Goal: Entertainment & Leisure: Browse casually

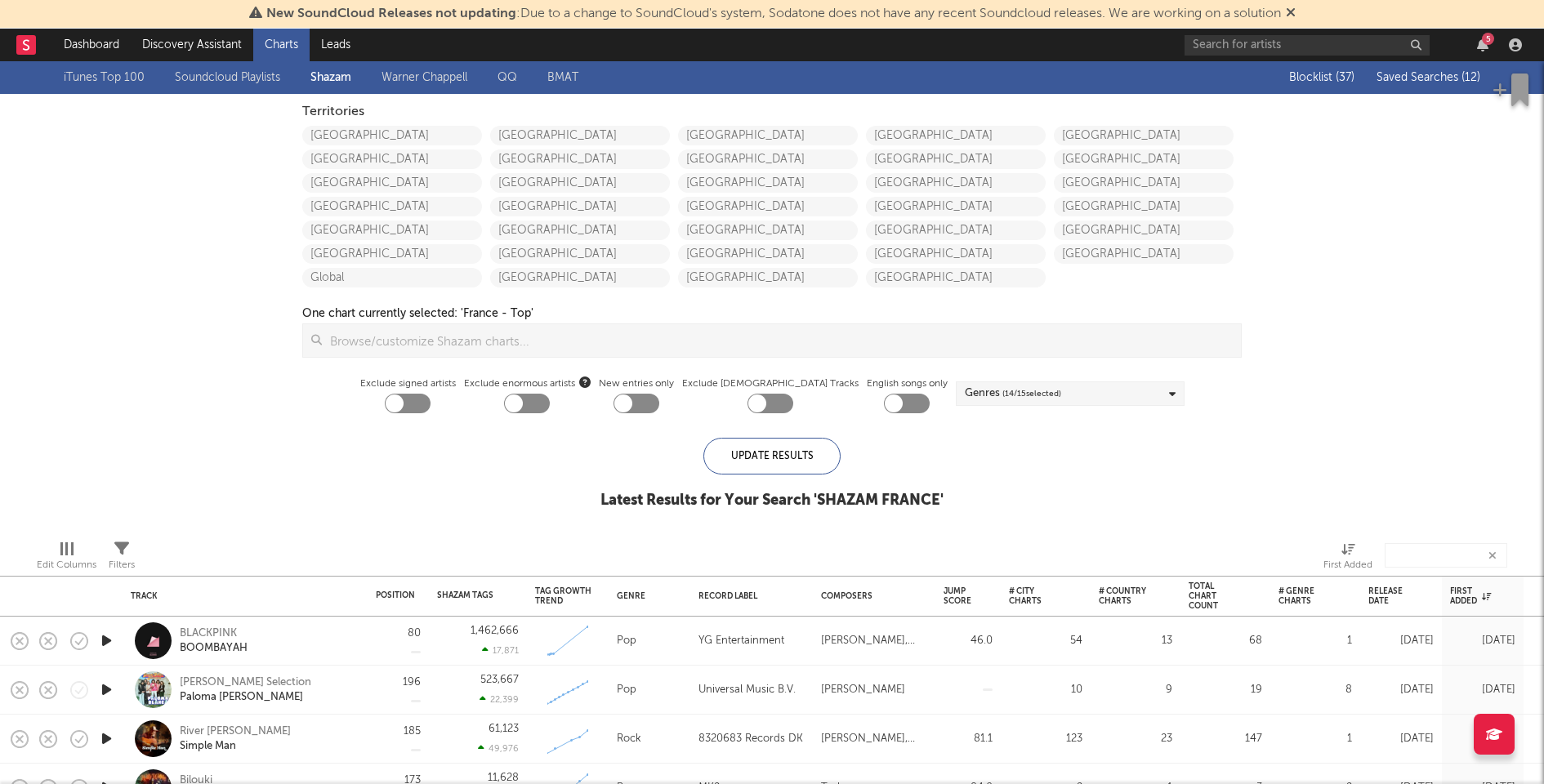
click at [1483, 39] on div "5" at bounding box center [1487, 39] width 12 height 12
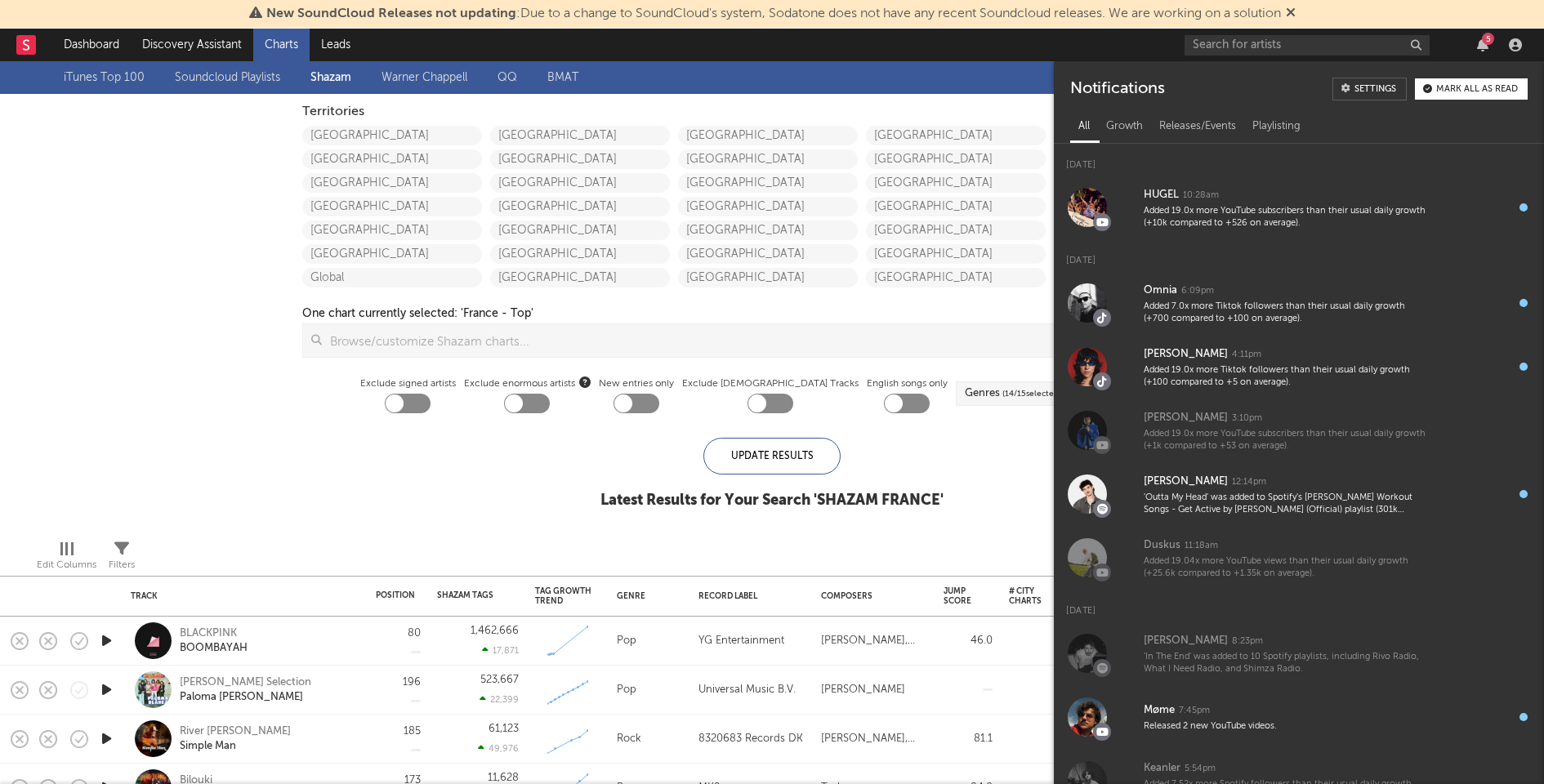
click at [1475, 88] on div "Mark all as read" at bounding box center [1476, 90] width 82 height 9
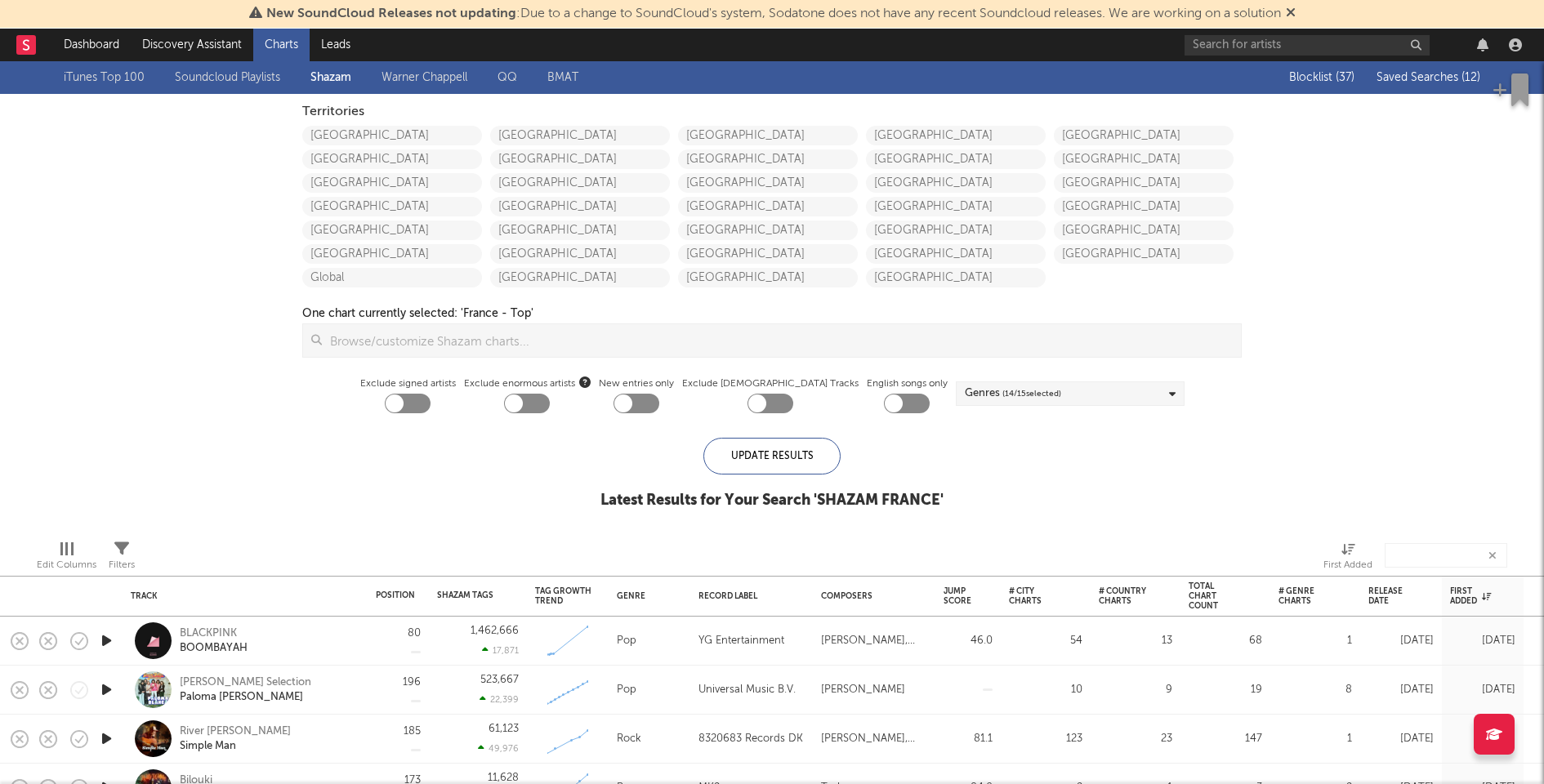
click at [176, 446] on div "iTunes Top 100 Soundcloud Playlists Shazam Warner Chappell QQ BMAT Blocklist ( …" at bounding box center [772, 294] width 1544 height 466
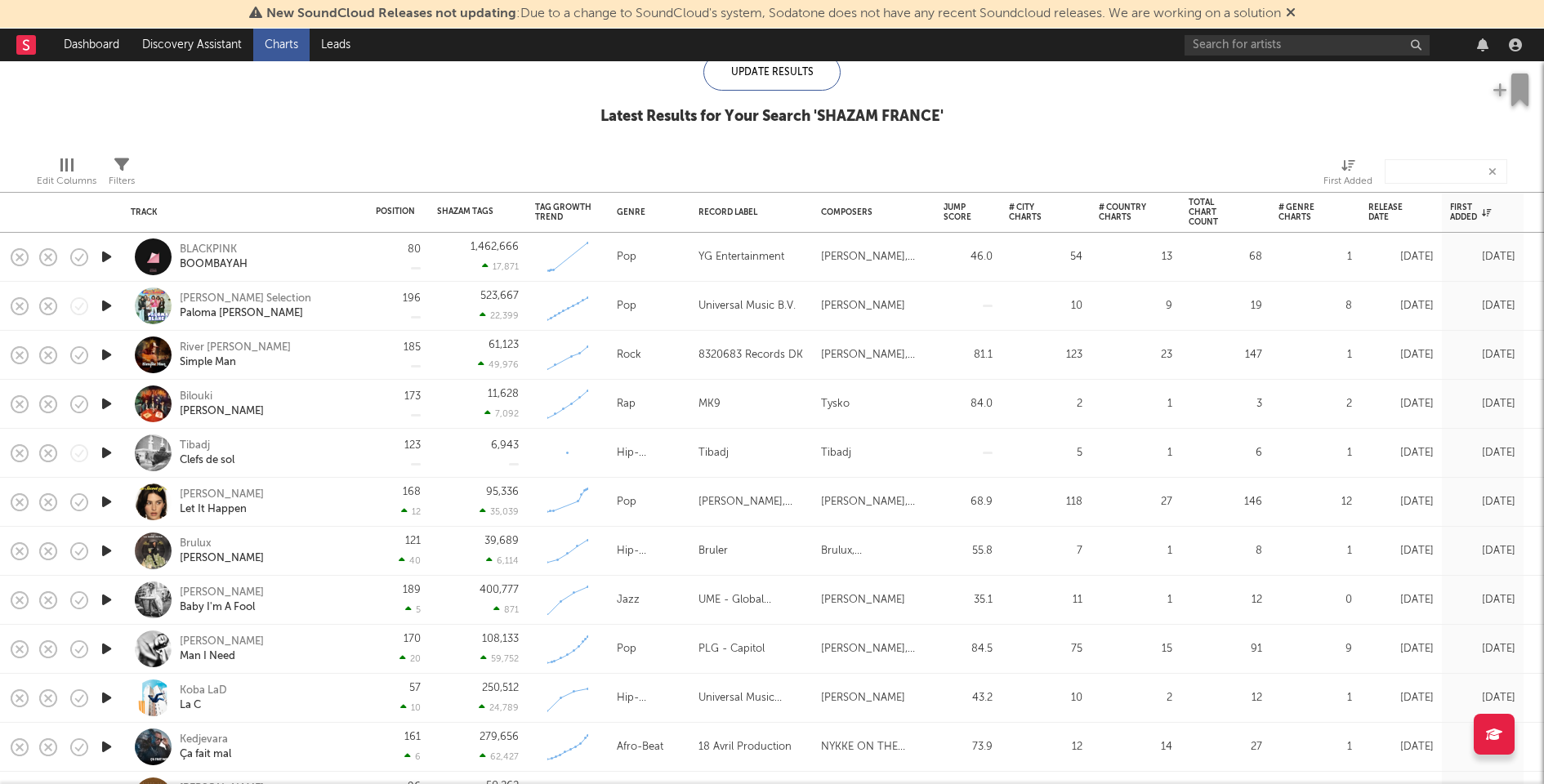
click at [106, 452] on icon "button" at bounding box center [106, 453] width 17 height 20
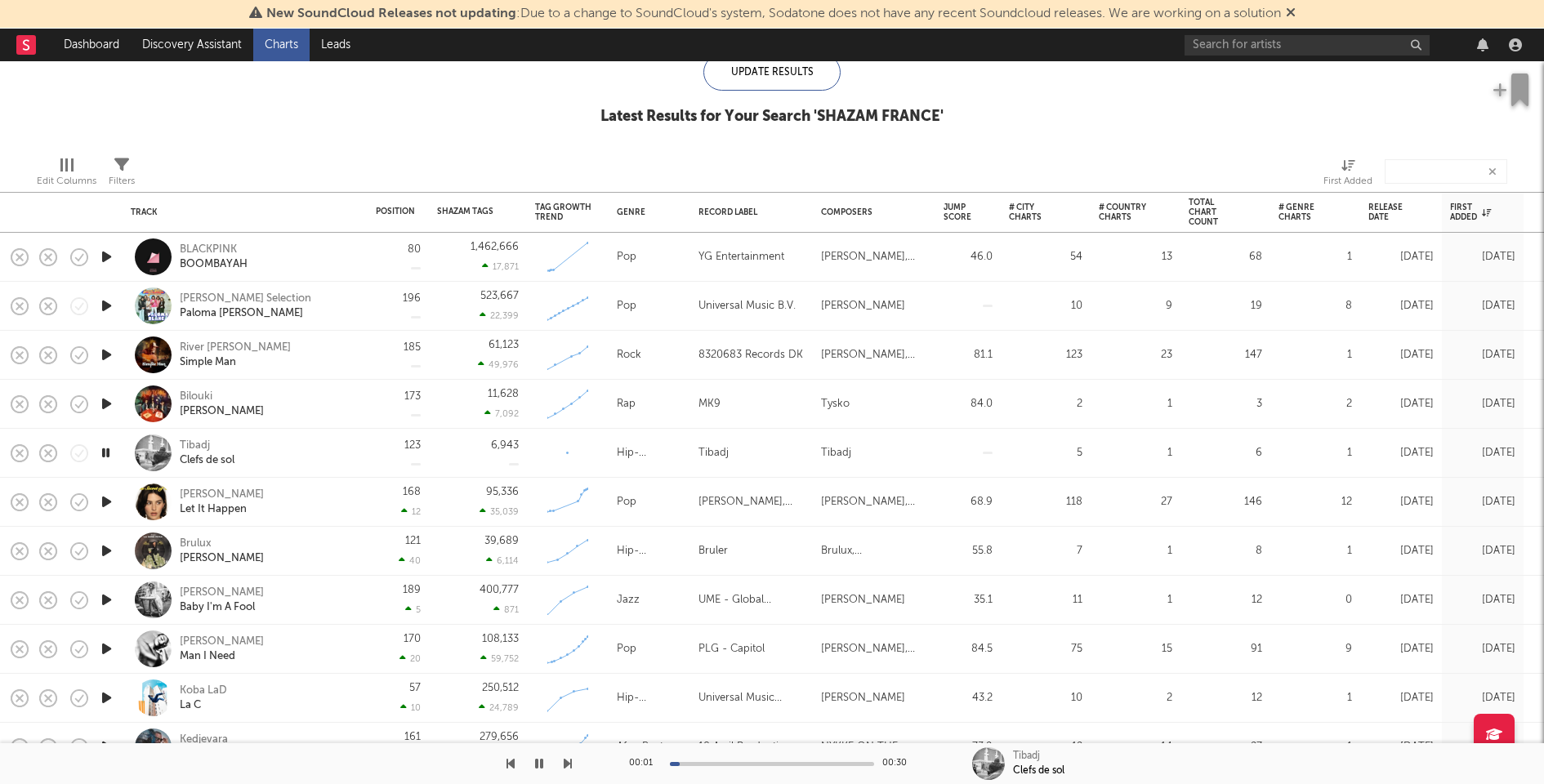
click at [103, 400] on icon "button" at bounding box center [106, 403] width 17 height 20
click at [108, 354] on icon "button" at bounding box center [106, 355] width 17 height 20
click at [104, 307] on icon "button" at bounding box center [106, 305] width 17 height 20
click at [108, 254] on icon "button" at bounding box center [106, 257] width 17 height 20
click at [394, 236] on div "Position Change" at bounding box center [395, 241] width 39 height 19
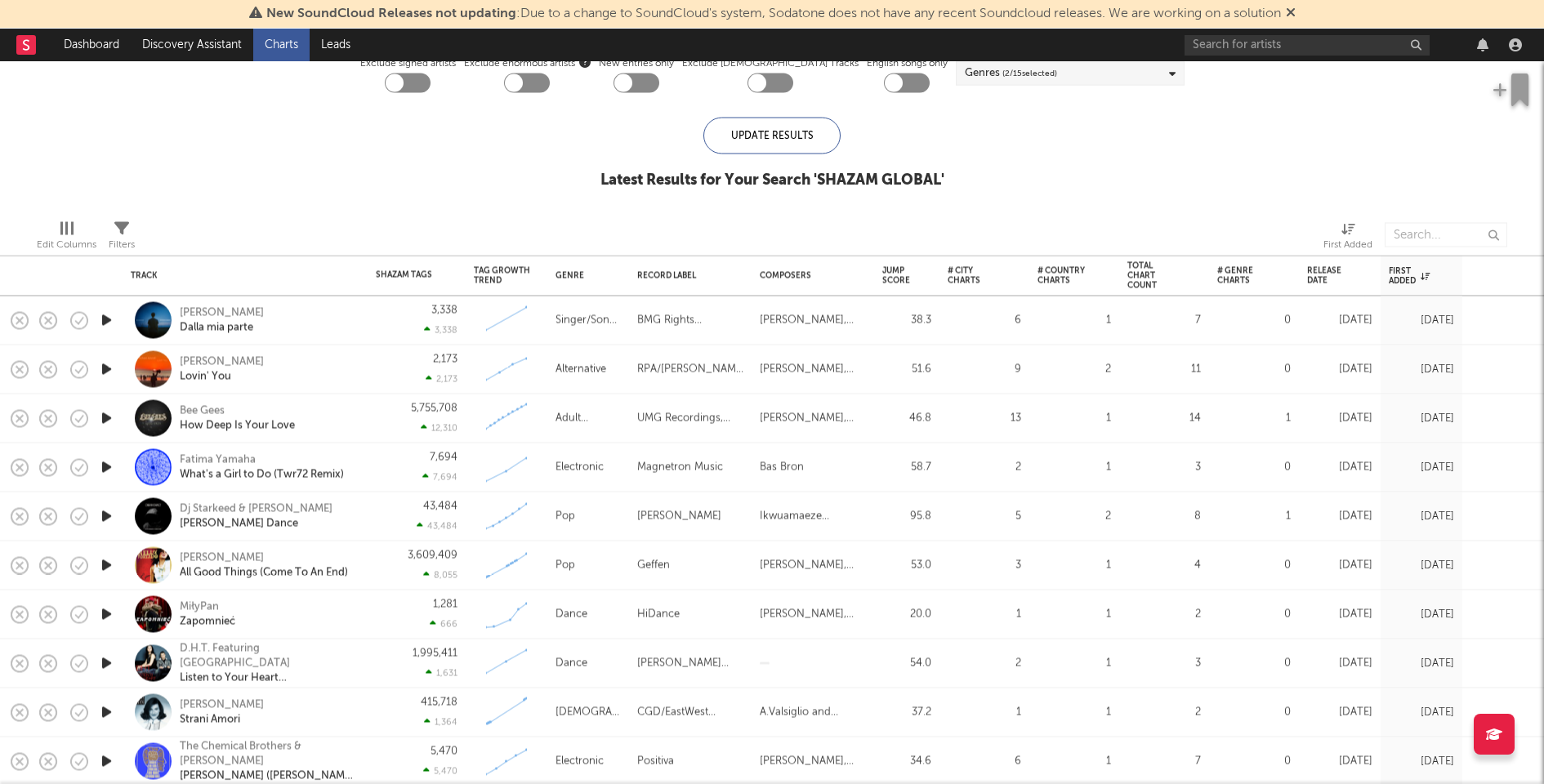
click at [108, 463] on icon "button" at bounding box center [106, 468] width 17 height 20
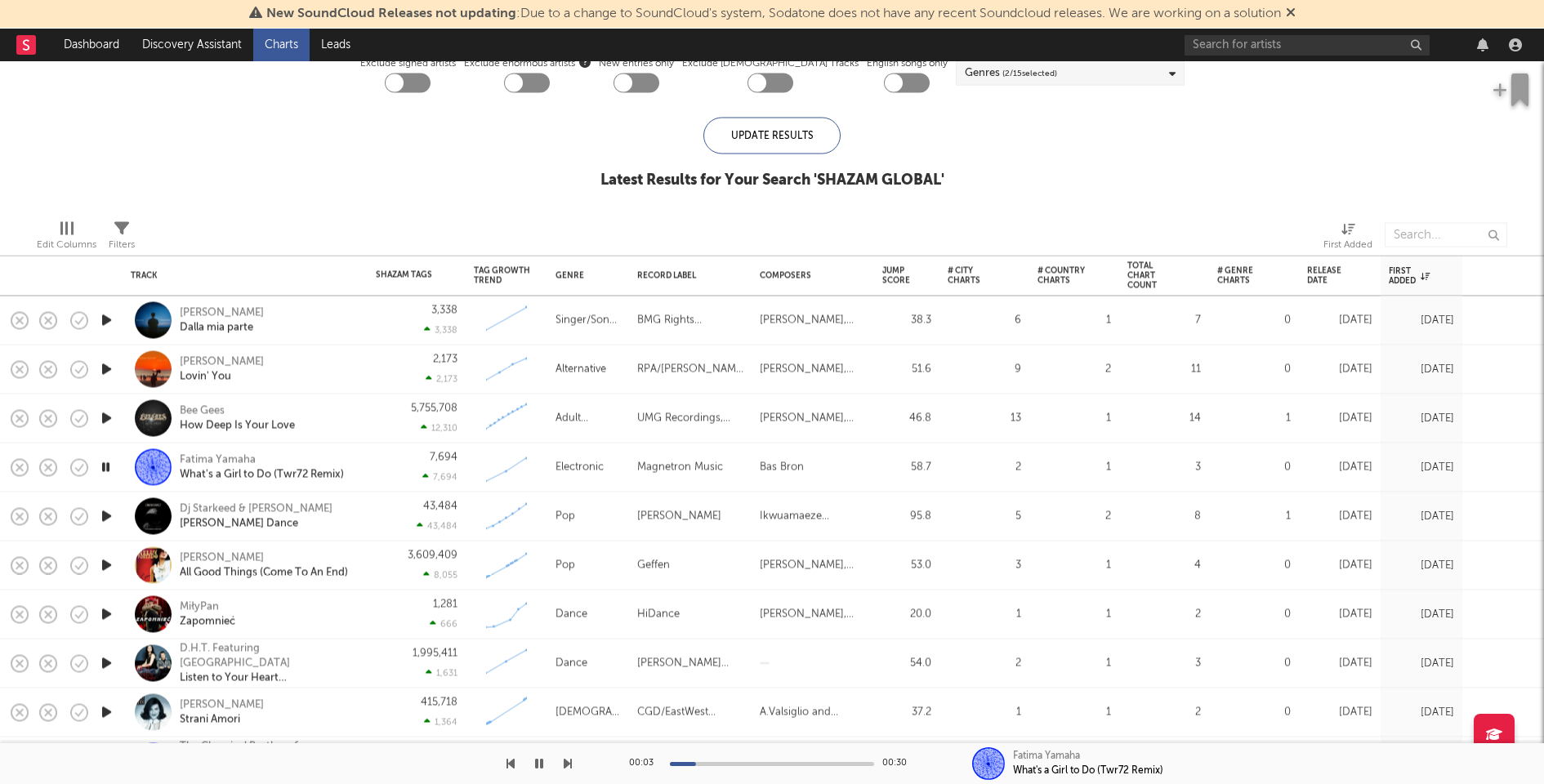
click at [108, 403] on div at bounding box center [106, 418] width 33 height 49
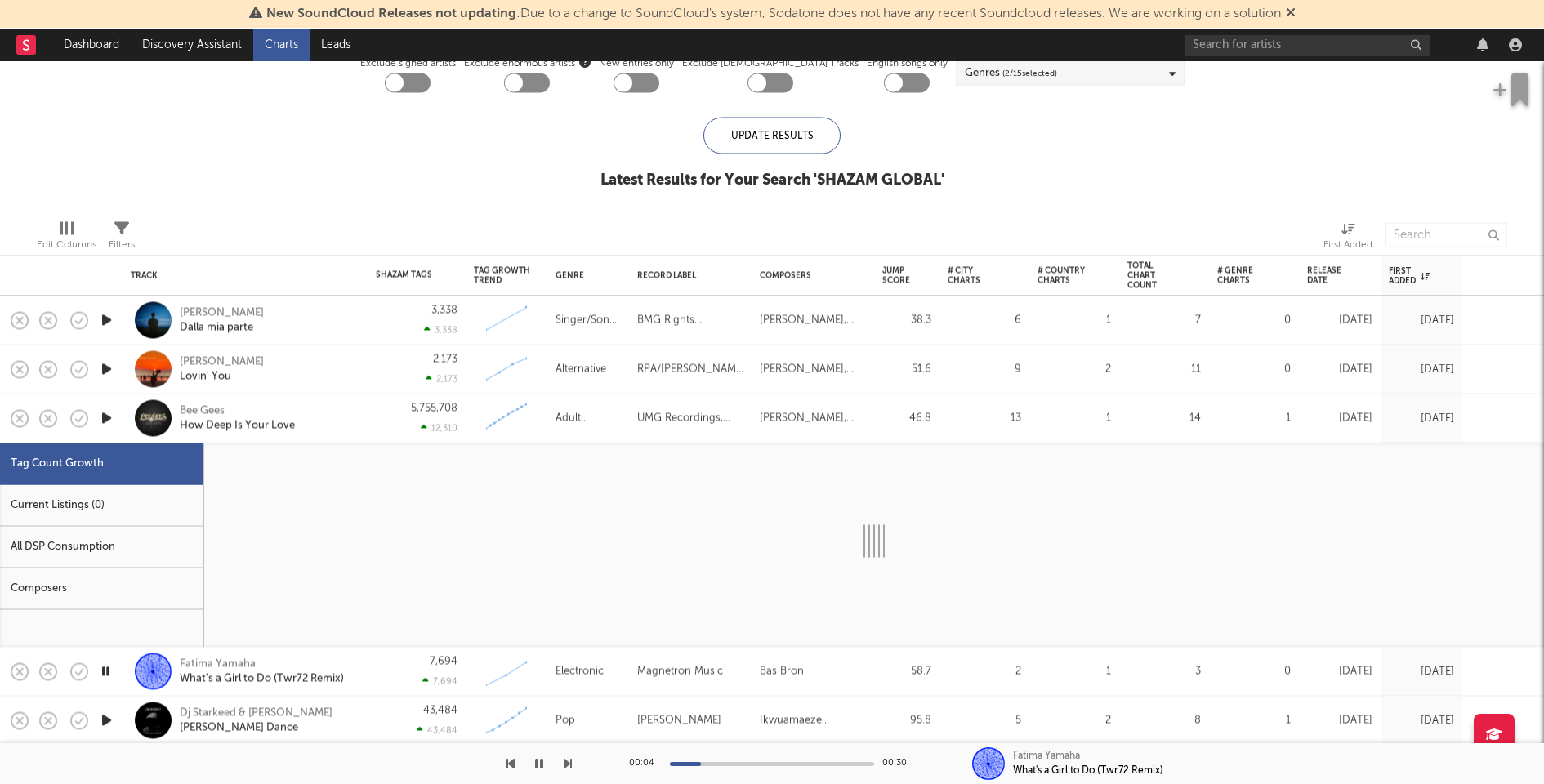
click at [106, 425] on icon "button" at bounding box center [106, 418] width 17 height 20
click at [373, 428] on div "5,755,708 12,310" at bounding box center [417, 418] width 98 height 49
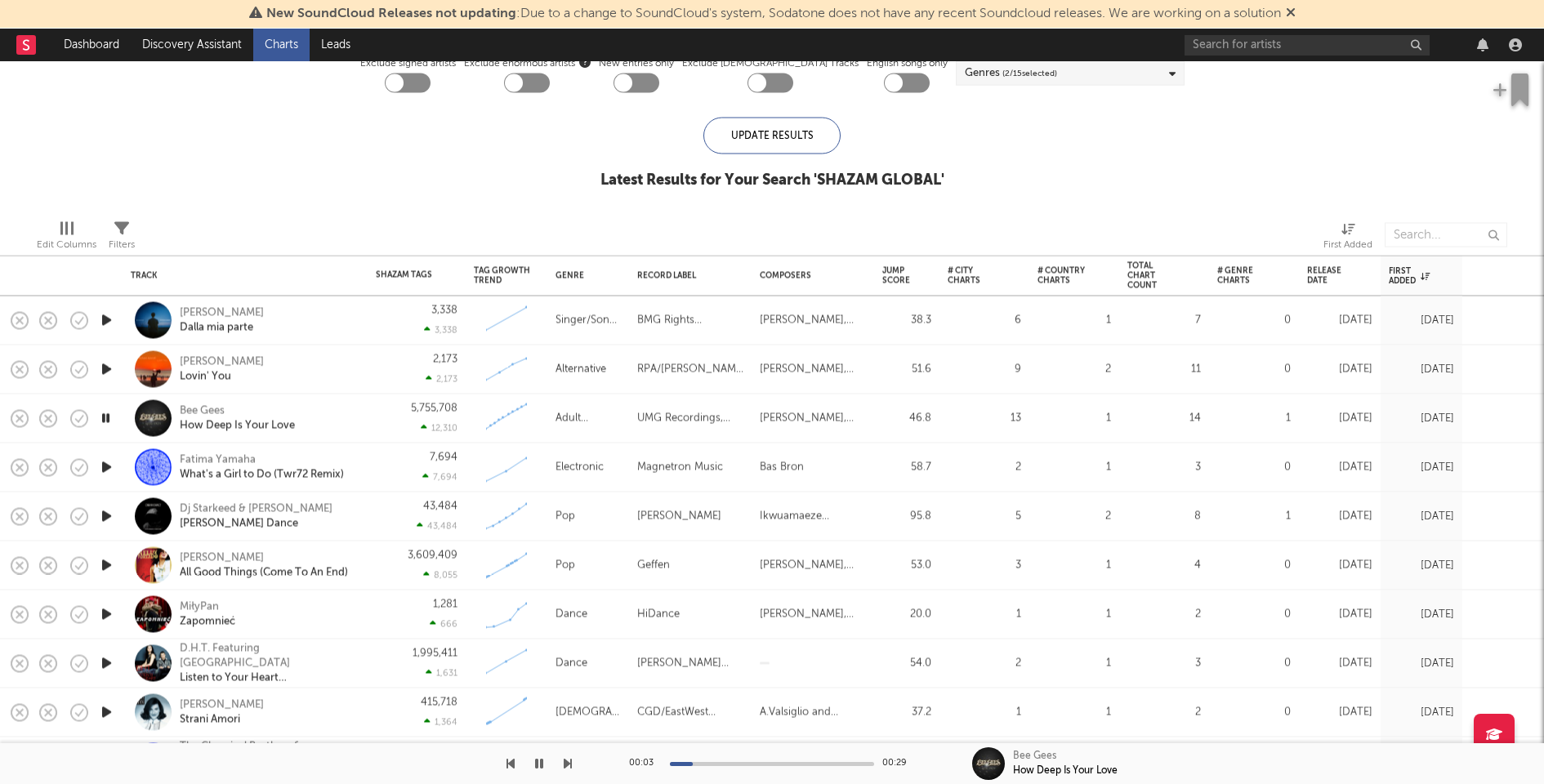
click at [108, 367] on icon "button" at bounding box center [106, 370] width 17 height 20
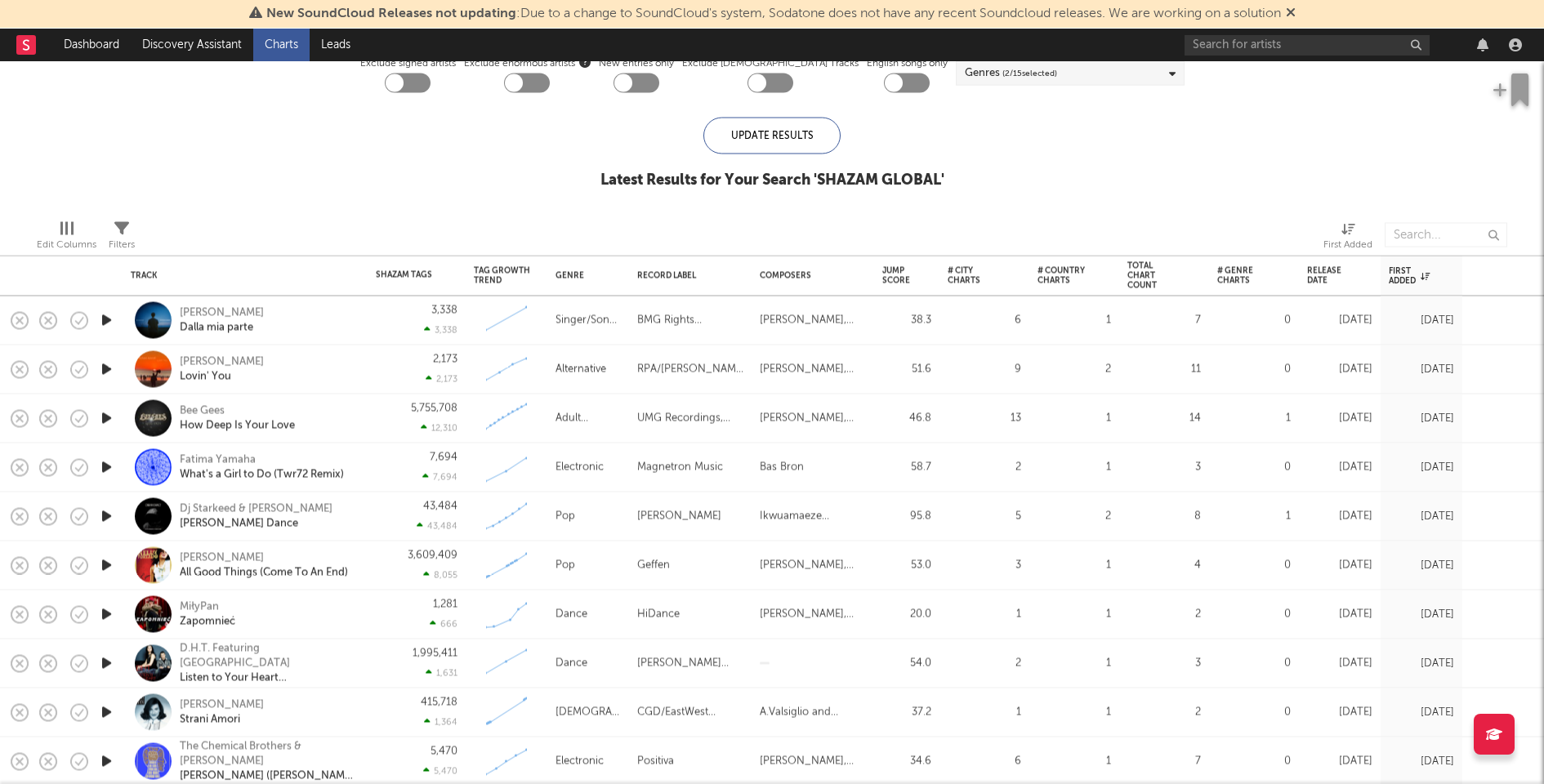
click at [107, 324] on icon "button" at bounding box center [106, 320] width 17 height 20
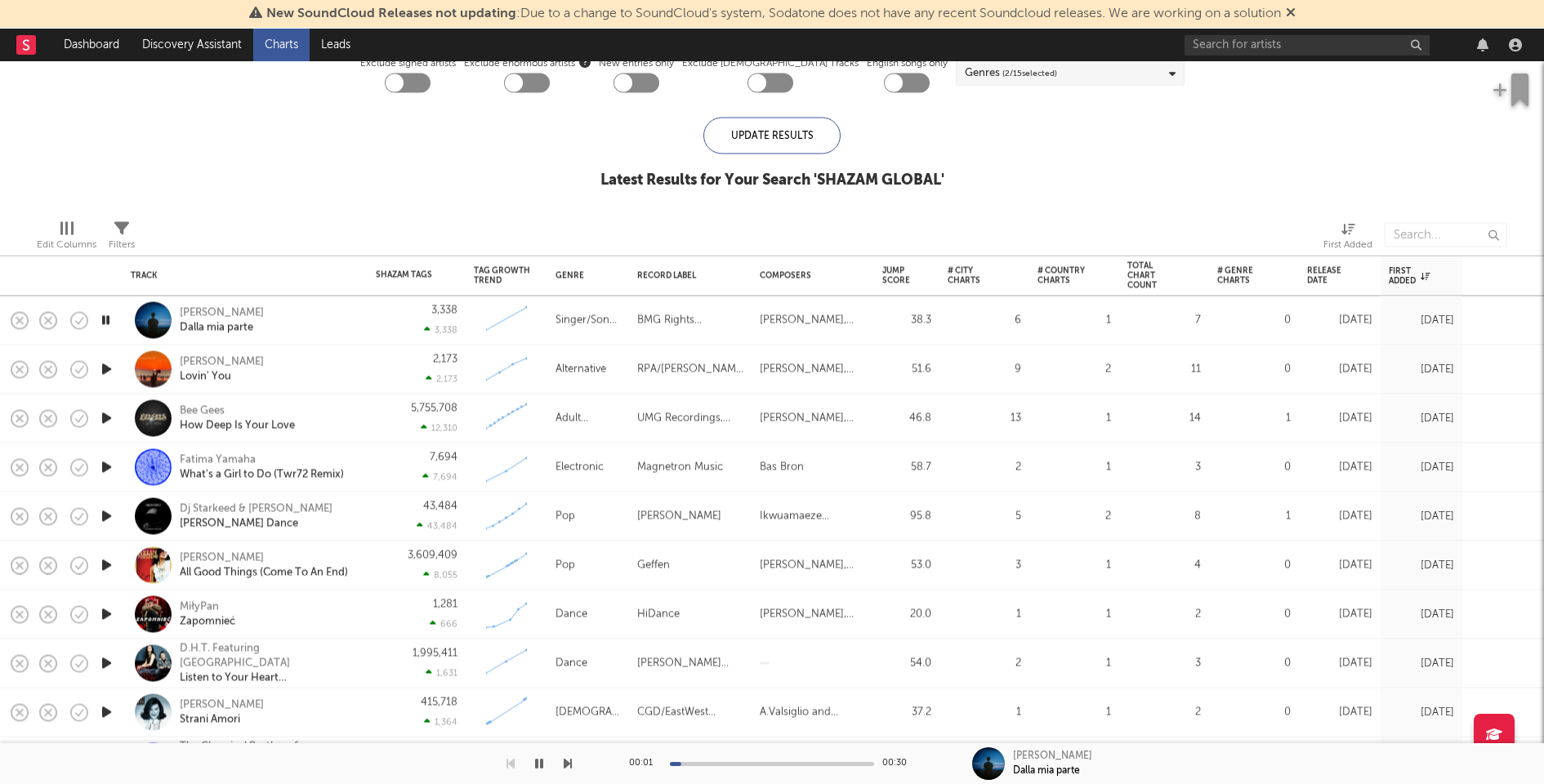
click at [106, 319] on icon "button" at bounding box center [106, 320] width 16 height 20
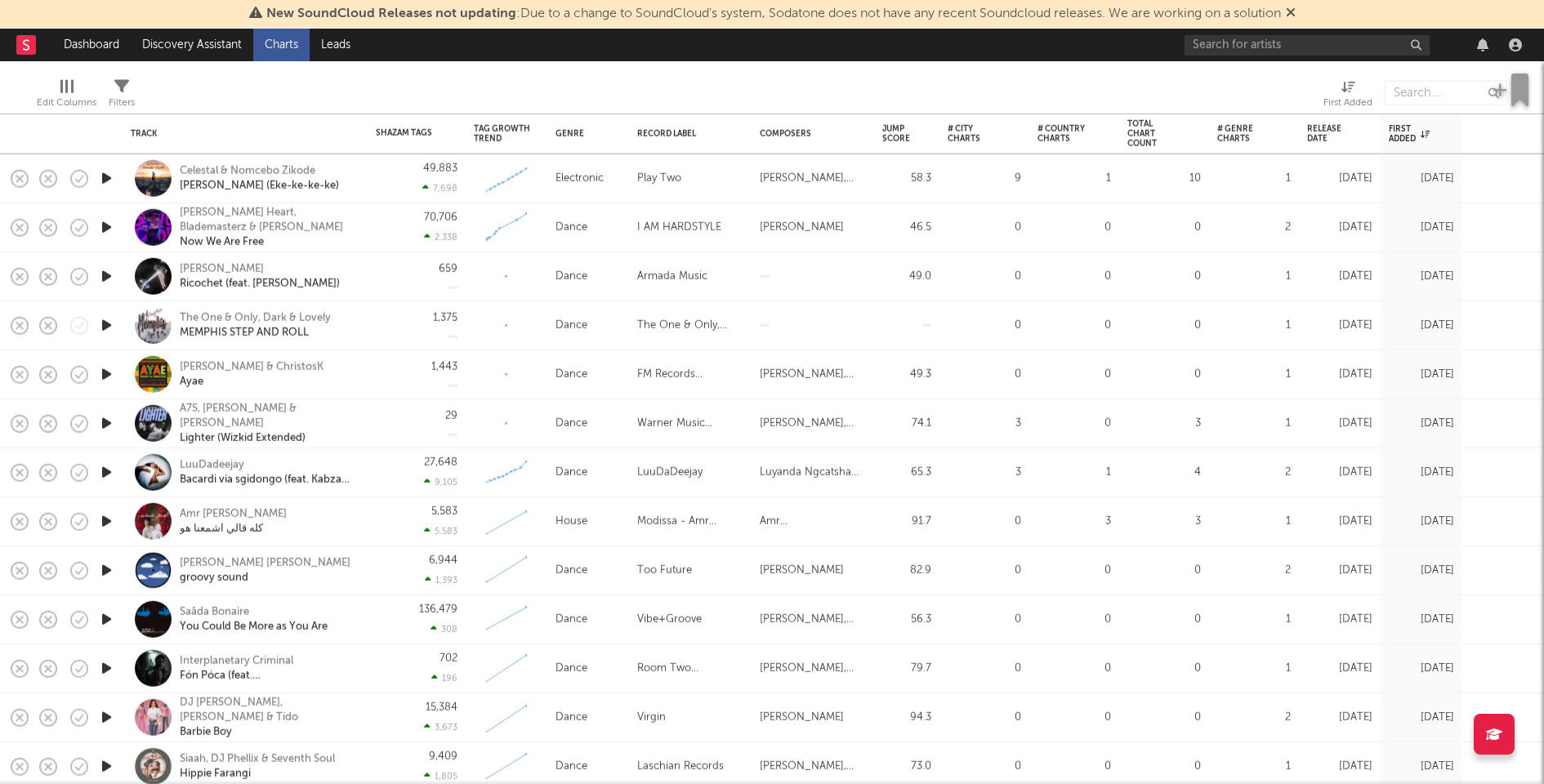
click at [108, 519] on icon "button" at bounding box center [106, 521] width 17 height 20
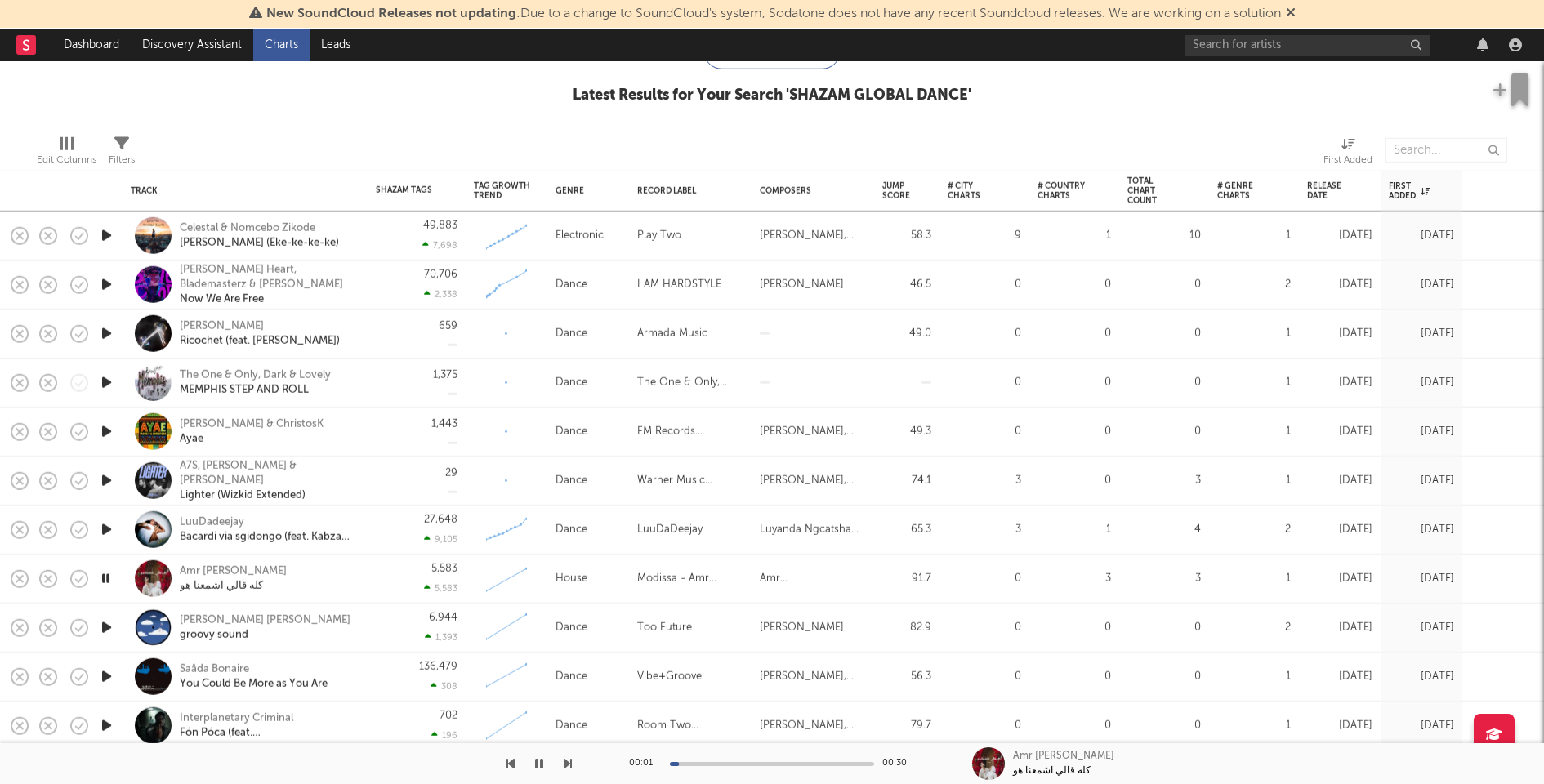
click at [108, 428] on icon "button" at bounding box center [106, 431] width 17 height 20
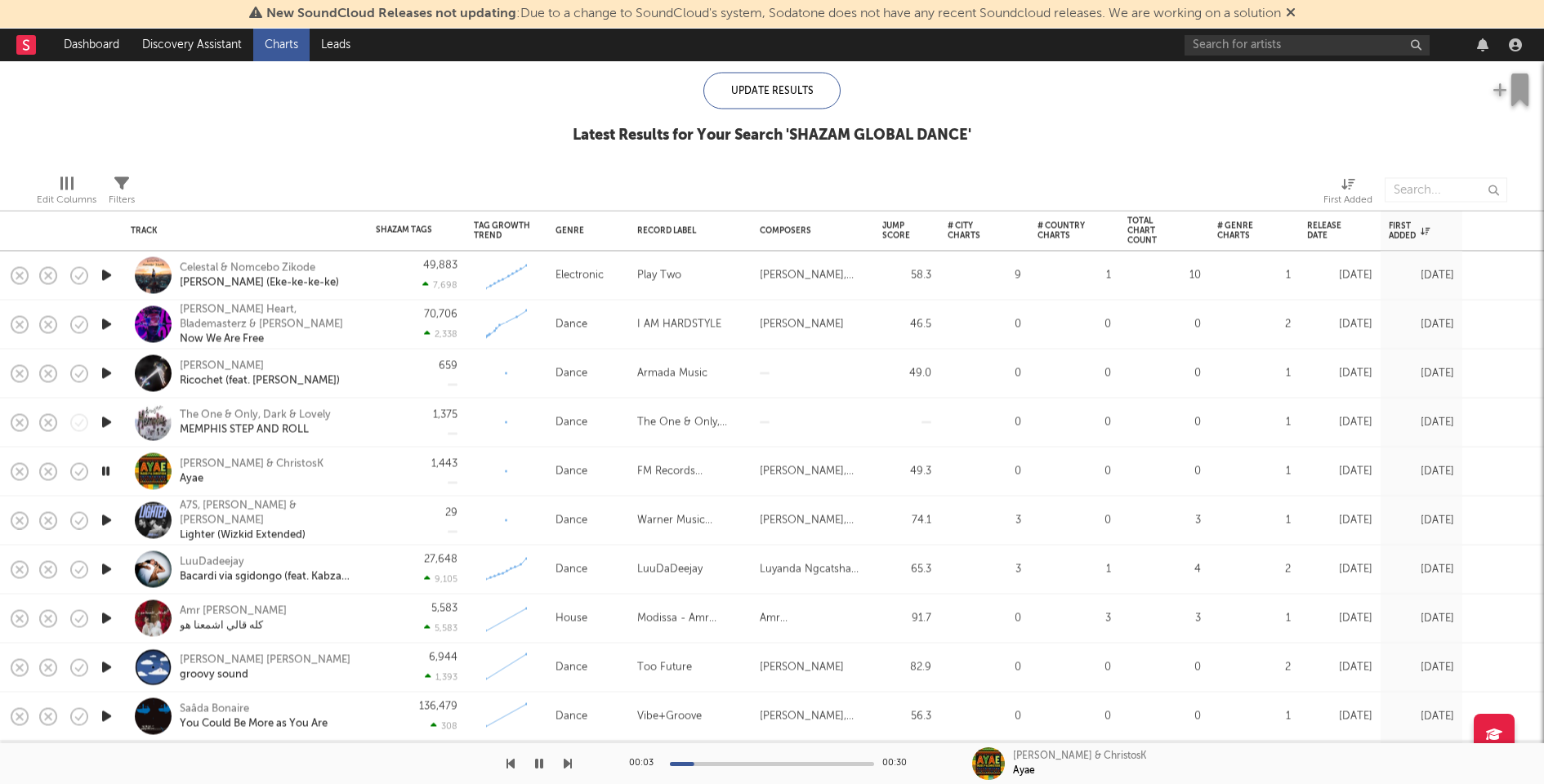
click at [106, 417] on icon "button" at bounding box center [106, 423] width 17 height 20
click at [106, 370] on icon "button" at bounding box center [106, 373] width 17 height 20
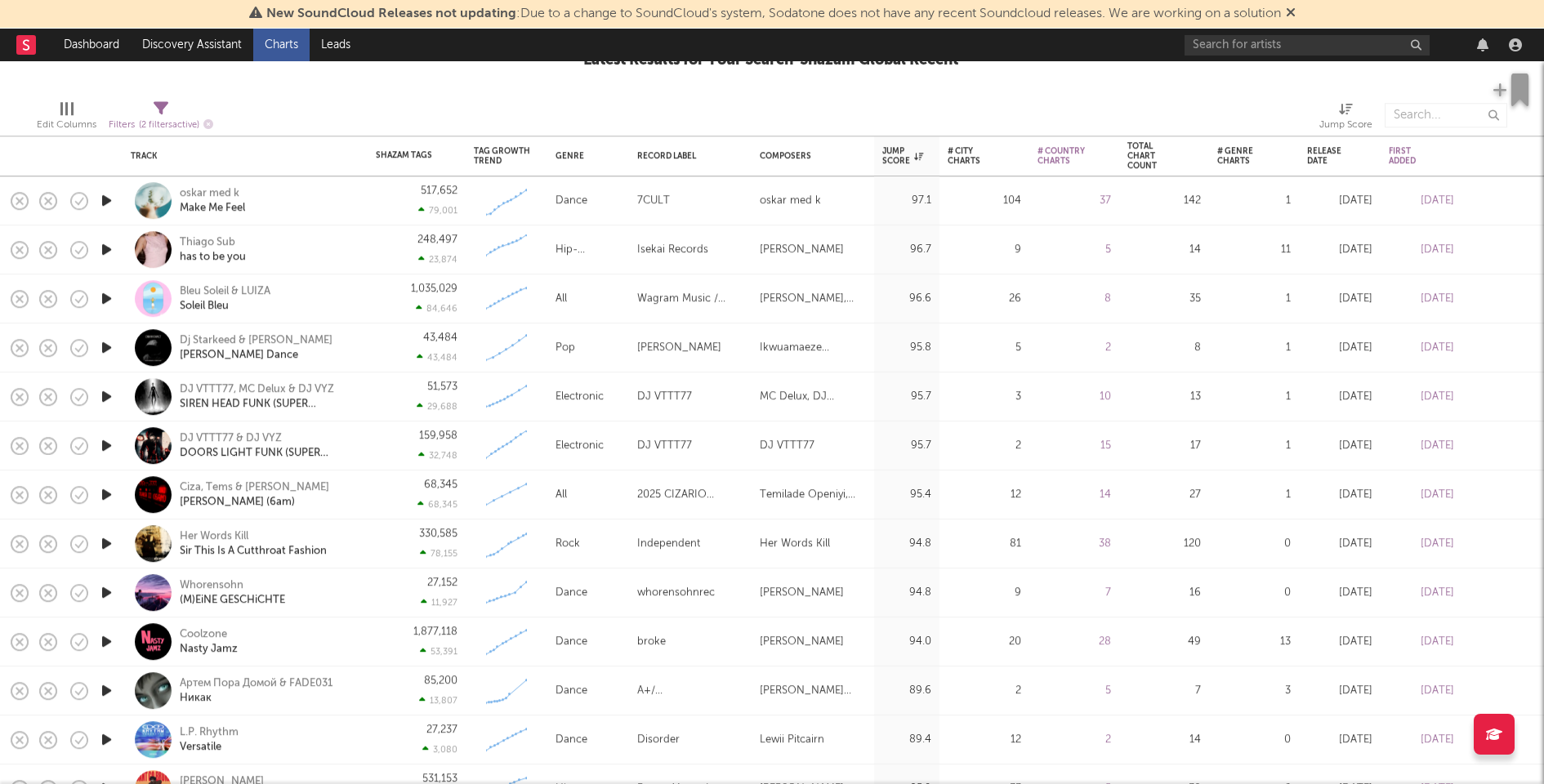
click at [101, 249] on icon "button" at bounding box center [106, 249] width 17 height 20
click at [105, 249] on icon "button" at bounding box center [106, 249] width 16 height 20
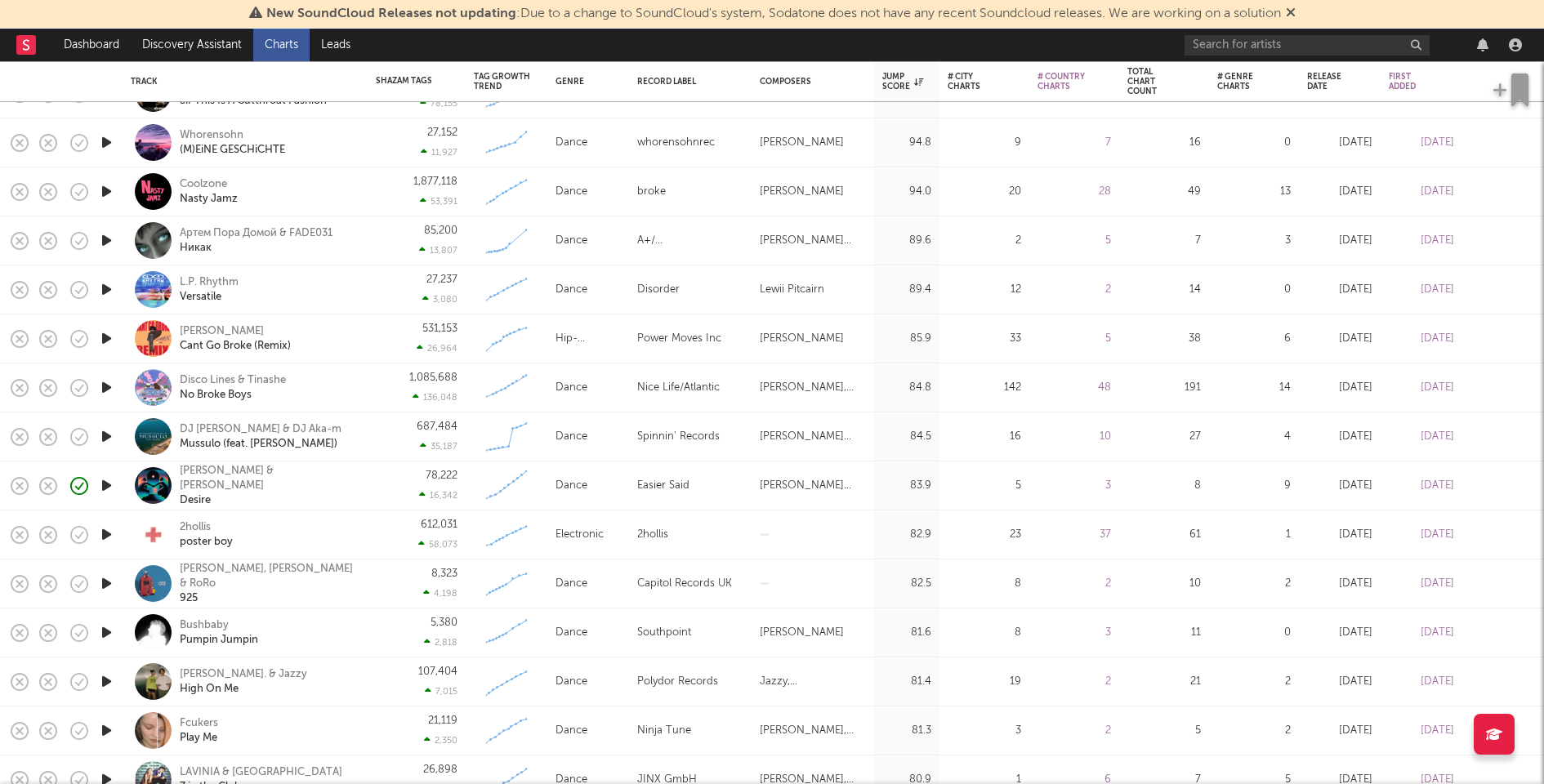
click at [108, 484] on icon "button" at bounding box center [106, 485] width 17 height 20
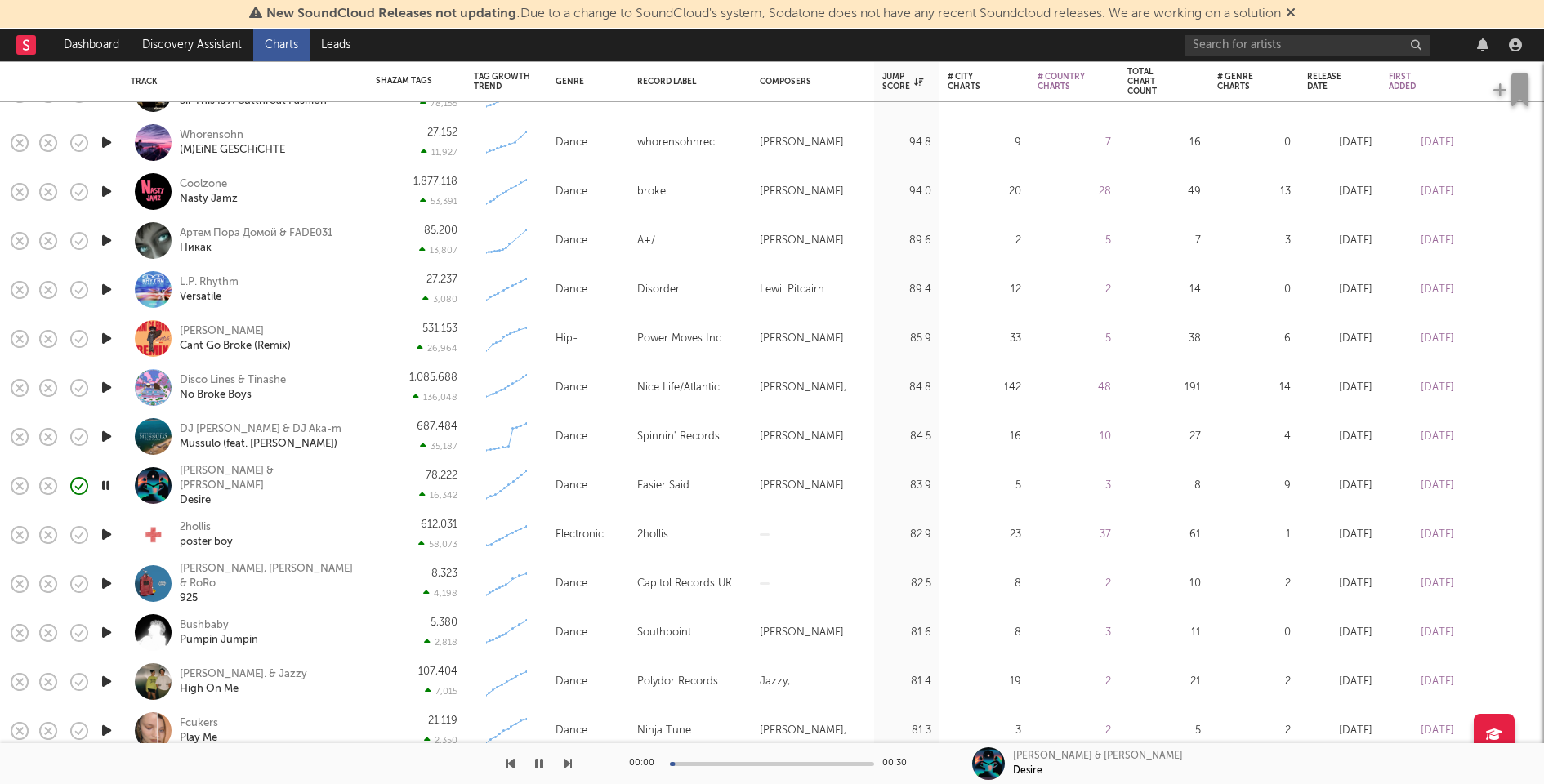
click at [108, 482] on icon "button" at bounding box center [106, 485] width 16 height 20
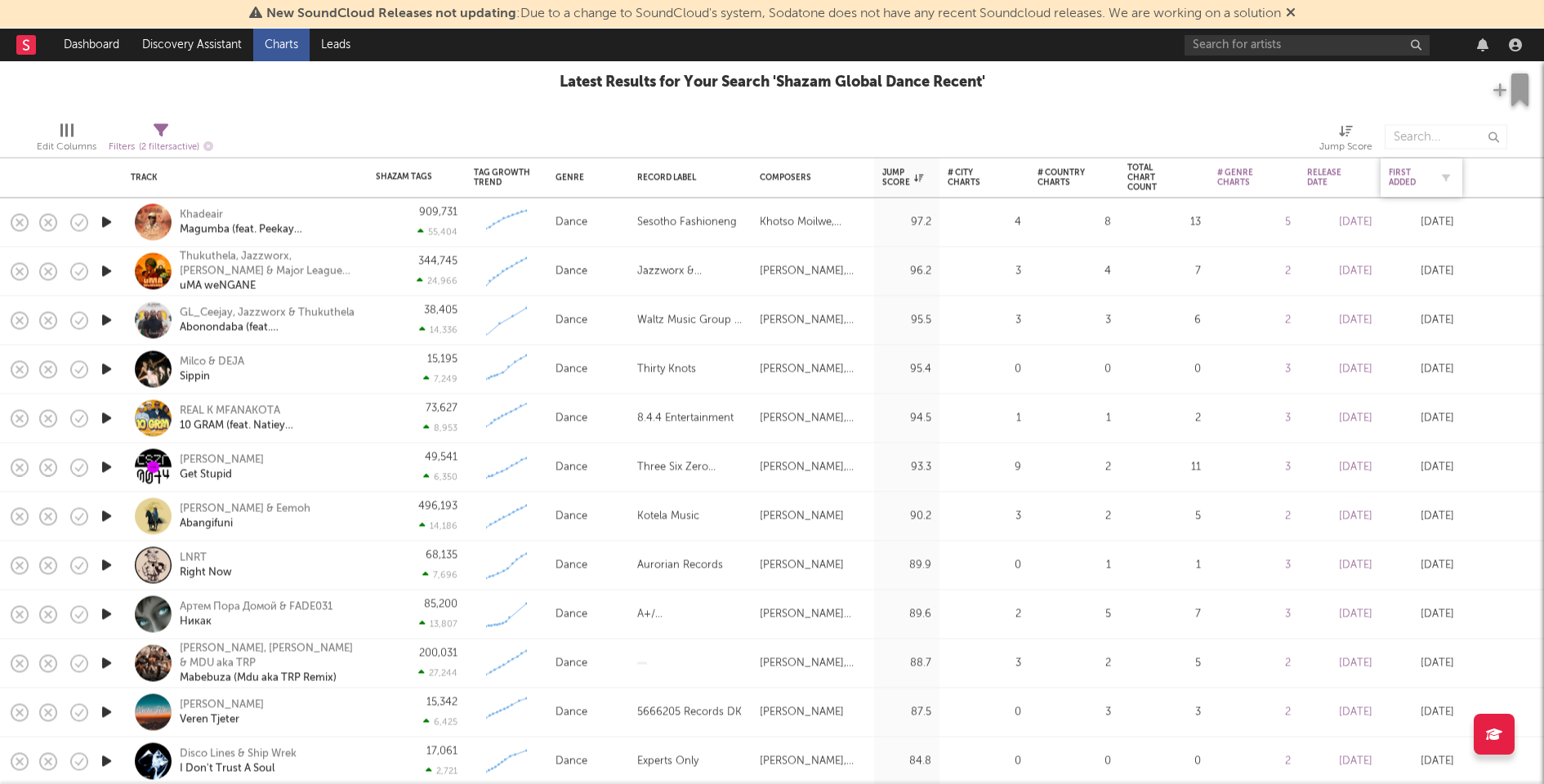
click at [1397, 170] on div "First Added" at bounding box center [1409, 177] width 41 height 19
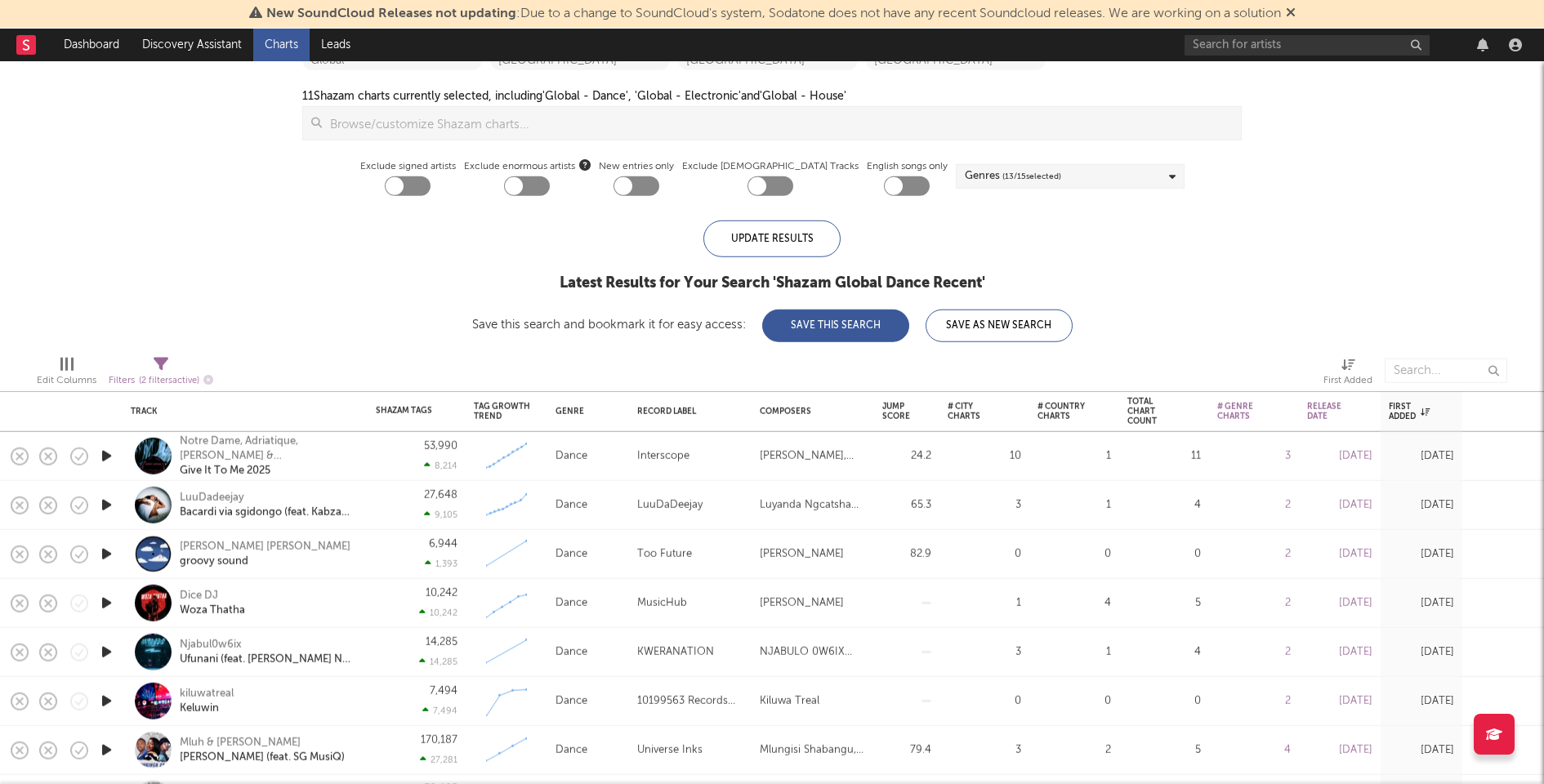
click at [371, 464] on div "53,990 8,214" at bounding box center [417, 456] width 98 height 49
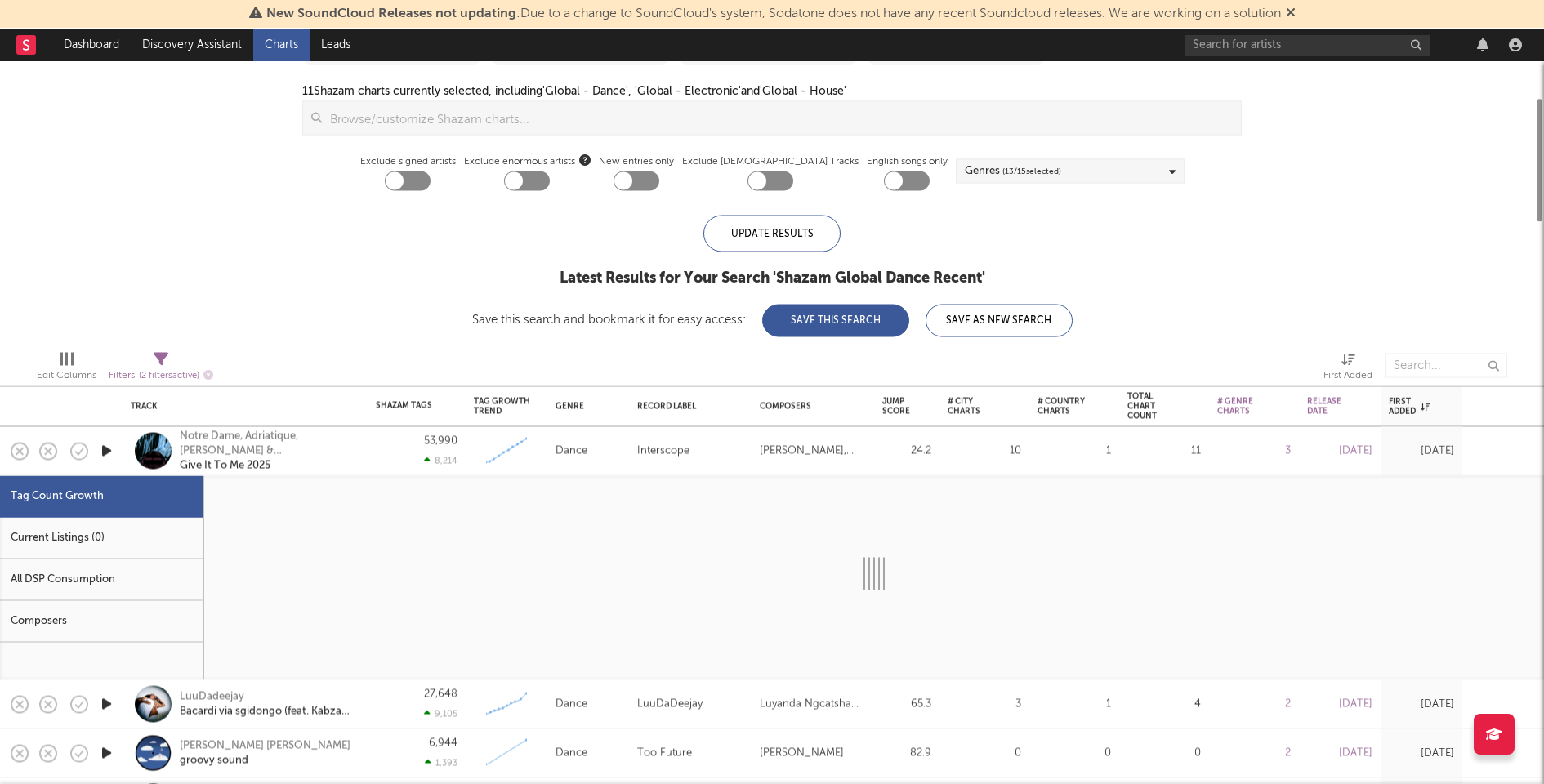
select select "1w"
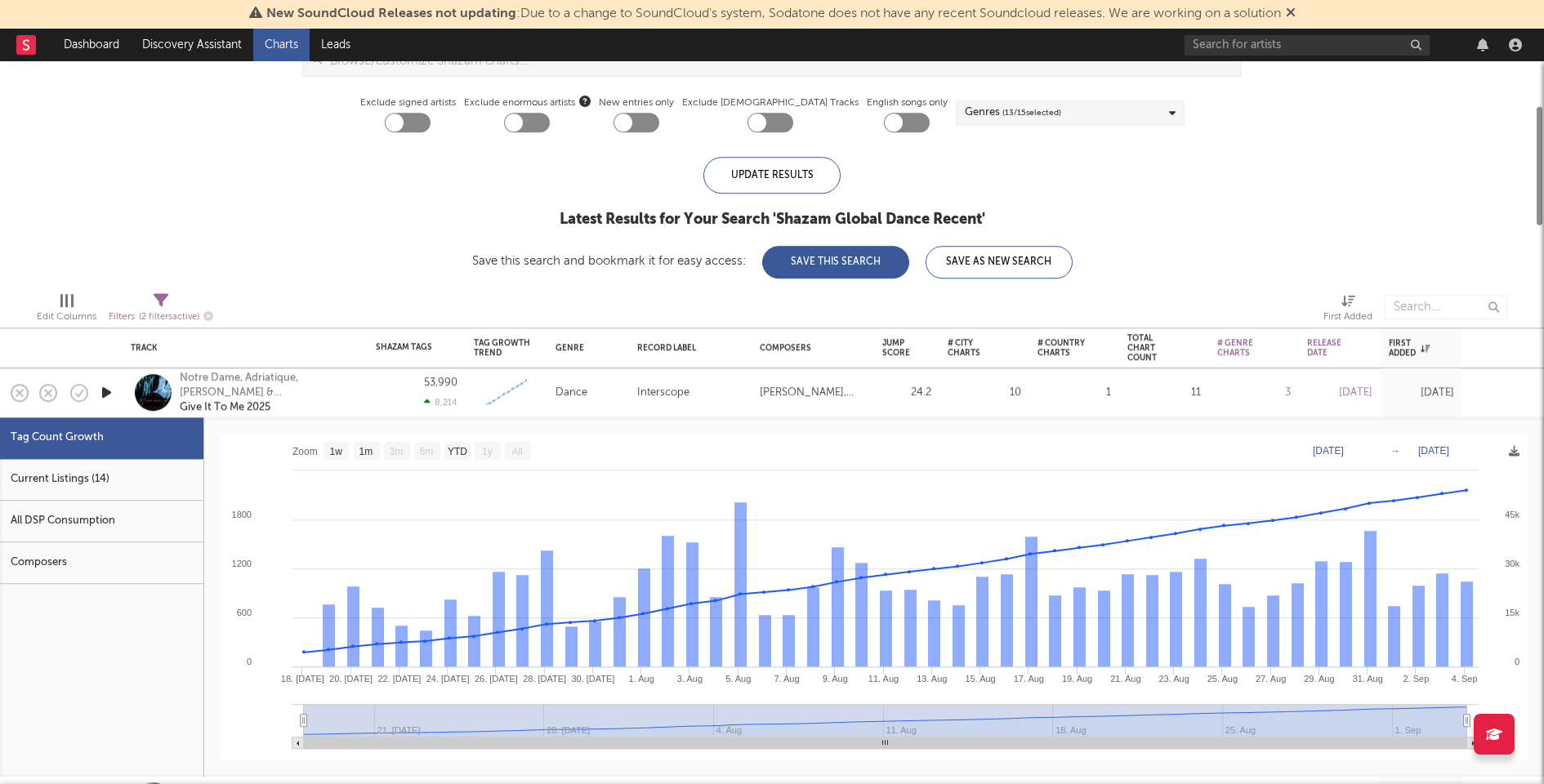
click at [121, 479] on div "Current Listings (14)" at bounding box center [102, 479] width 204 height 41
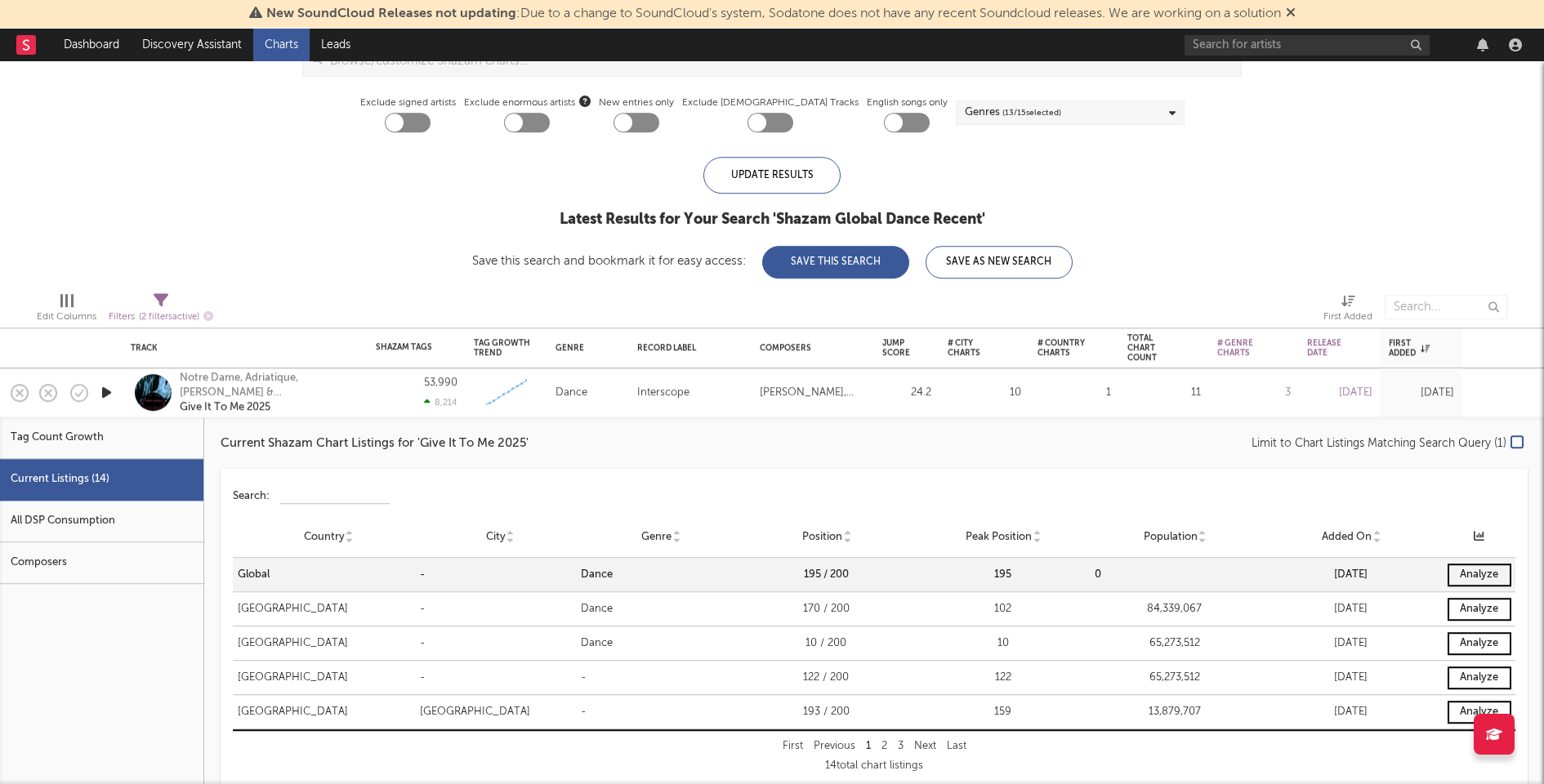
click at [389, 403] on div "53,990 8,214" at bounding box center [417, 392] width 82 height 49
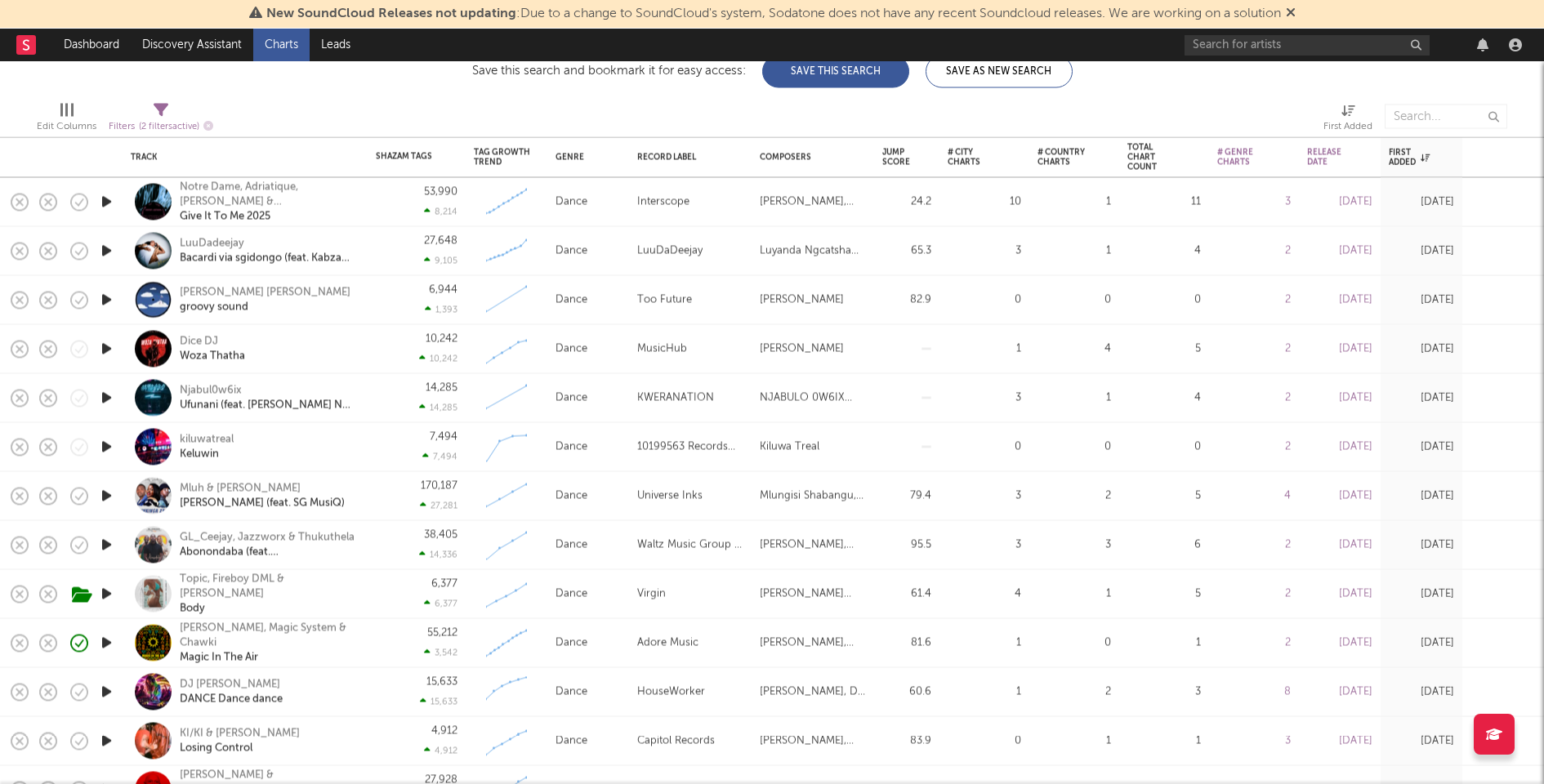
click at [376, 646] on div "55,212 3,542" at bounding box center [417, 643] width 82 height 49
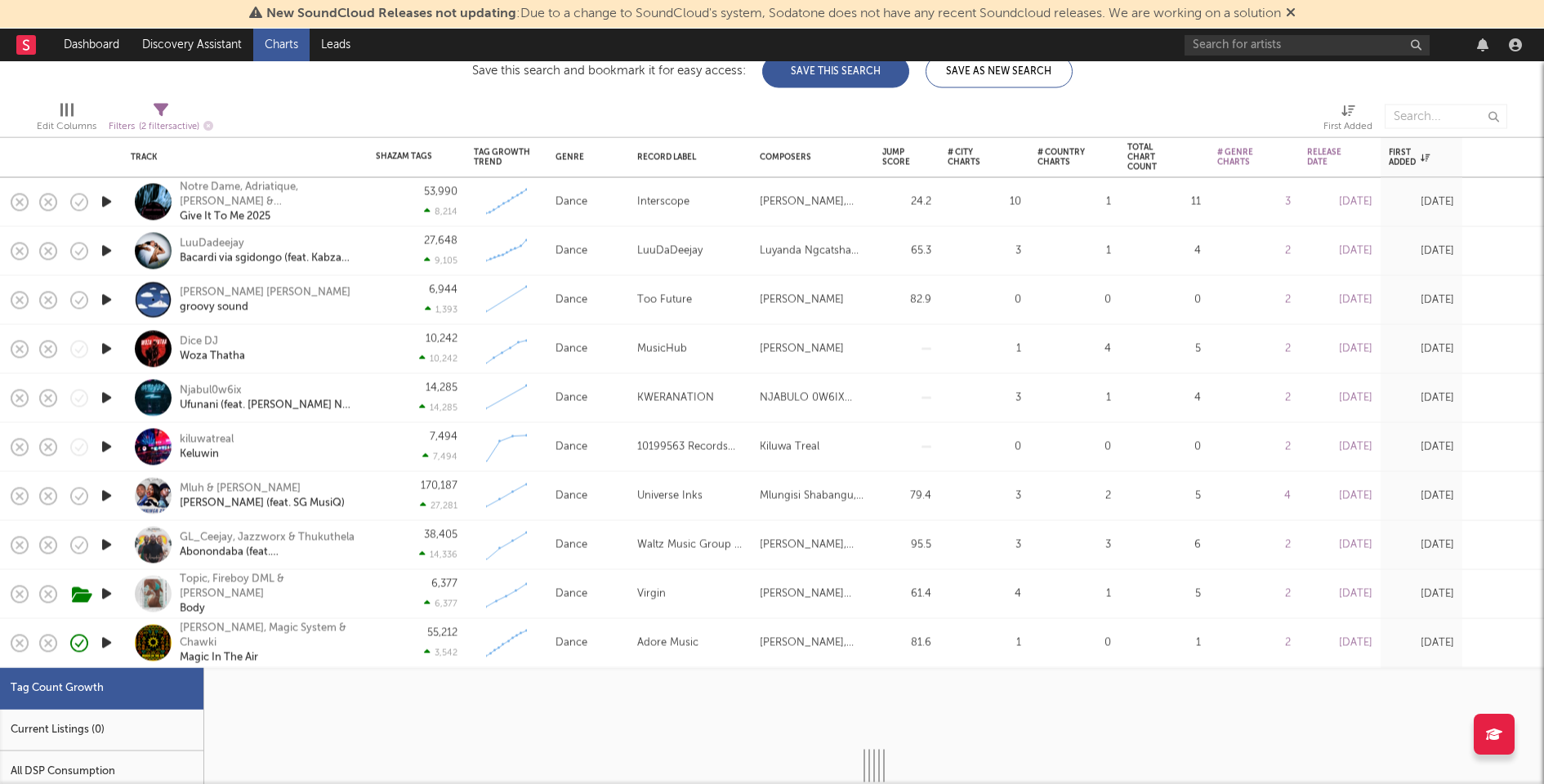
select select "1w"
click at [145, 731] on div "Current Listings (3)" at bounding box center [102, 730] width 204 height 41
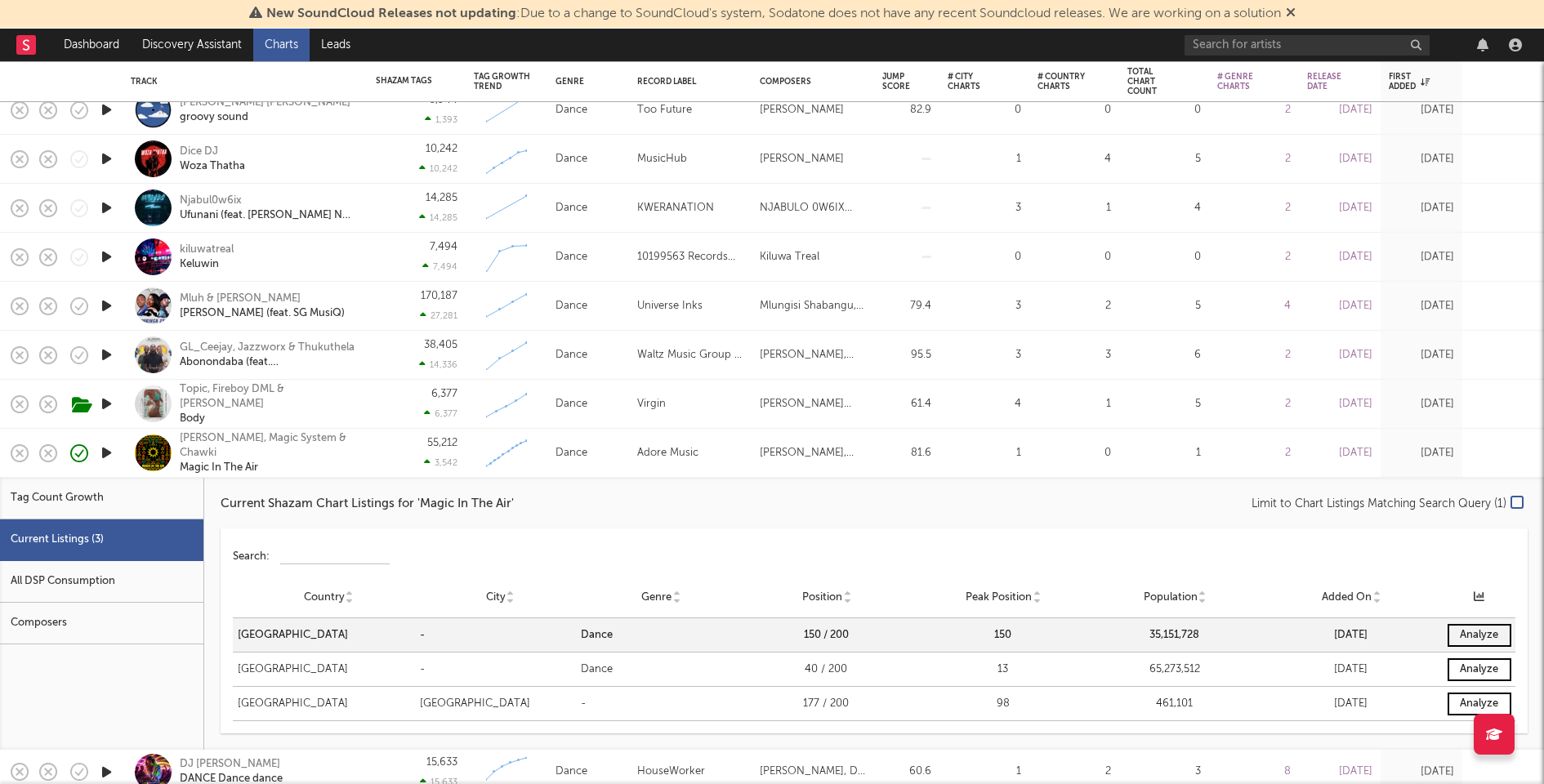
click at [383, 458] on div "55,212 3,542" at bounding box center [417, 452] width 82 height 49
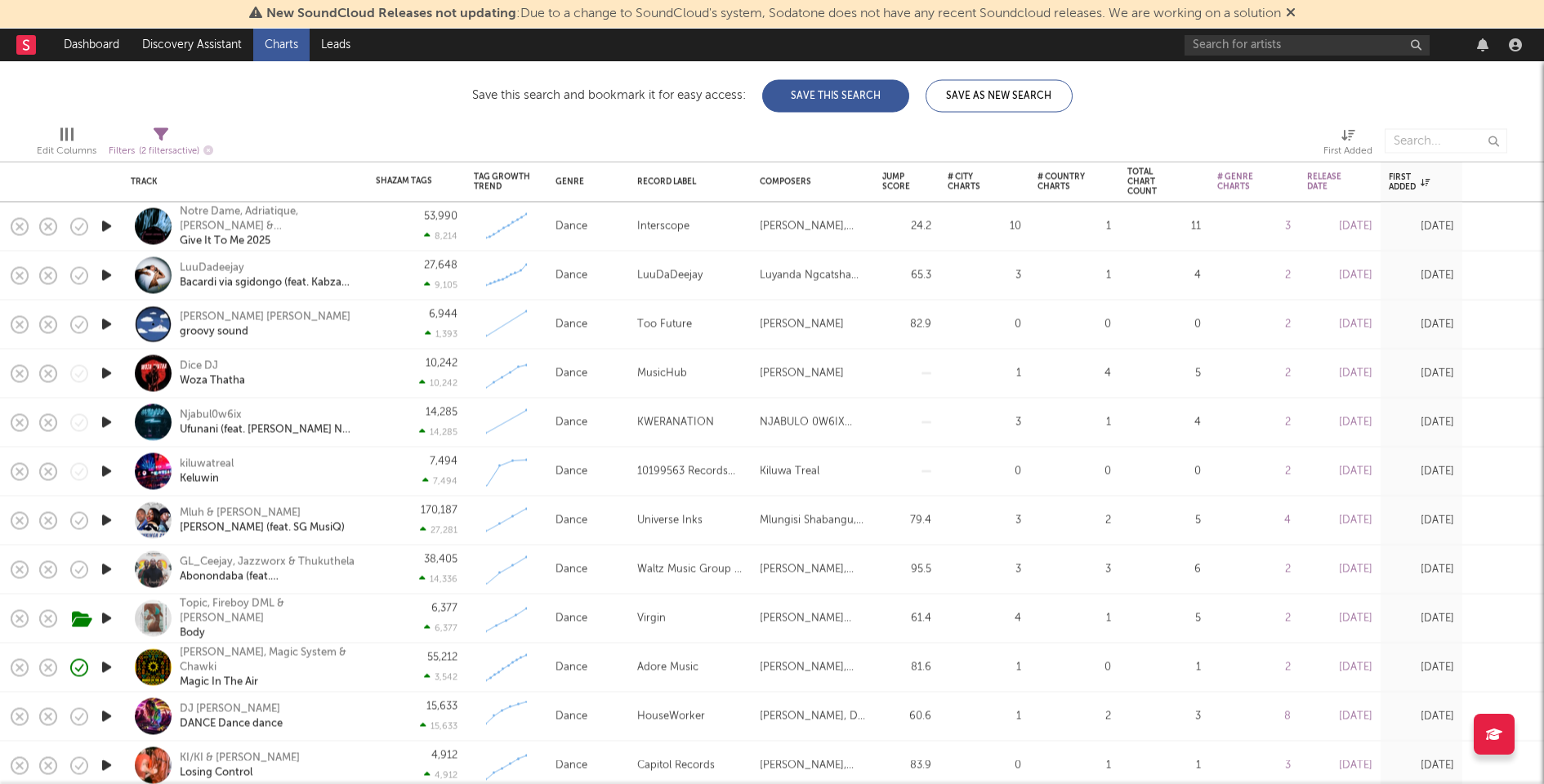
click at [102, 318] on icon "button" at bounding box center [106, 325] width 17 height 20
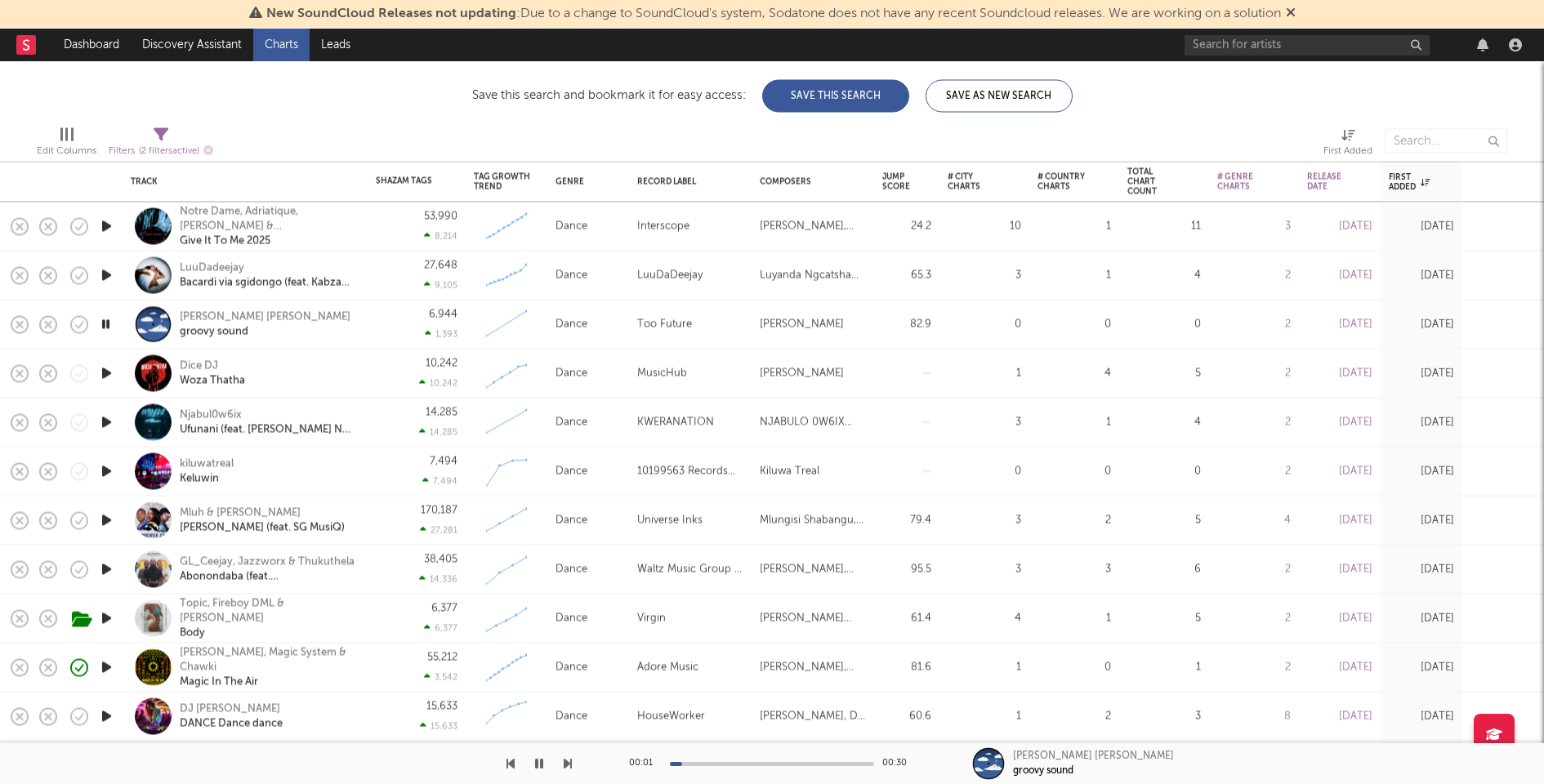
click at [391, 235] on div "53,990 8,214" at bounding box center [417, 226] width 82 height 49
select select "1w"
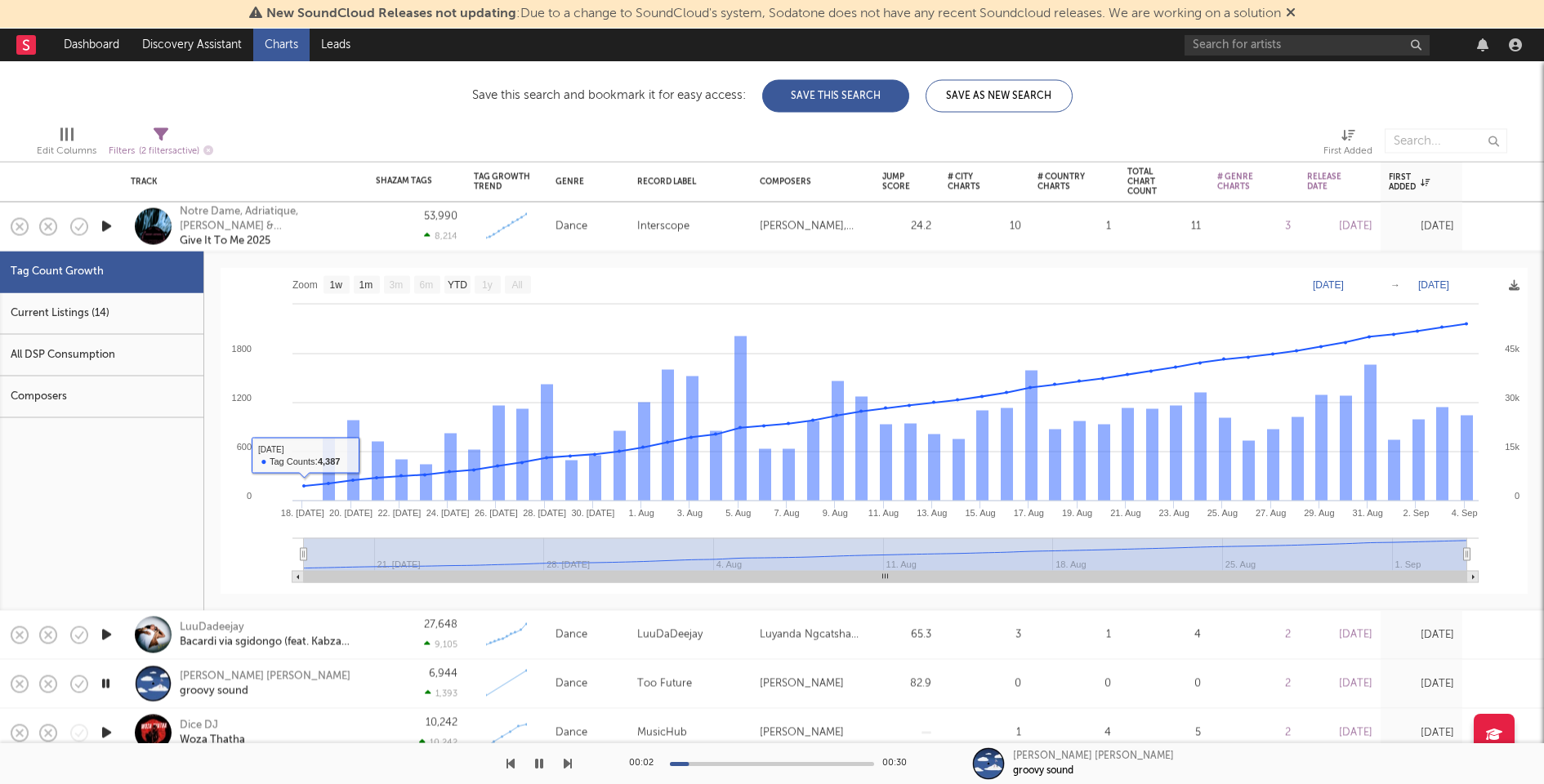
click at [89, 298] on div "Current Listings (14)" at bounding box center [102, 314] width 204 height 41
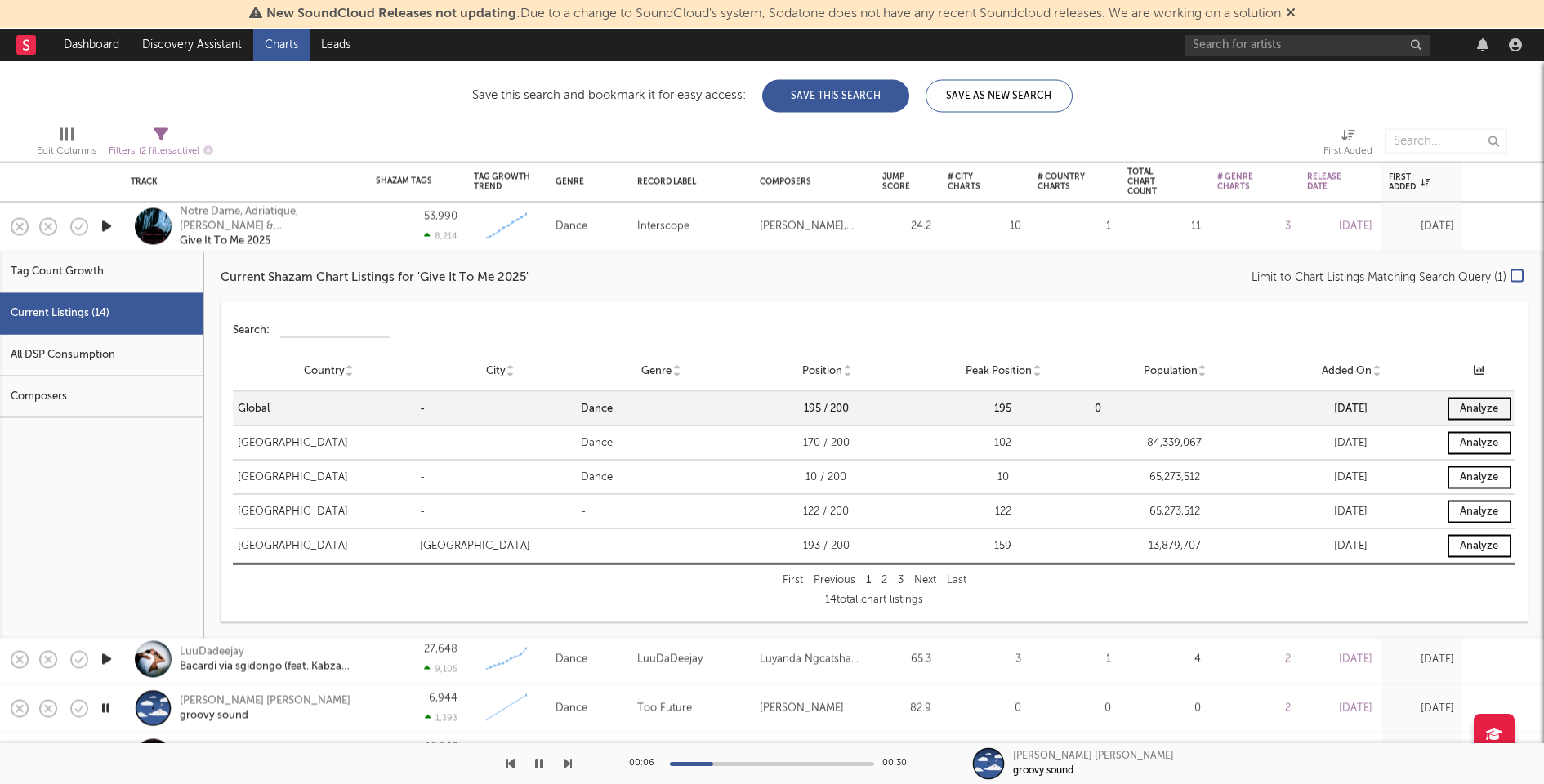
click at [361, 244] on div "Notre Dame, Adriatique, Timbaland & Nelly Furtado Give It To Me 2025" at bounding box center [245, 226] width 245 height 49
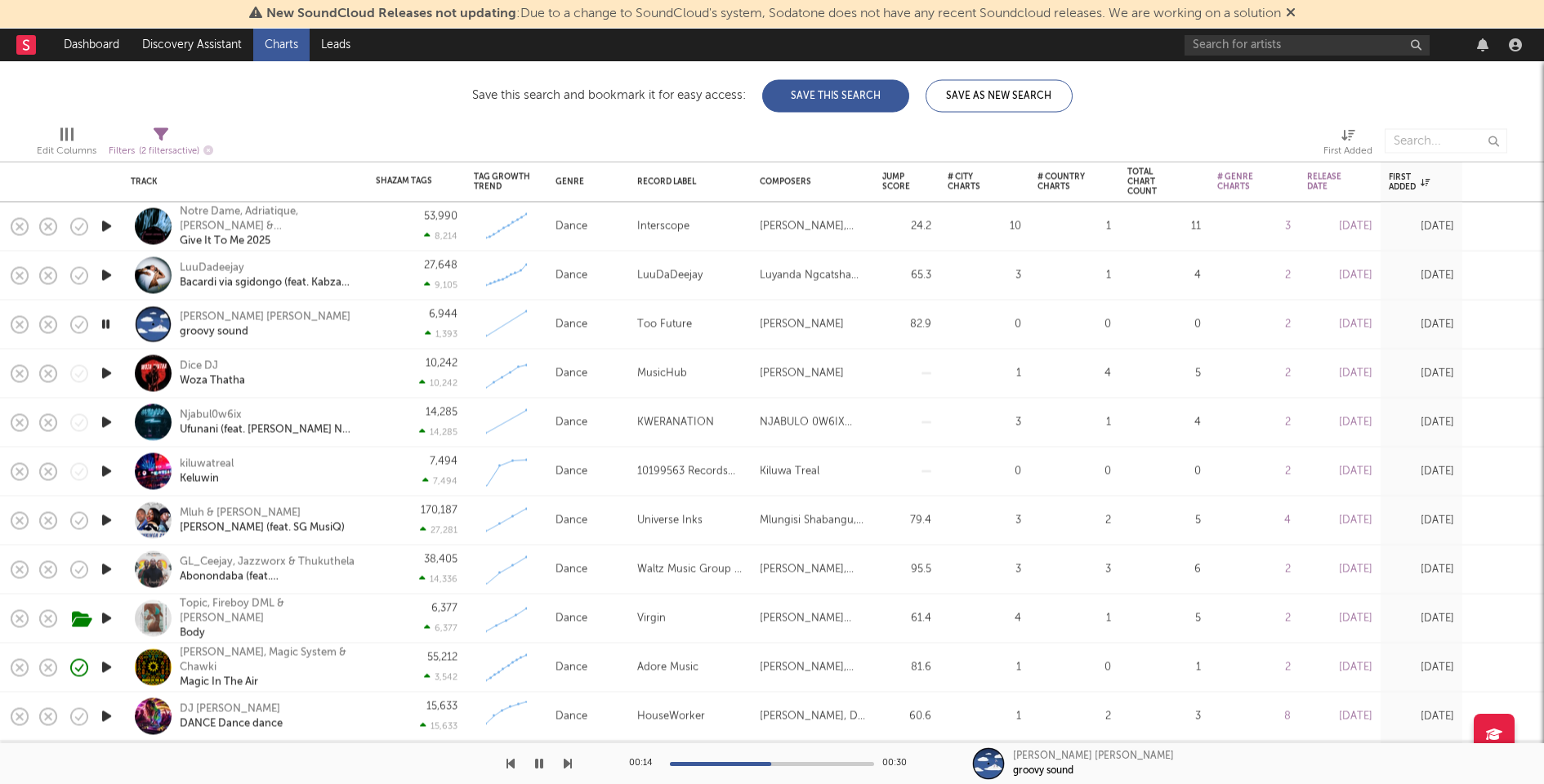
click at [772, 763] on div at bounding box center [772, 764] width 205 height 4
click at [808, 763] on div at bounding box center [772, 764] width 205 height 4
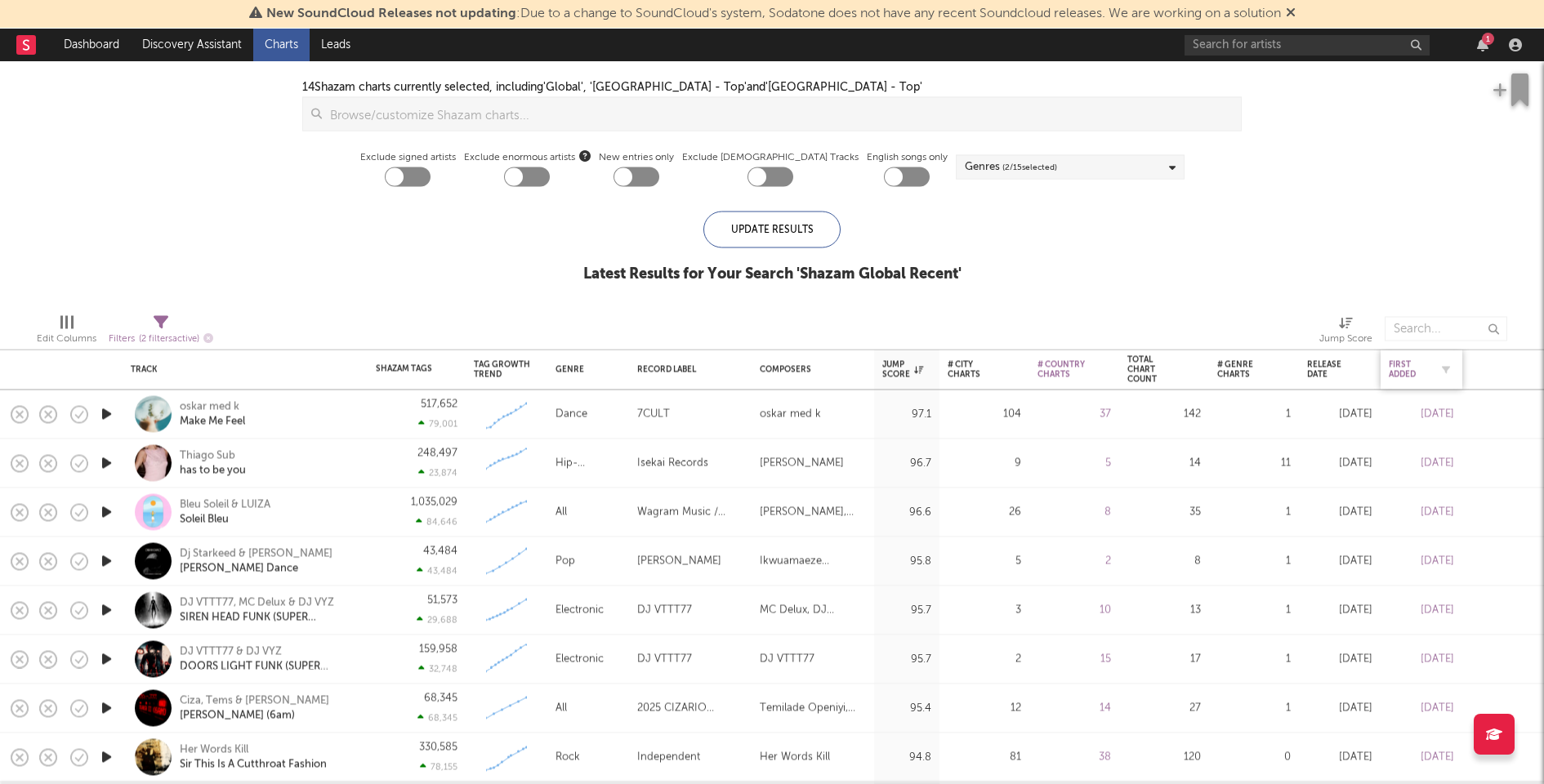
click at [1406, 368] on div "First Added" at bounding box center [1409, 370] width 41 height 19
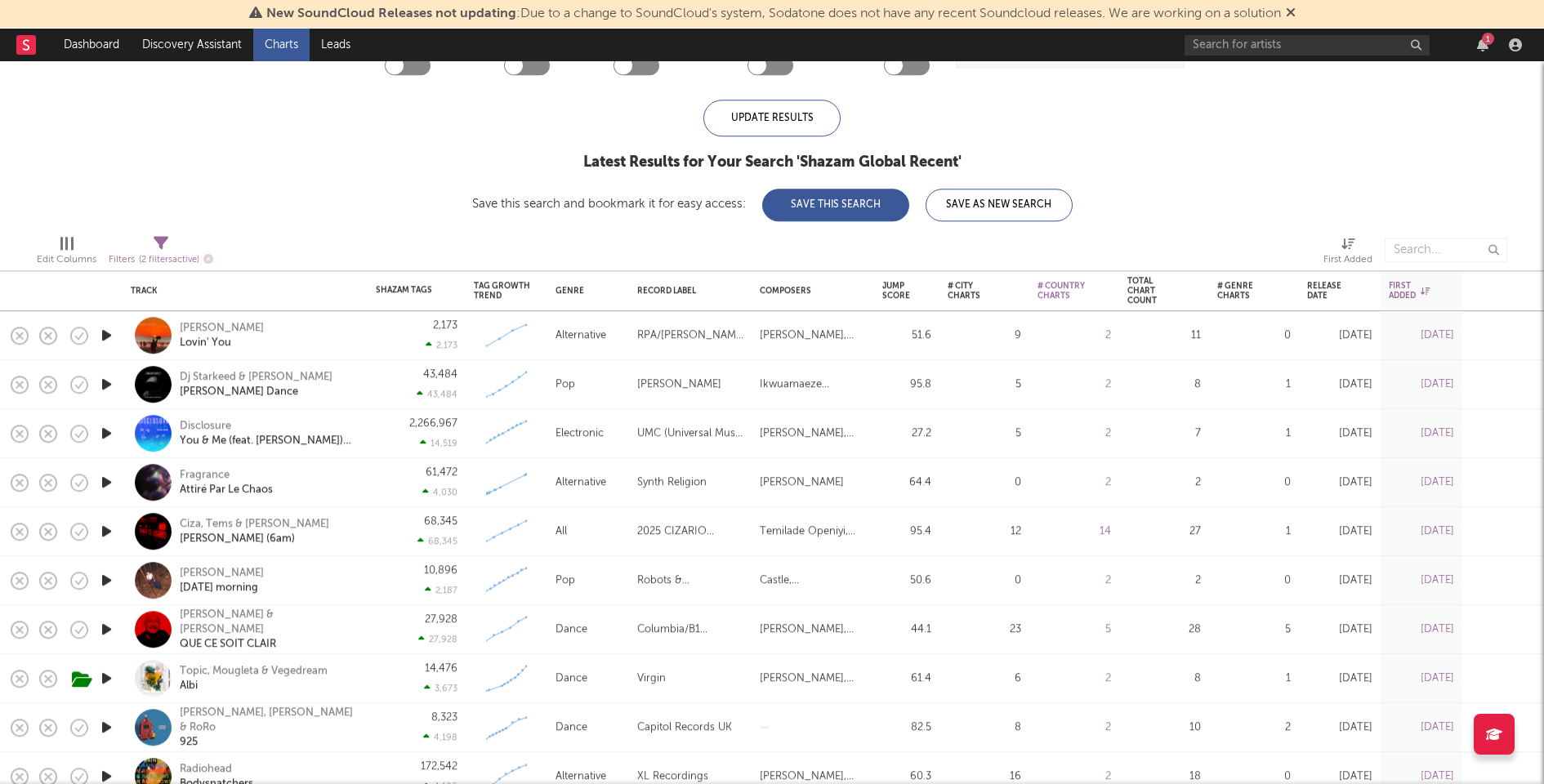
click at [108, 333] on icon "button" at bounding box center [106, 335] width 17 height 20
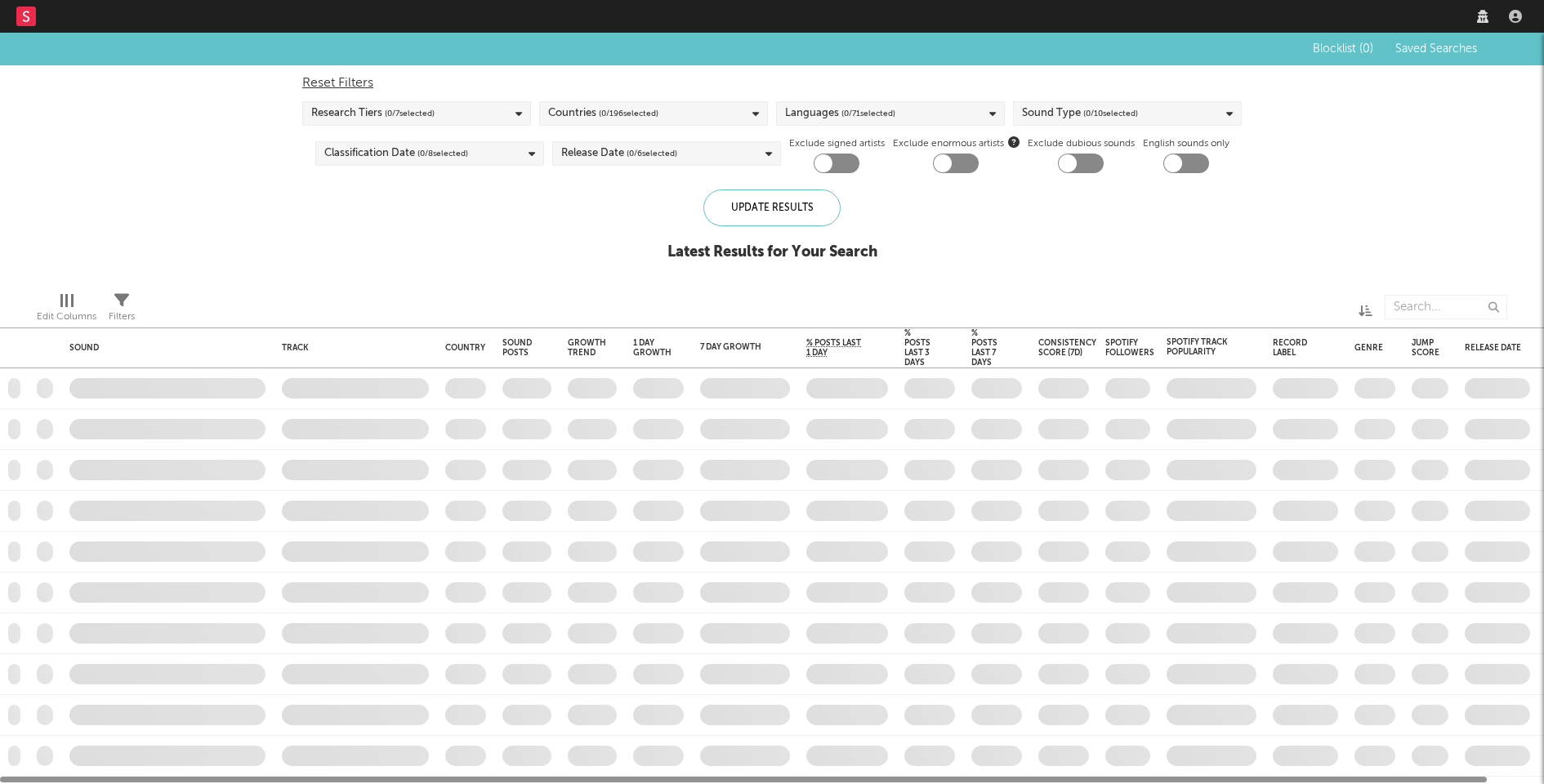
checkbox input "true"
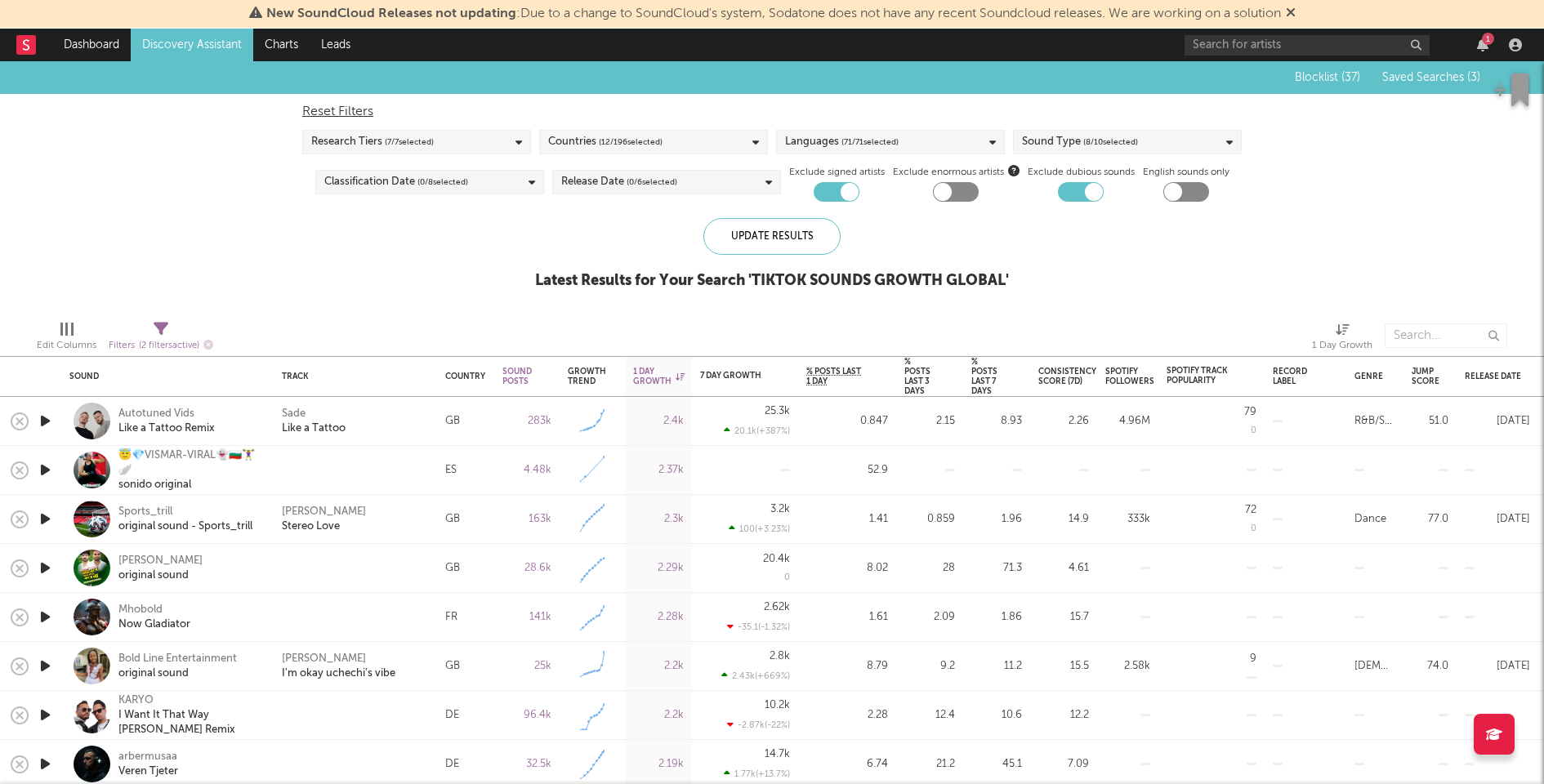
click at [49, 412] on icon "button" at bounding box center [45, 421] width 17 height 20
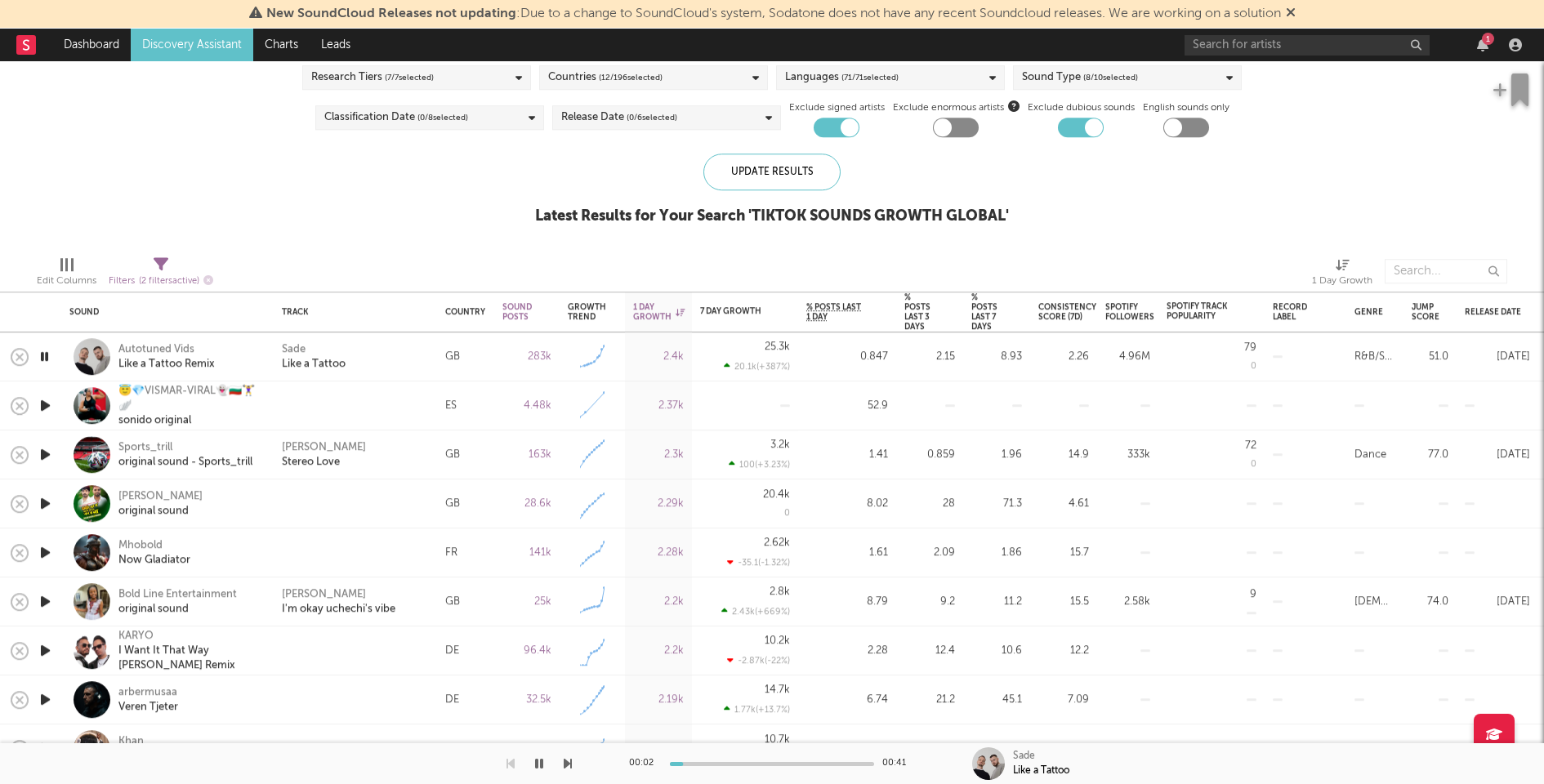
click at [48, 406] on icon "button" at bounding box center [45, 405] width 17 height 20
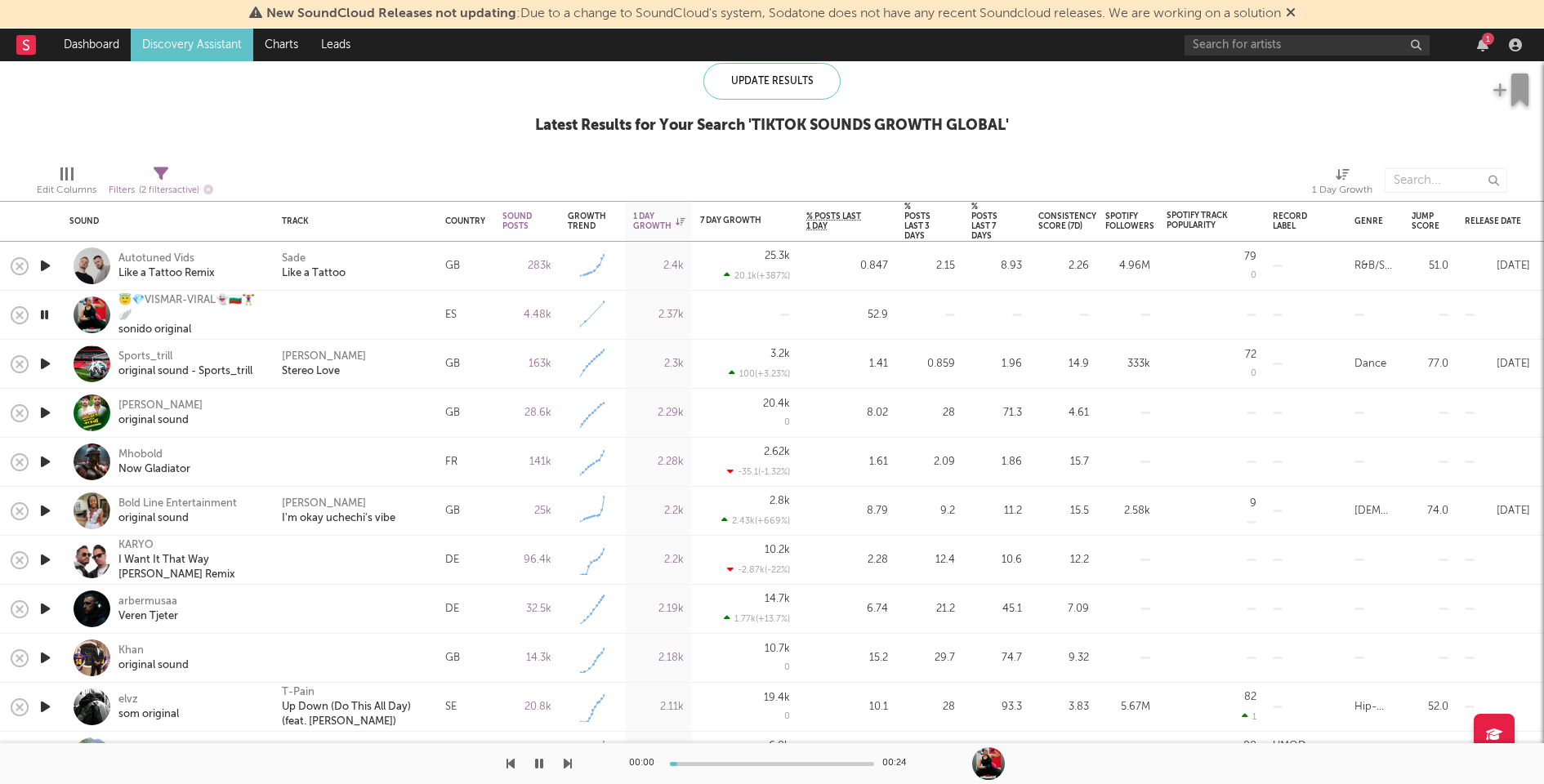
click at [44, 408] on icon "button" at bounding box center [45, 413] width 17 height 20
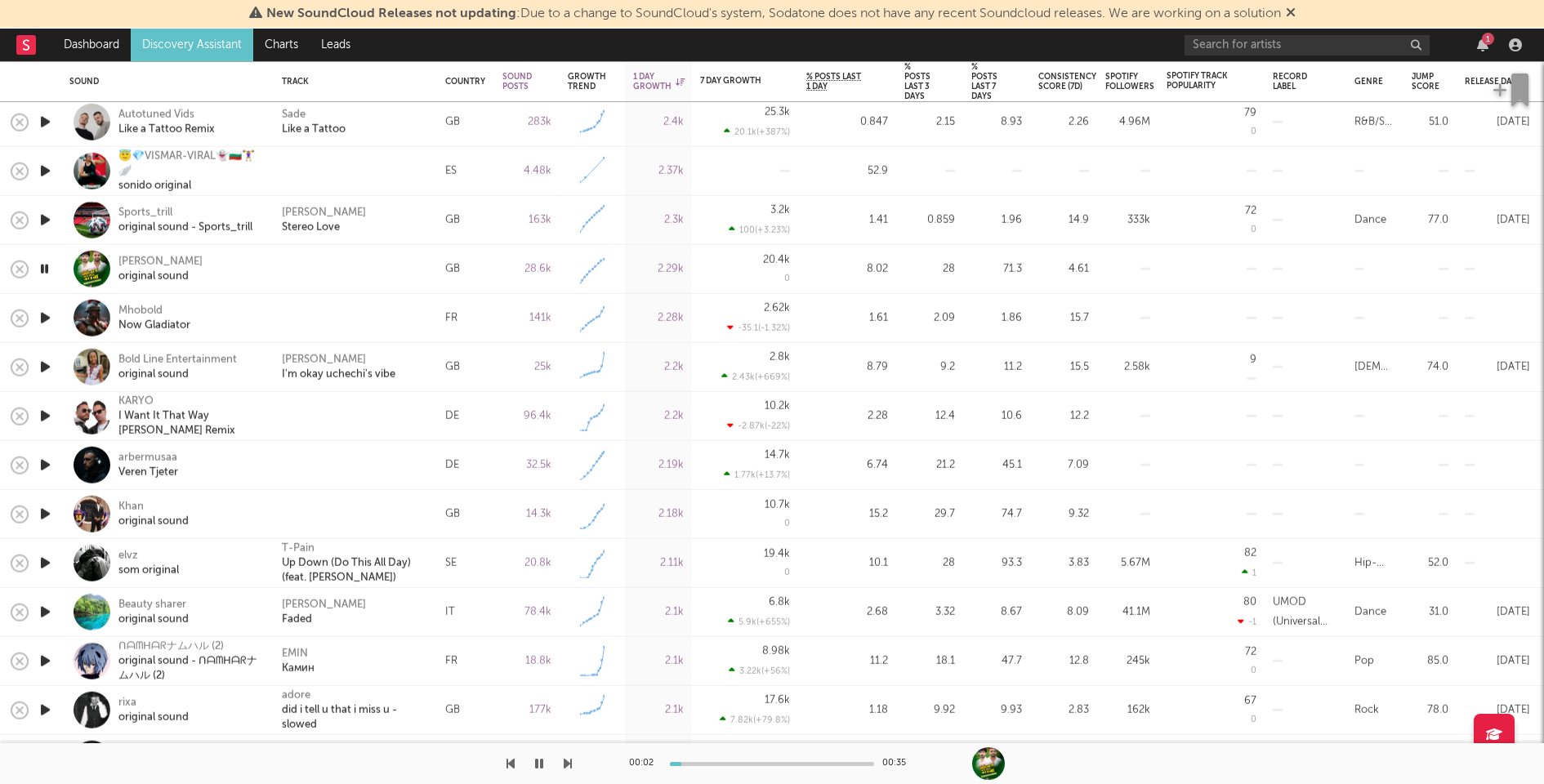
click at [42, 414] on icon "button" at bounding box center [45, 416] width 17 height 20
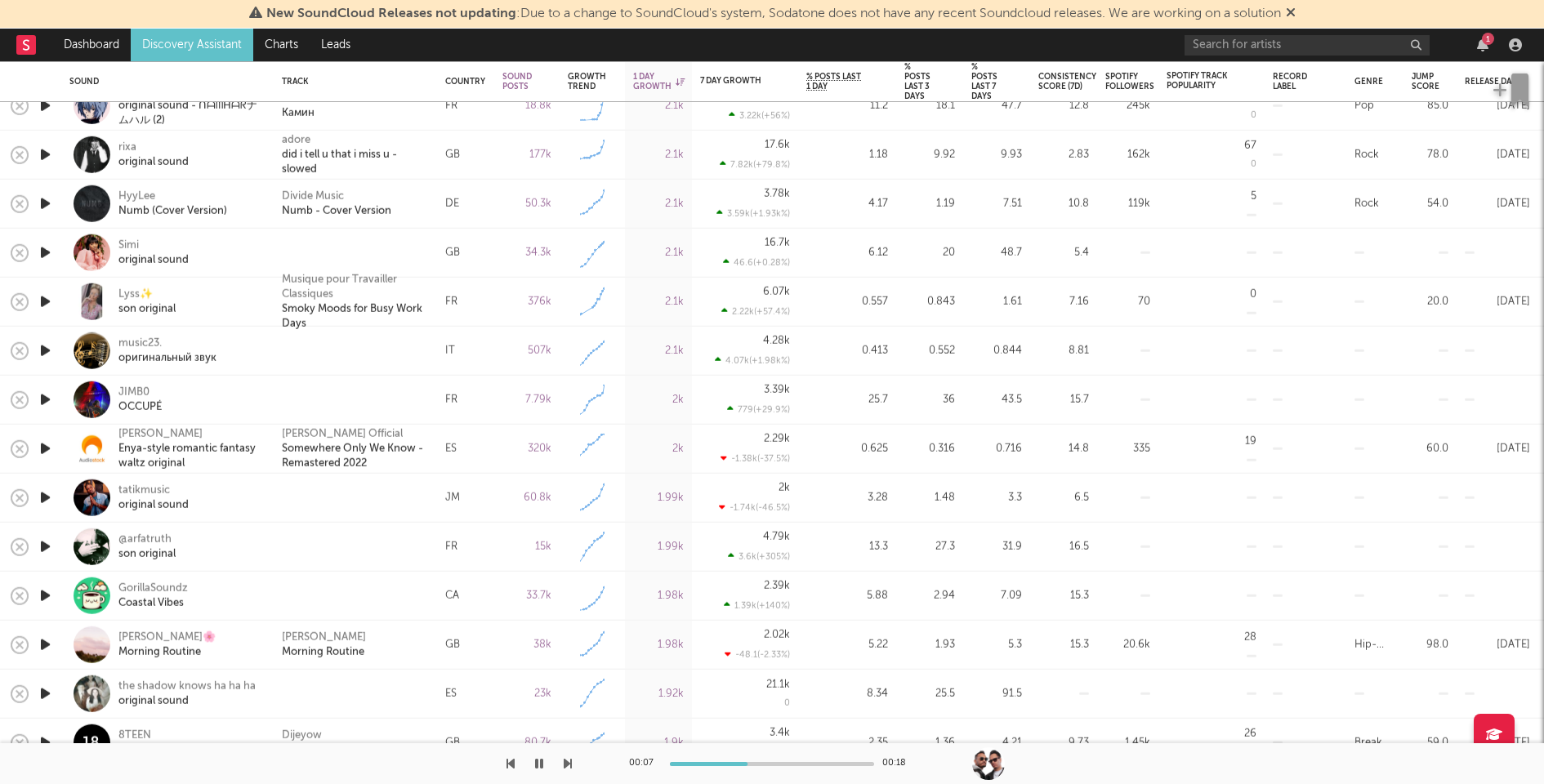
click at [45, 499] on icon "button" at bounding box center [45, 498] width 17 height 20
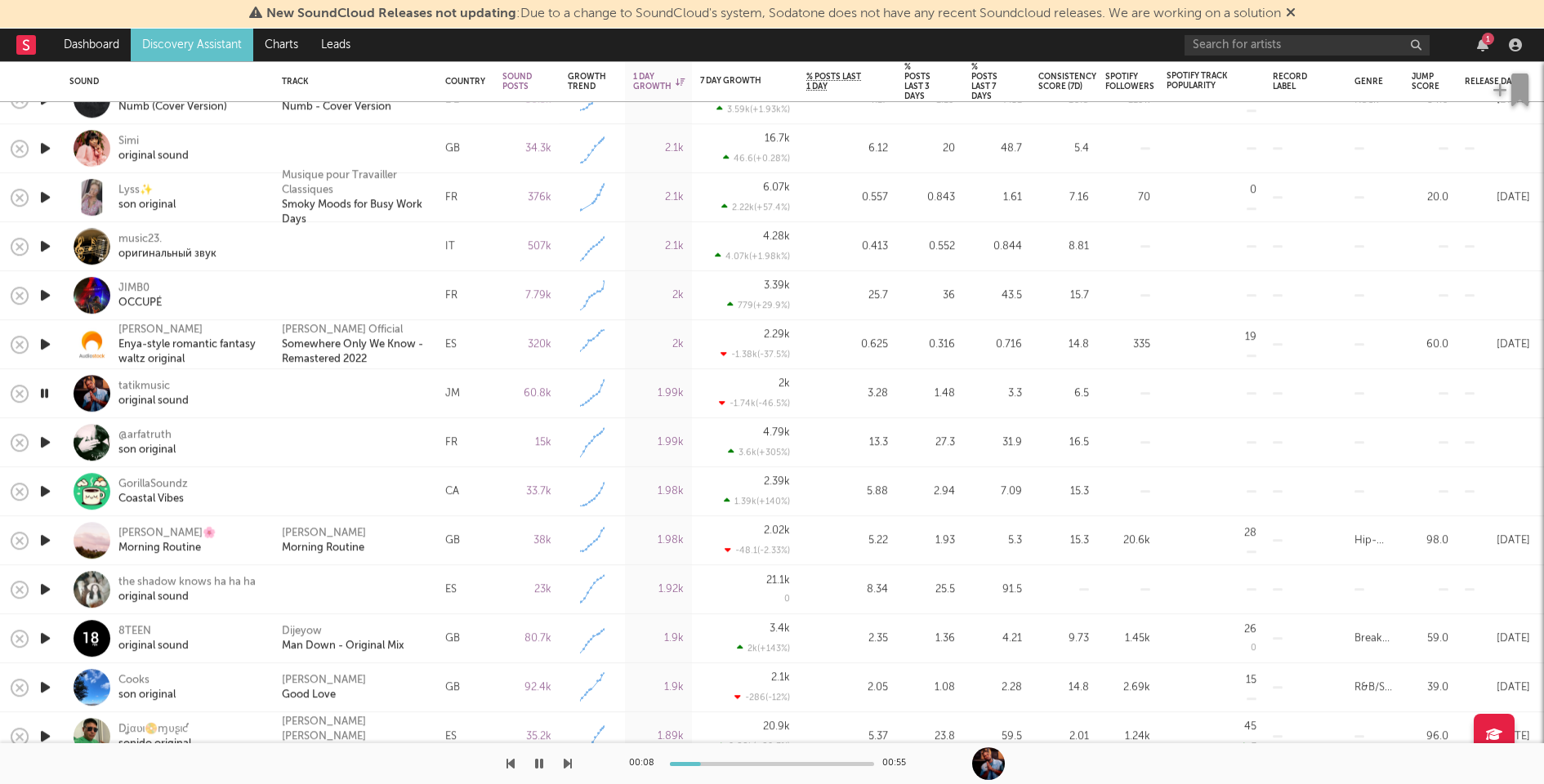
click at [47, 443] on icon "button" at bounding box center [45, 442] width 17 height 20
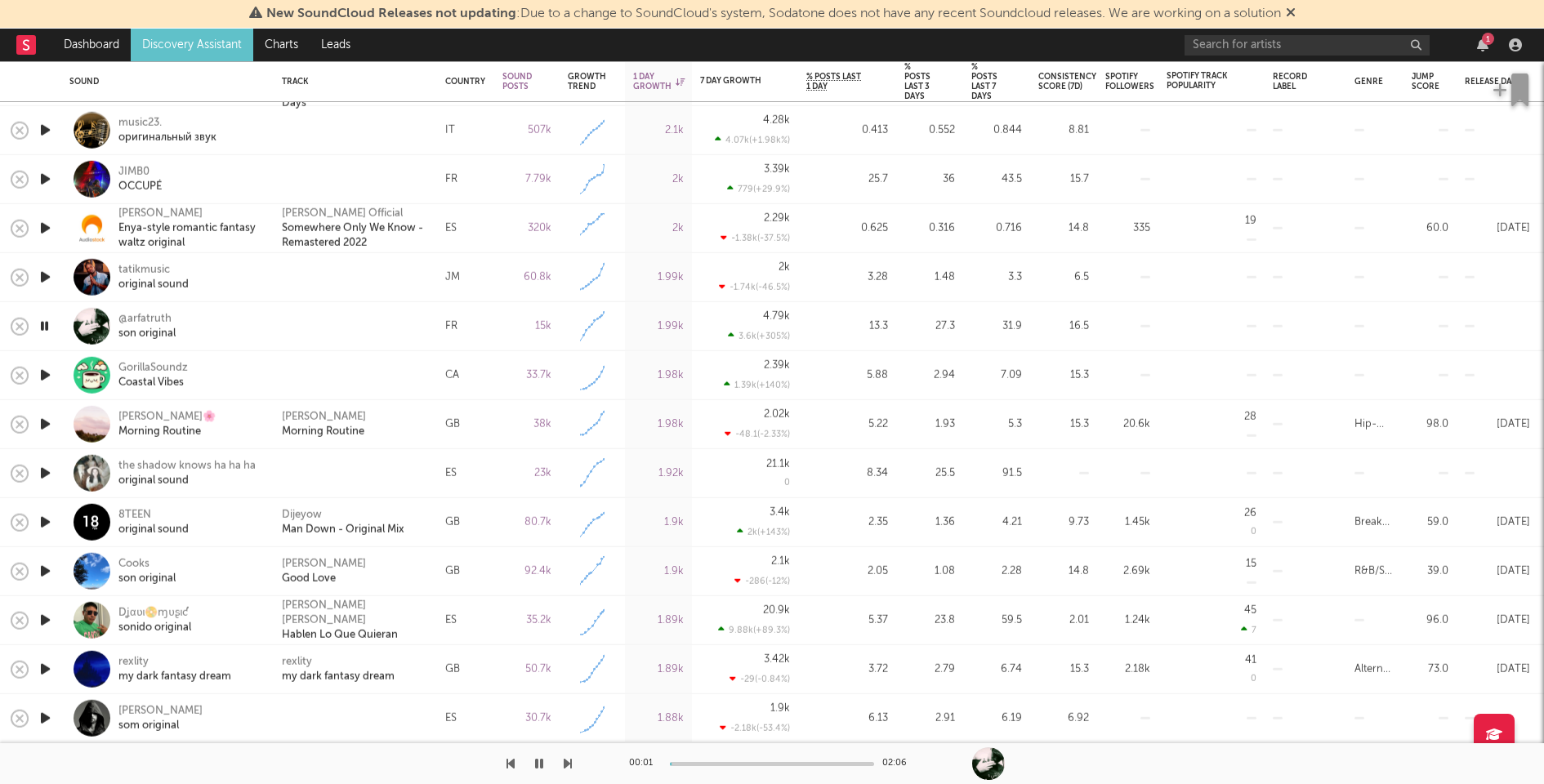
click at [47, 469] on icon "button" at bounding box center [45, 473] width 17 height 20
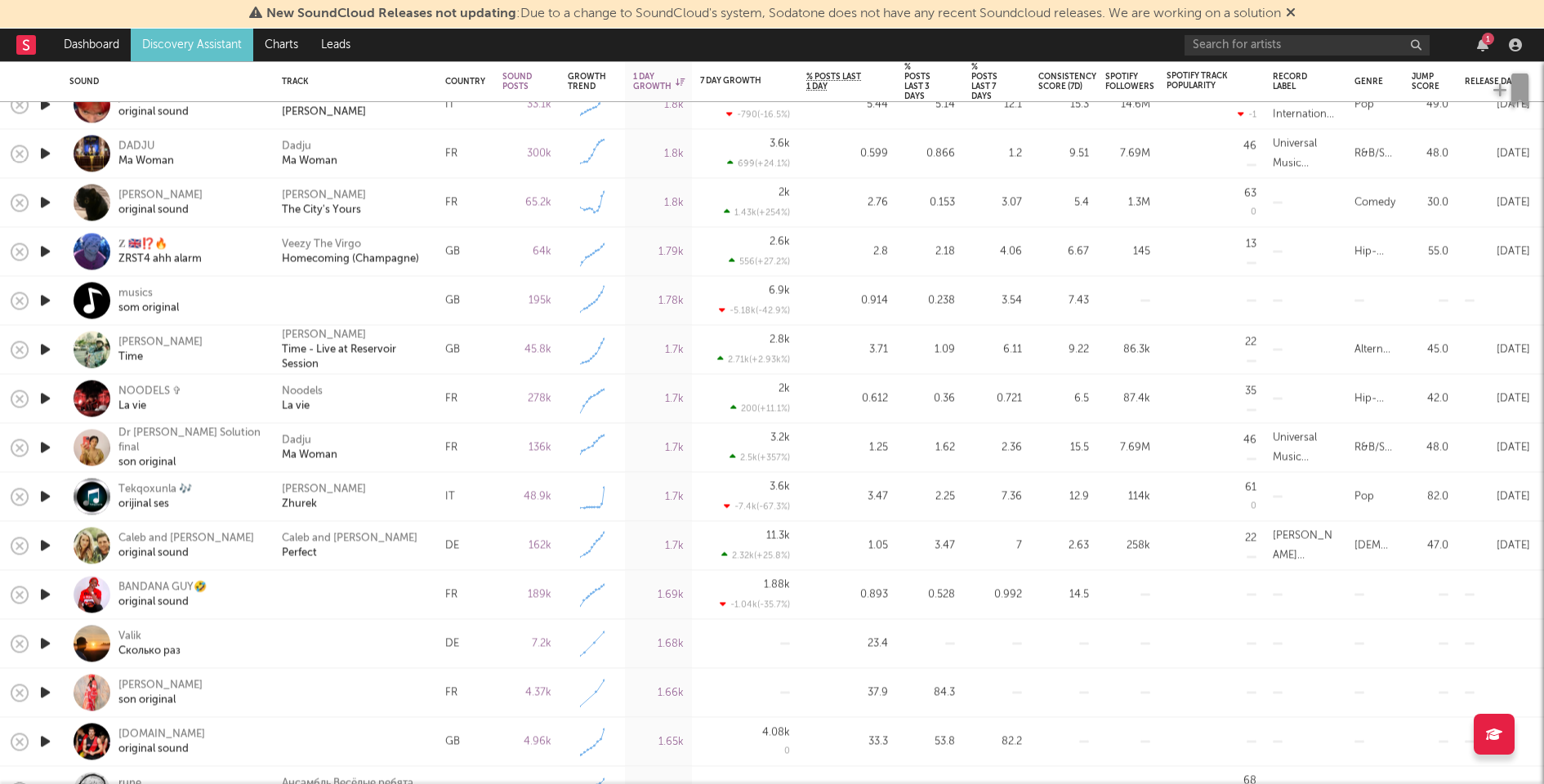
click at [44, 591] on icon "button" at bounding box center [45, 595] width 17 height 20
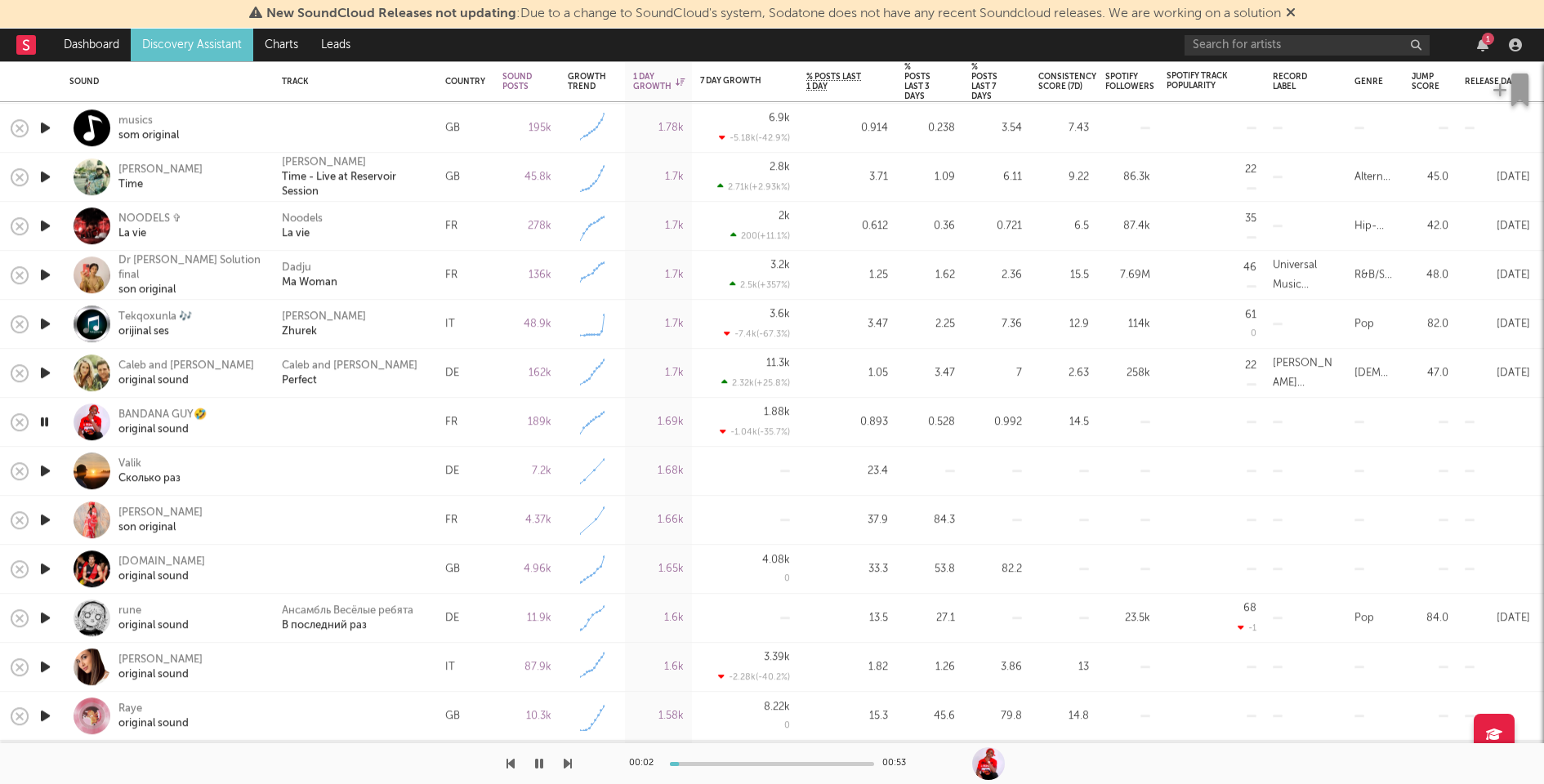
click at [45, 561] on icon "button" at bounding box center [45, 569] width 17 height 20
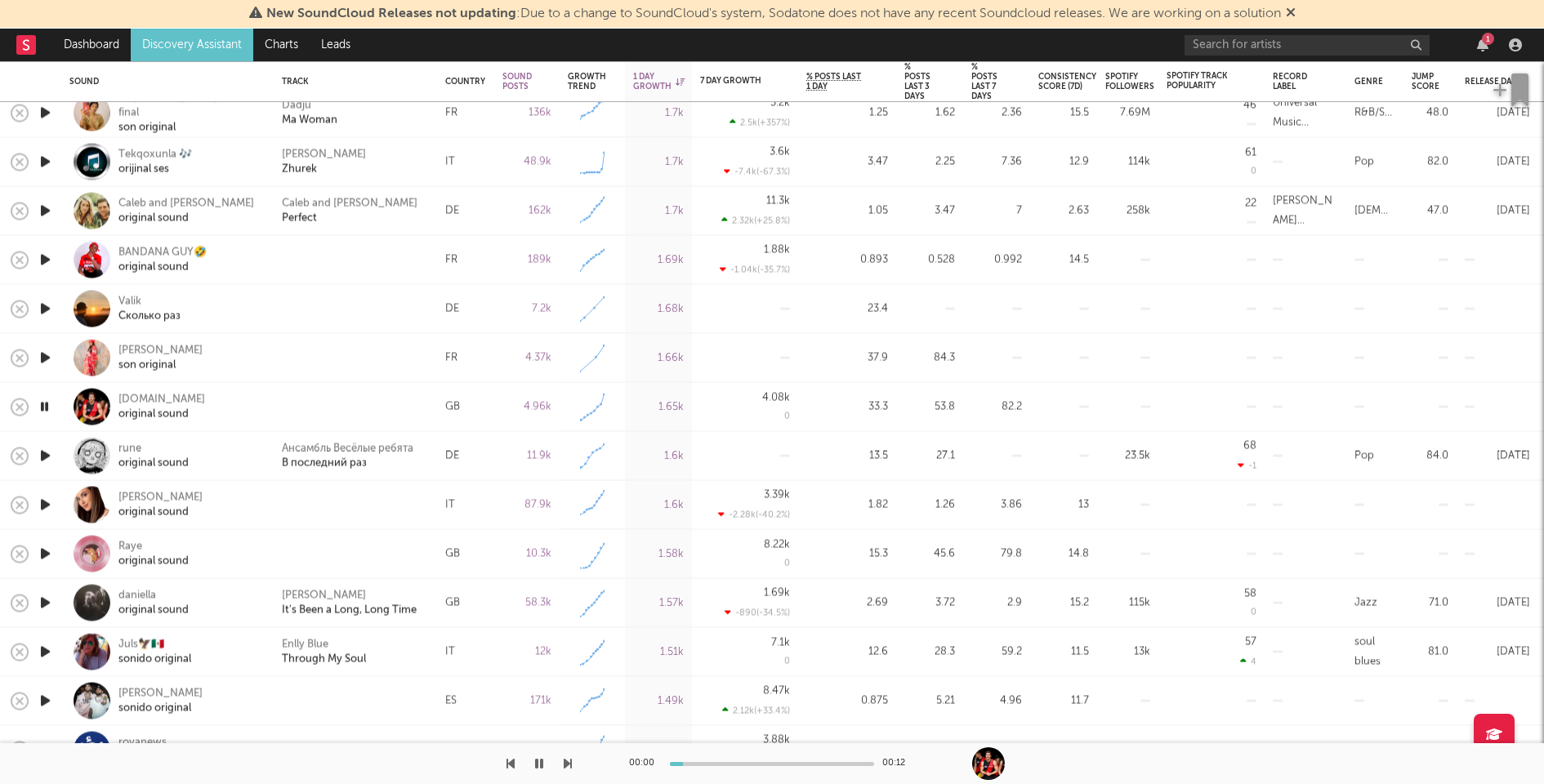
click at [47, 554] on icon "button" at bounding box center [45, 554] width 17 height 20
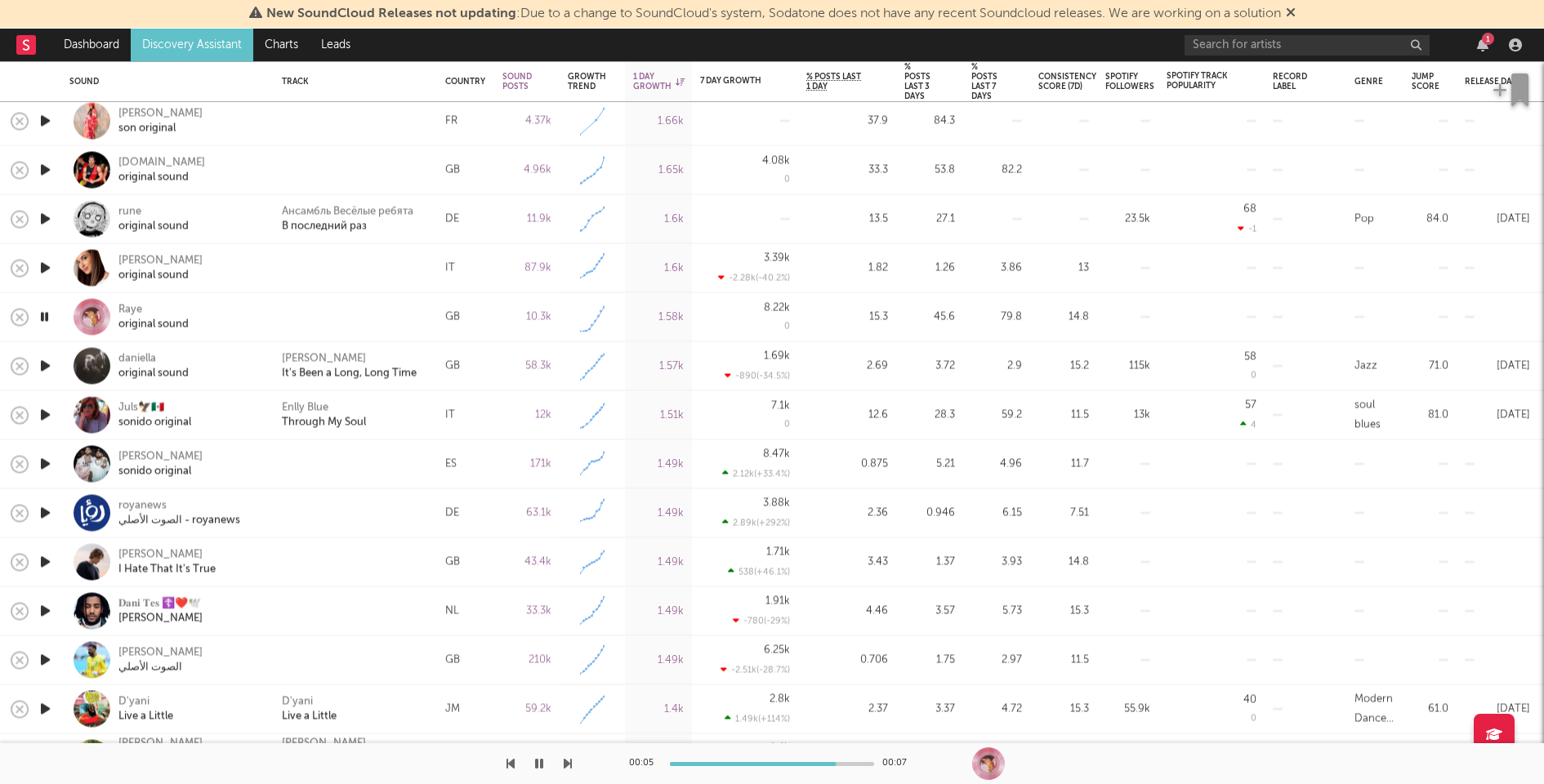
click at [47, 555] on icon "button" at bounding box center [45, 562] width 17 height 20
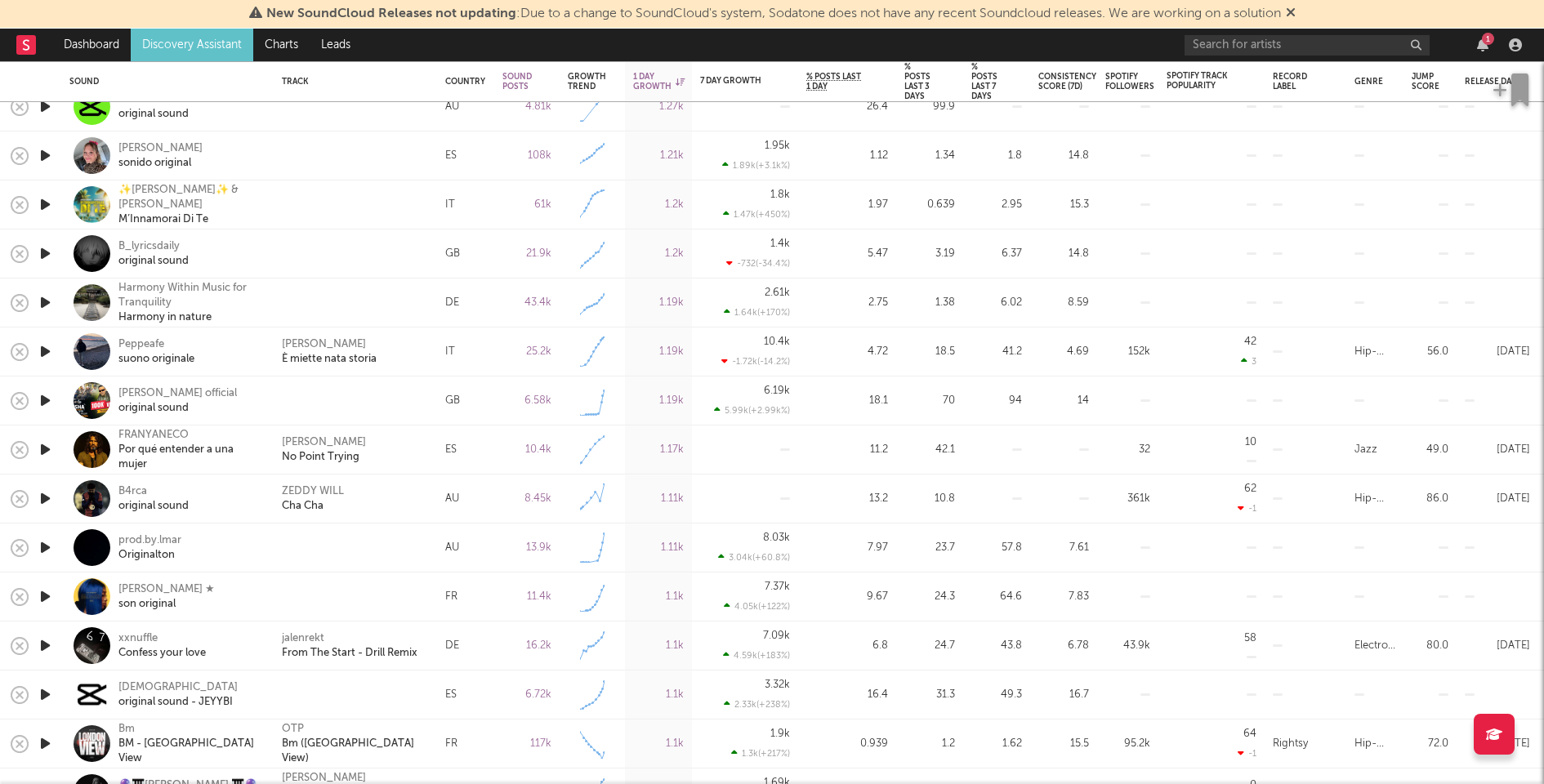
click at [47, 547] on icon "button" at bounding box center [45, 547] width 17 height 20
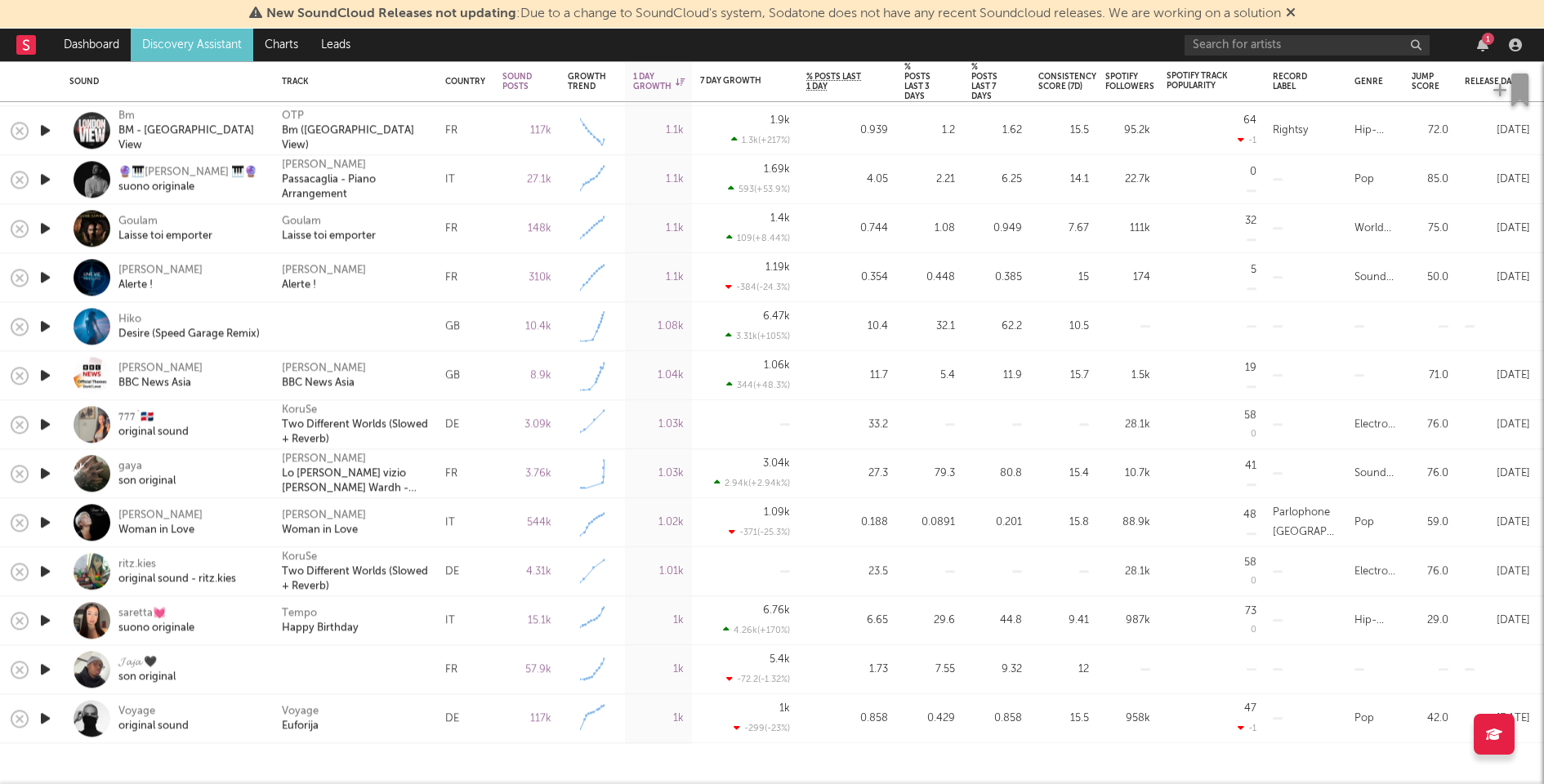
click at [47, 667] on icon "button" at bounding box center [45, 669] width 17 height 20
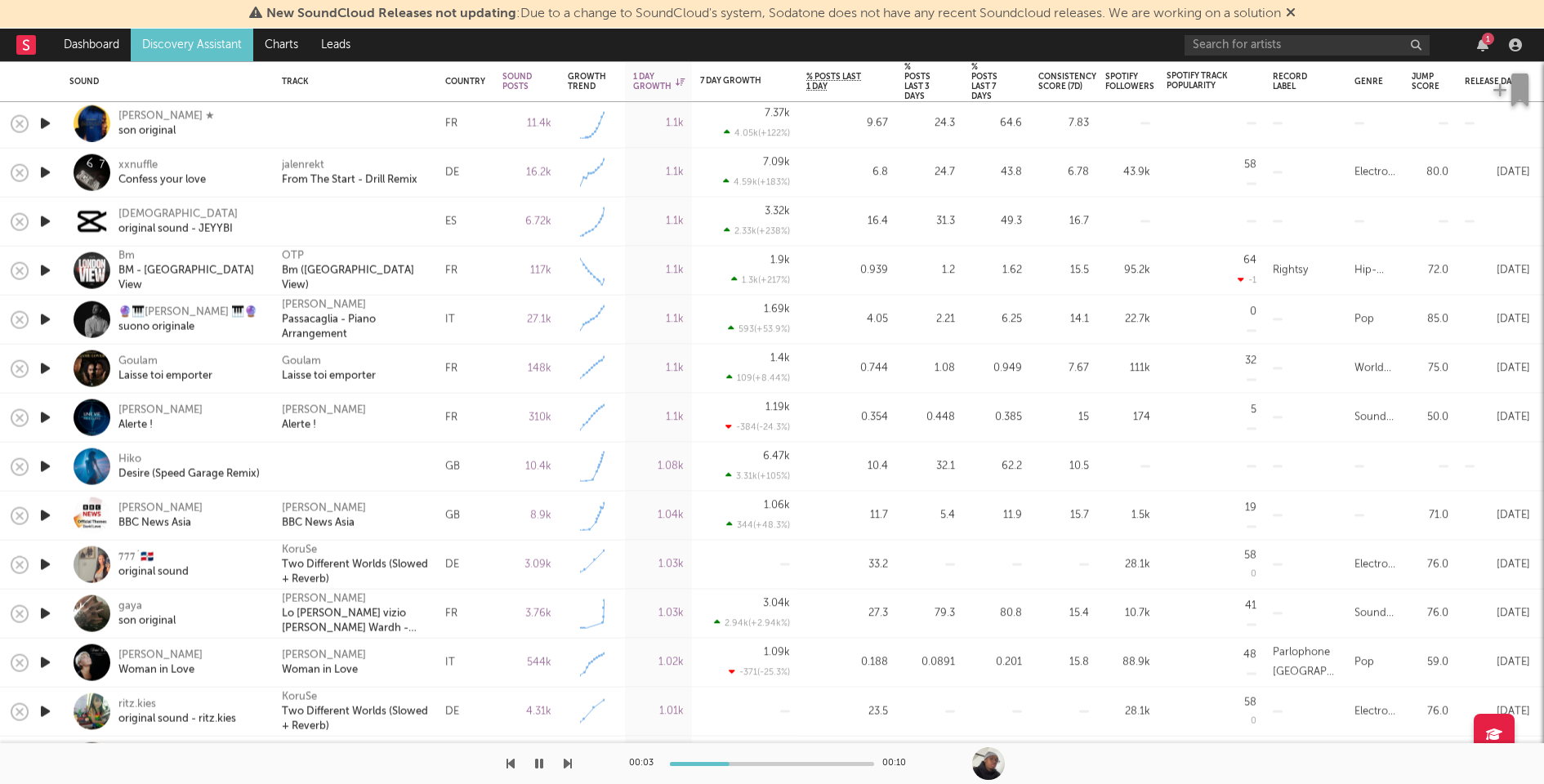
click at [43, 460] on icon "button" at bounding box center [45, 467] width 17 height 20
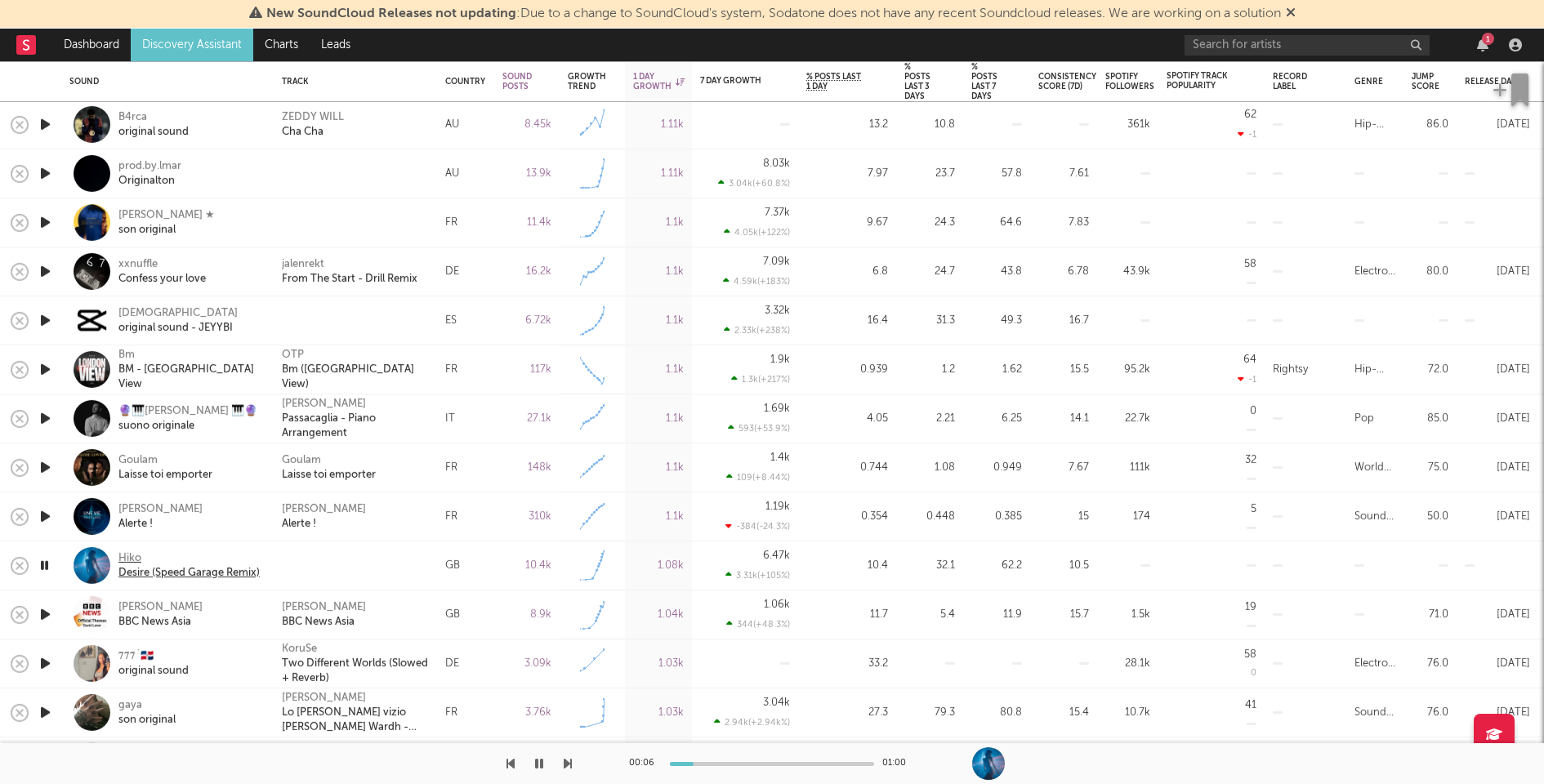
click at [194, 565] on div "Desire (Speed Garage Remix)" at bounding box center [189, 572] width 141 height 15
click at [367, 558] on div at bounding box center [355, 565] width 147 height 15
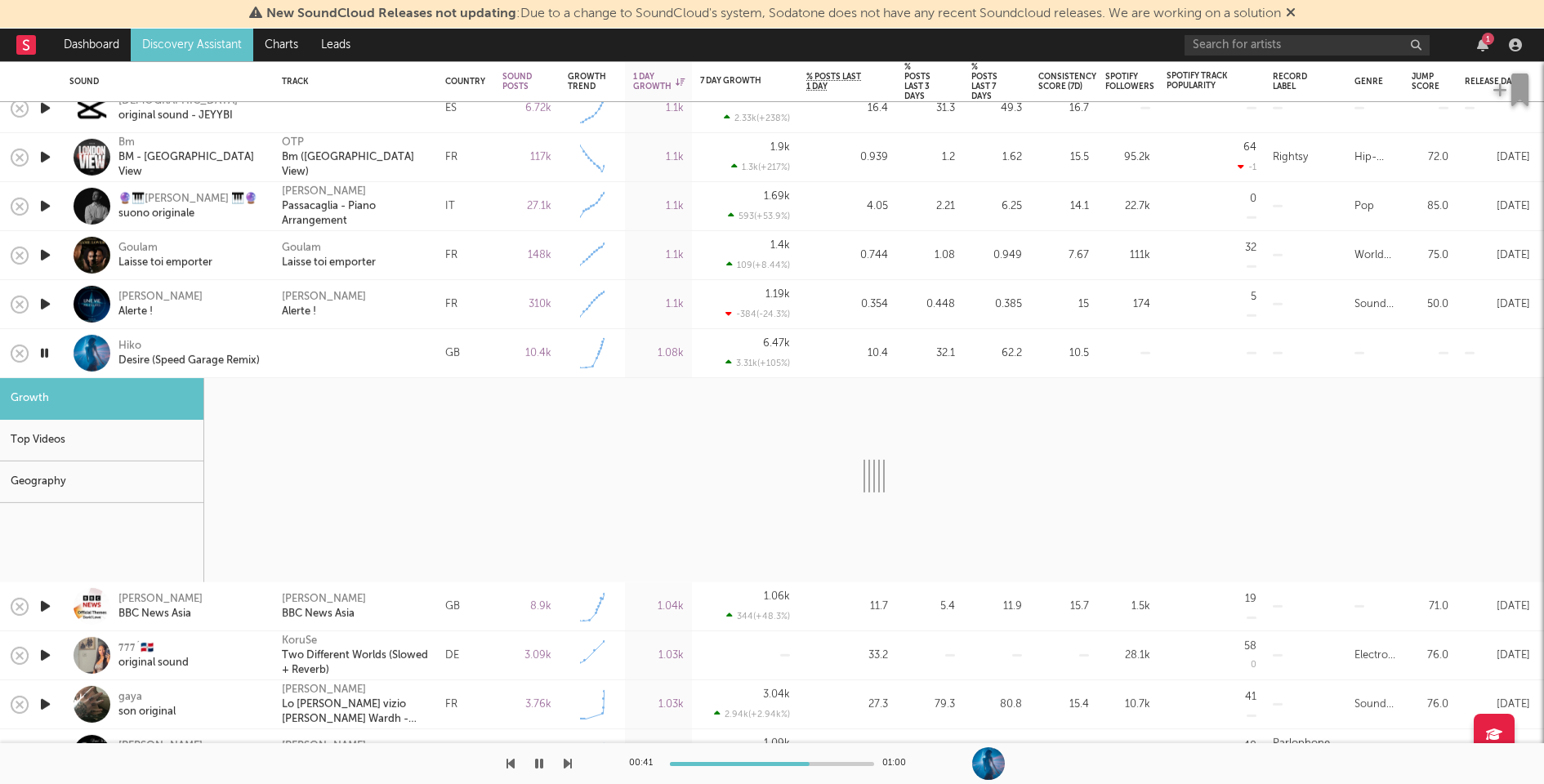
select select "1w"
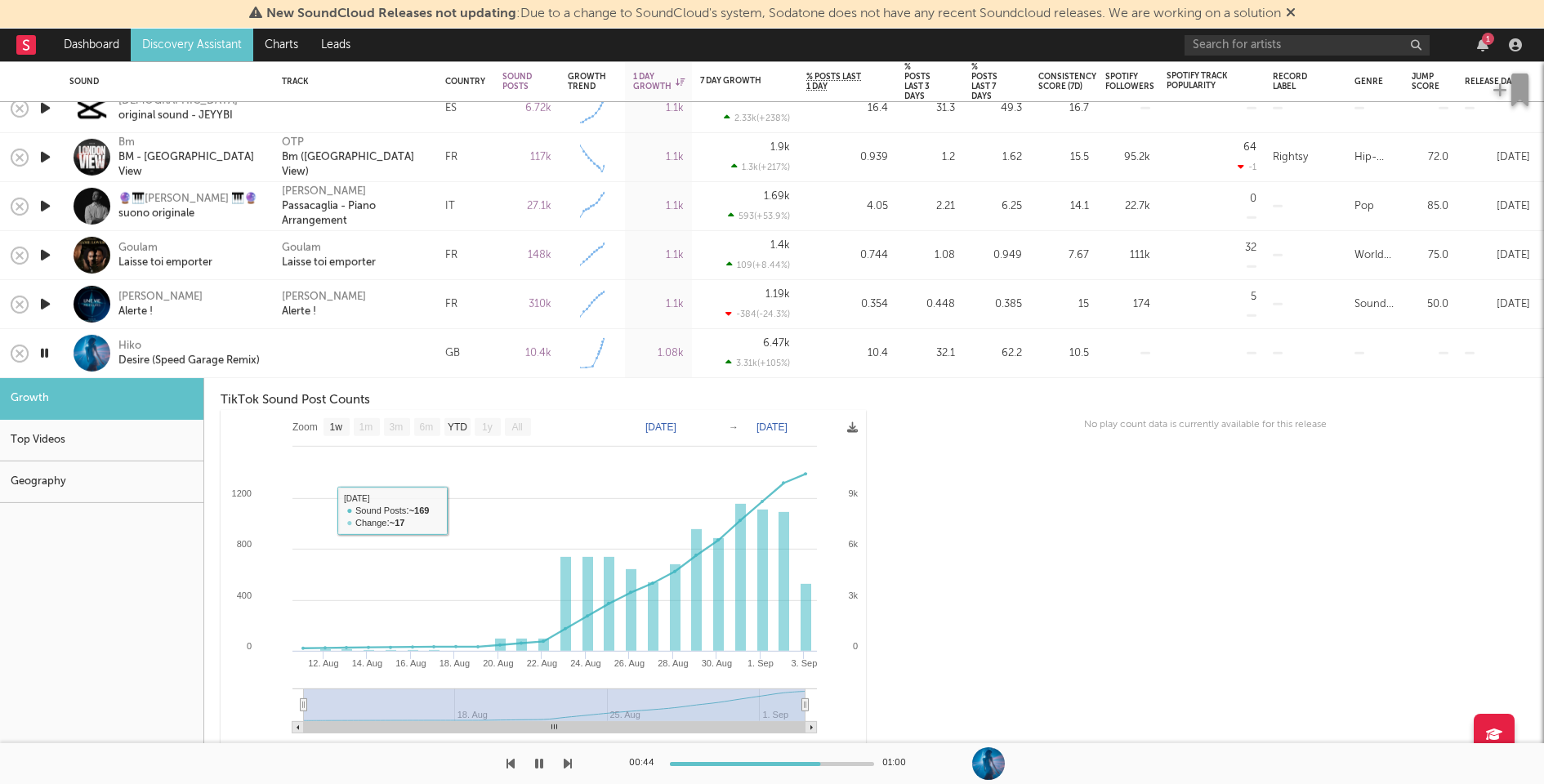
click at [51, 450] on div "Top Videos" at bounding box center [102, 440] width 204 height 41
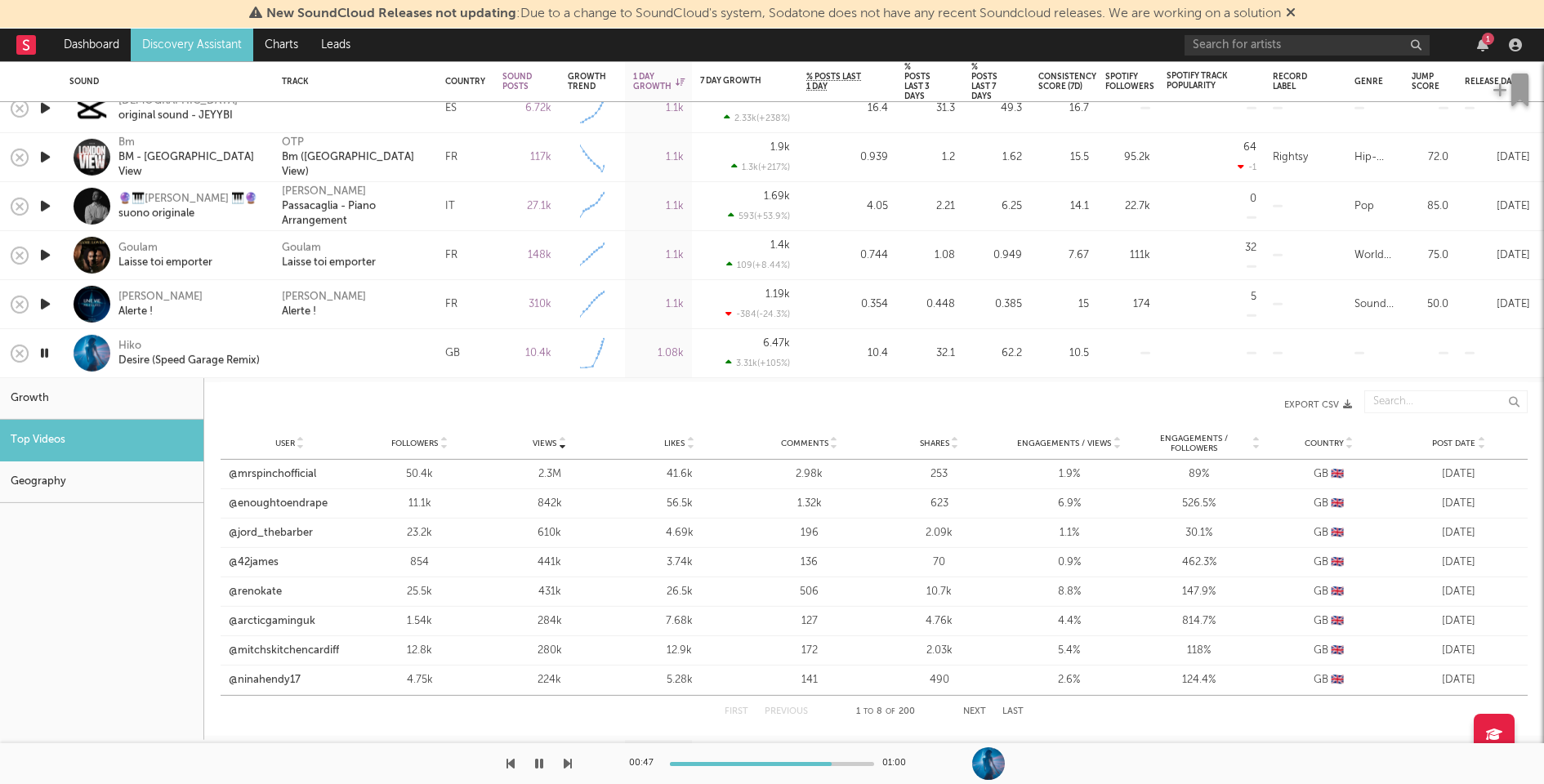
click at [1457, 439] on span "Post Date" at bounding box center [1453, 442] width 43 height 10
click at [549, 437] on span "Views" at bounding box center [545, 442] width 24 height 10
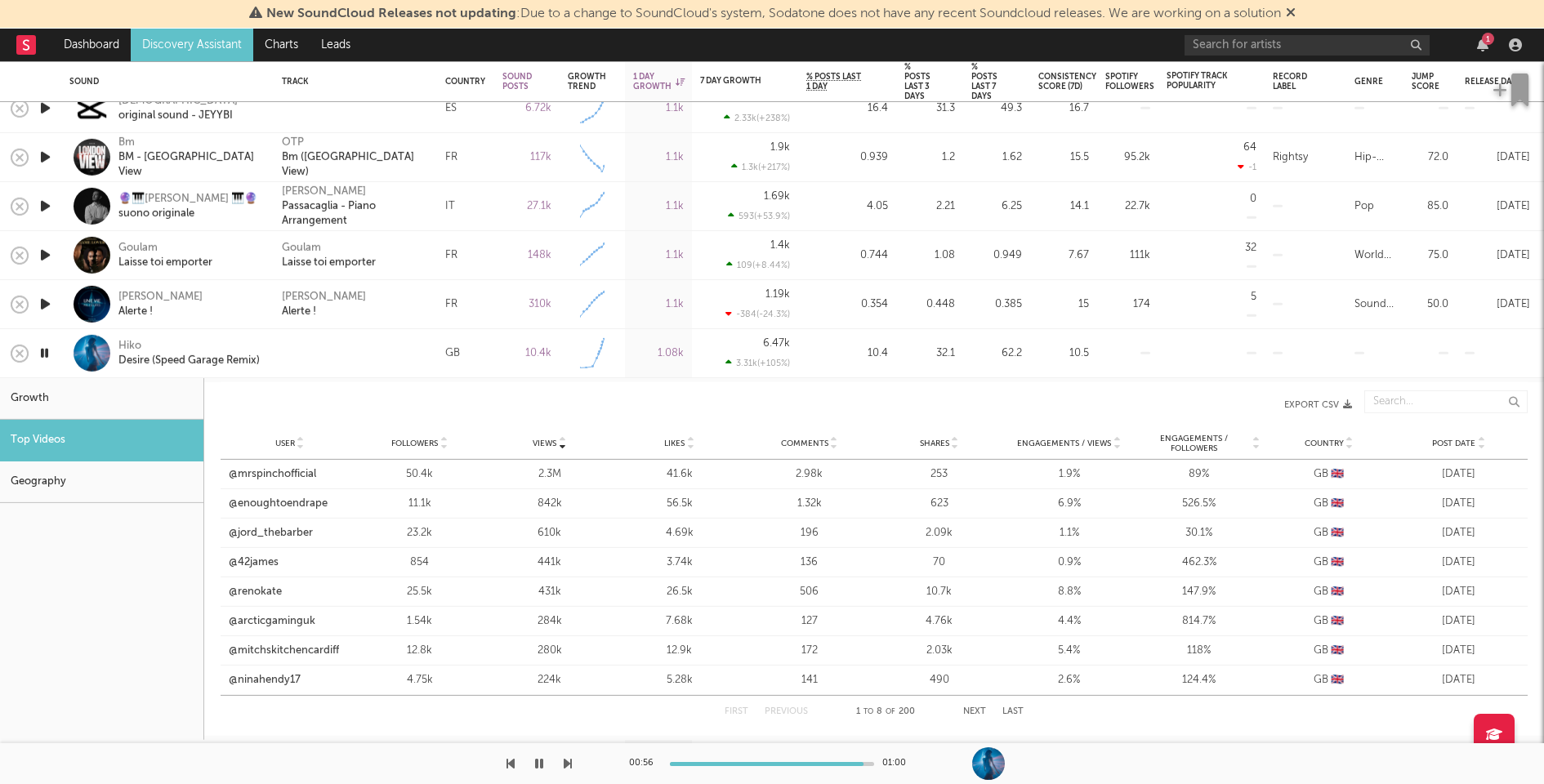
click at [361, 315] on div "[PERSON_NAME] Alerte !" at bounding box center [355, 304] width 147 height 29
select select "1w"
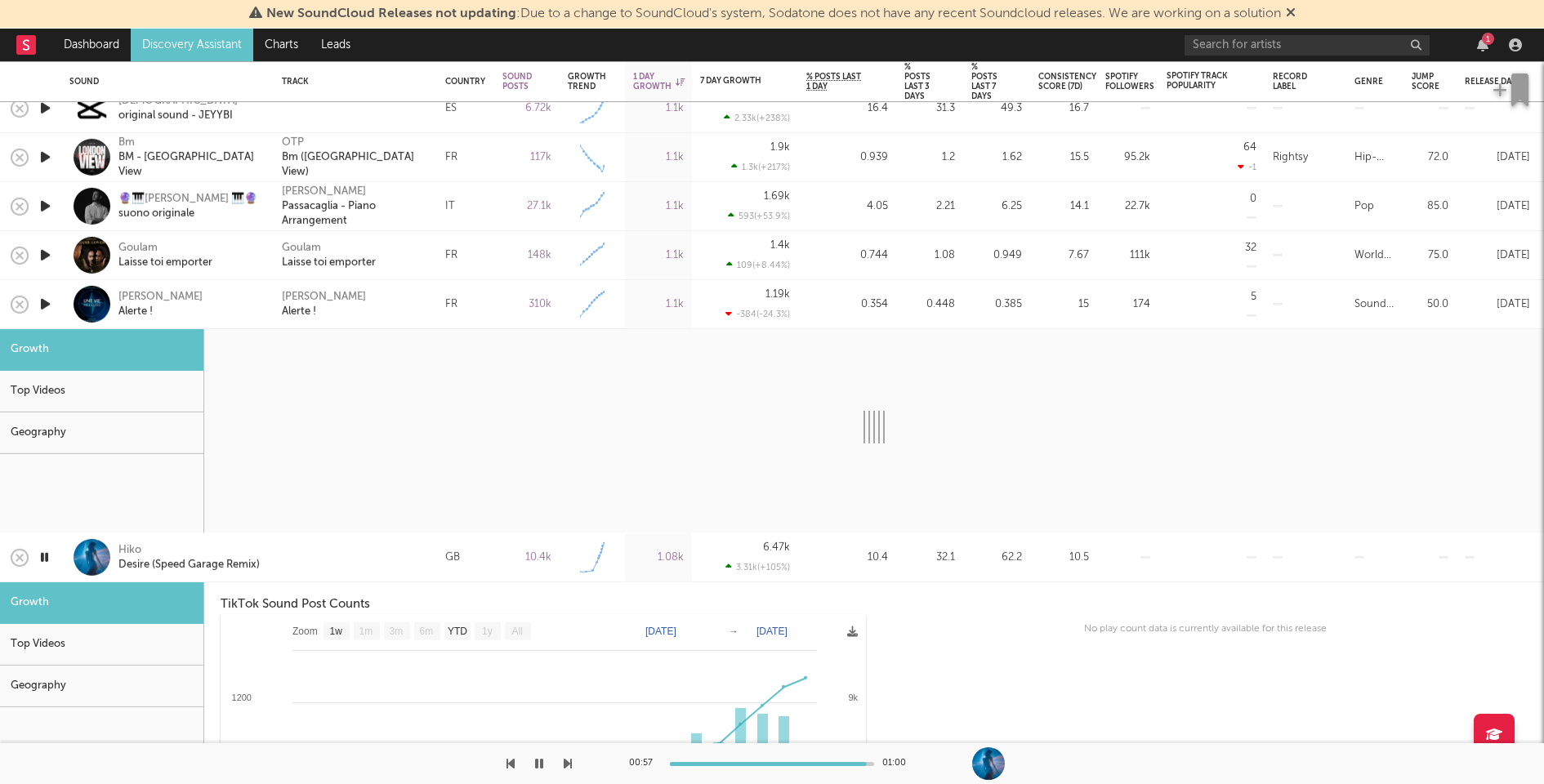
click at [361, 315] on div "[PERSON_NAME] Alerte !" at bounding box center [355, 304] width 147 height 29
select select "1w"
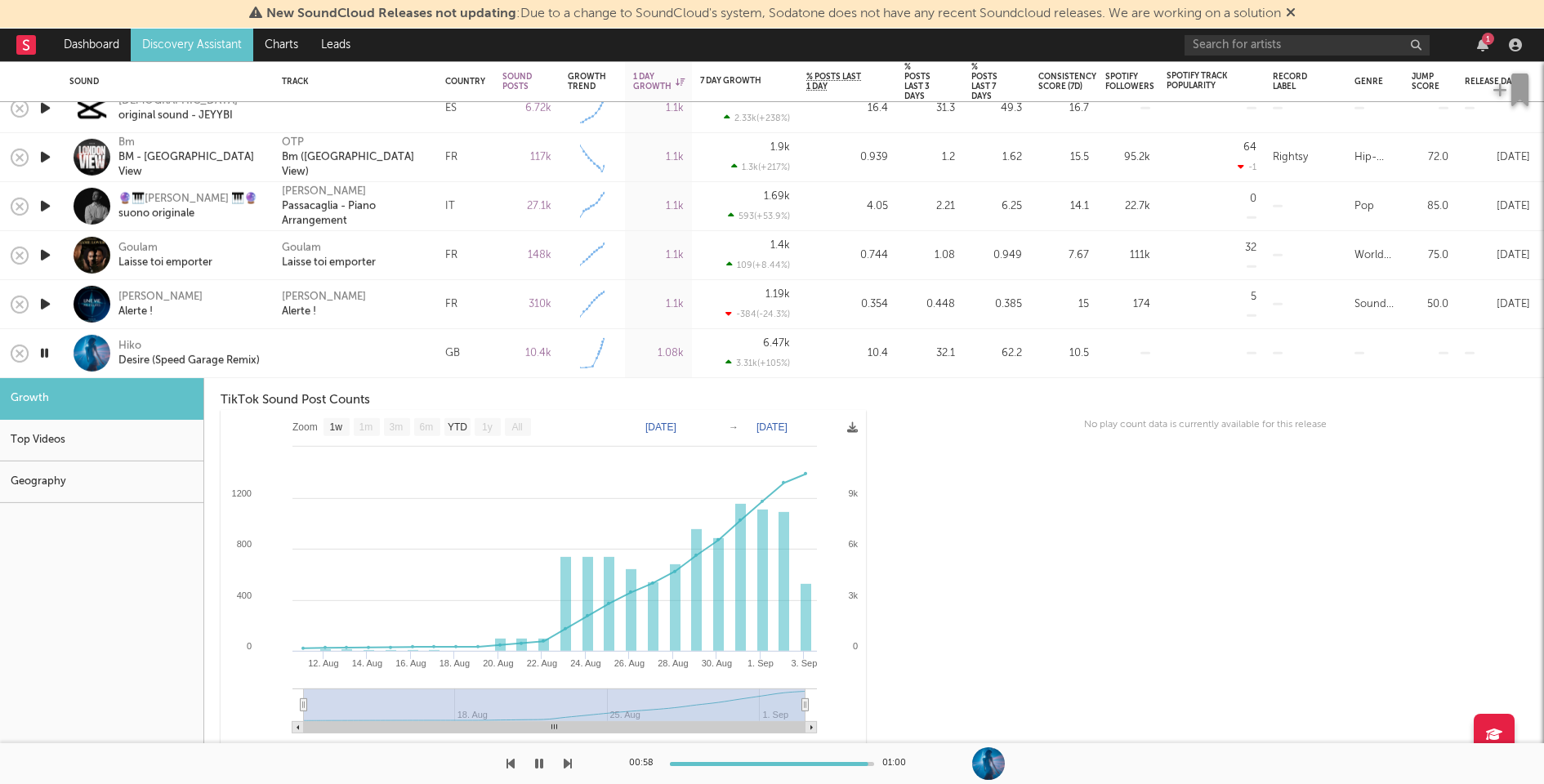
click at [367, 352] on div at bounding box center [355, 353] width 147 height 15
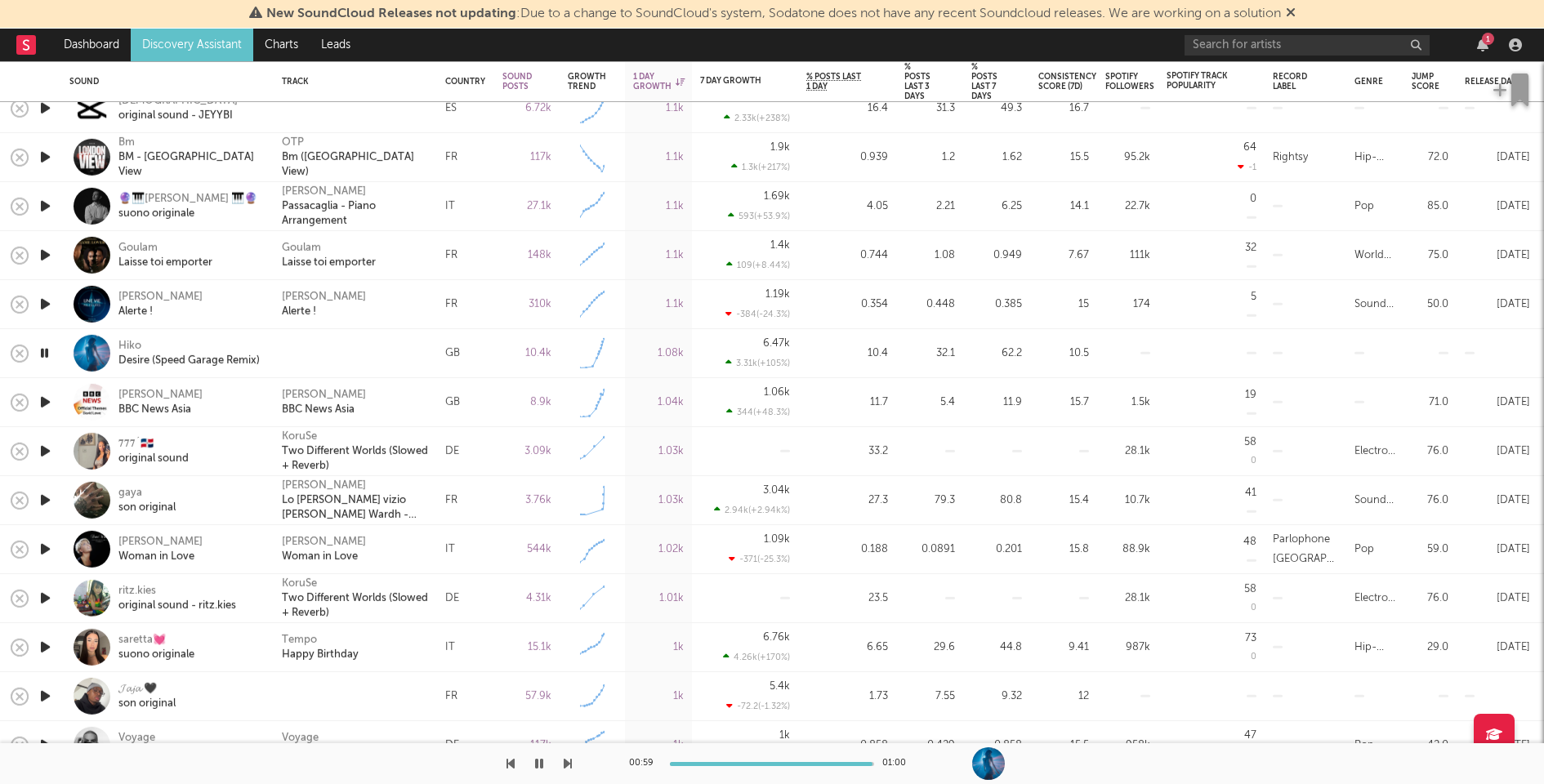
click at [42, 357] on icon "button" at bounding box center [44, 353] width 16 height 20
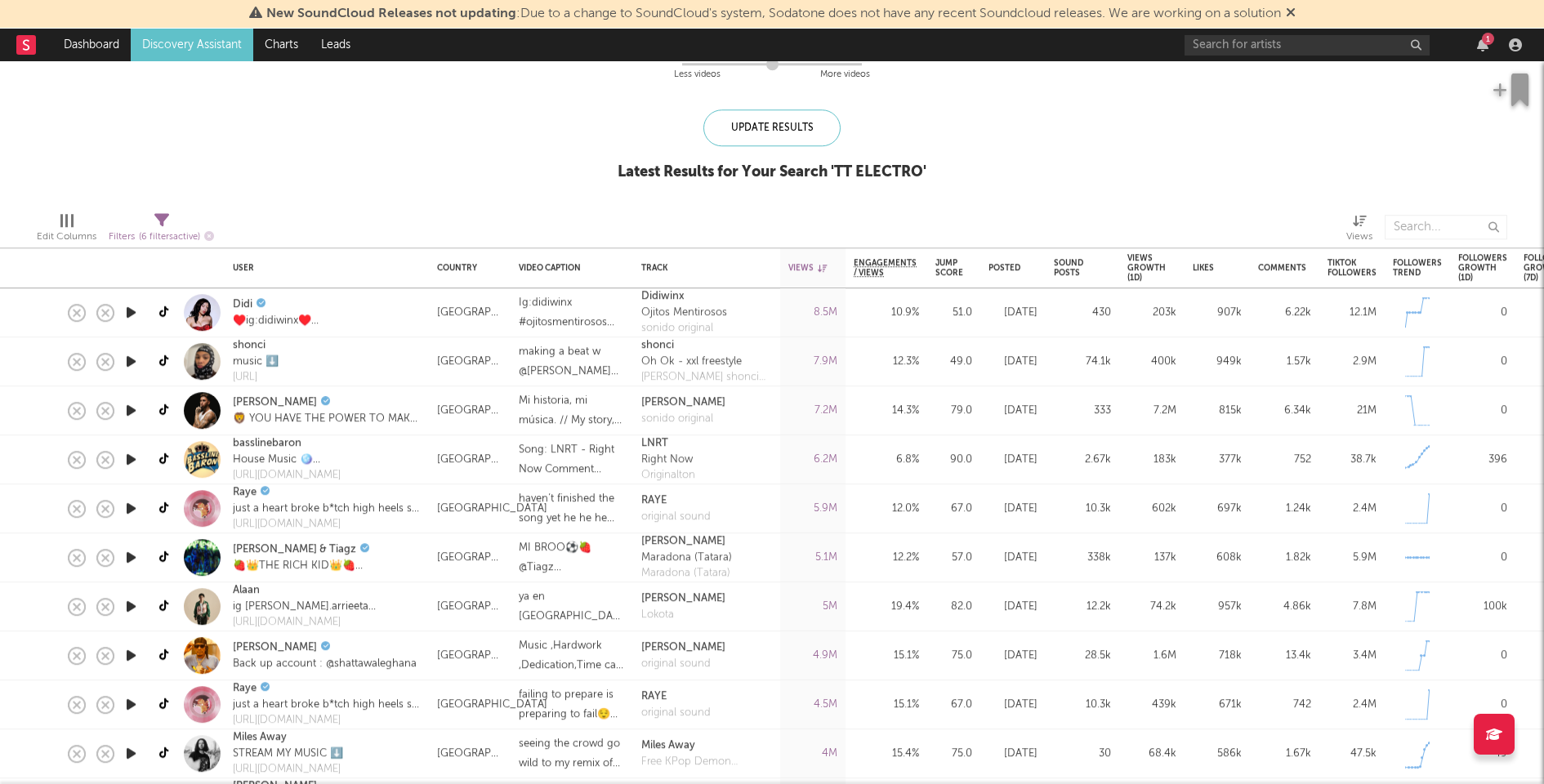
click at [133, 310] on icon "button" at bounding box center [131, 312] width 17 height 20
click at [129, 361] on icon "button" at bounding box center [131, 361] width 17 height 20
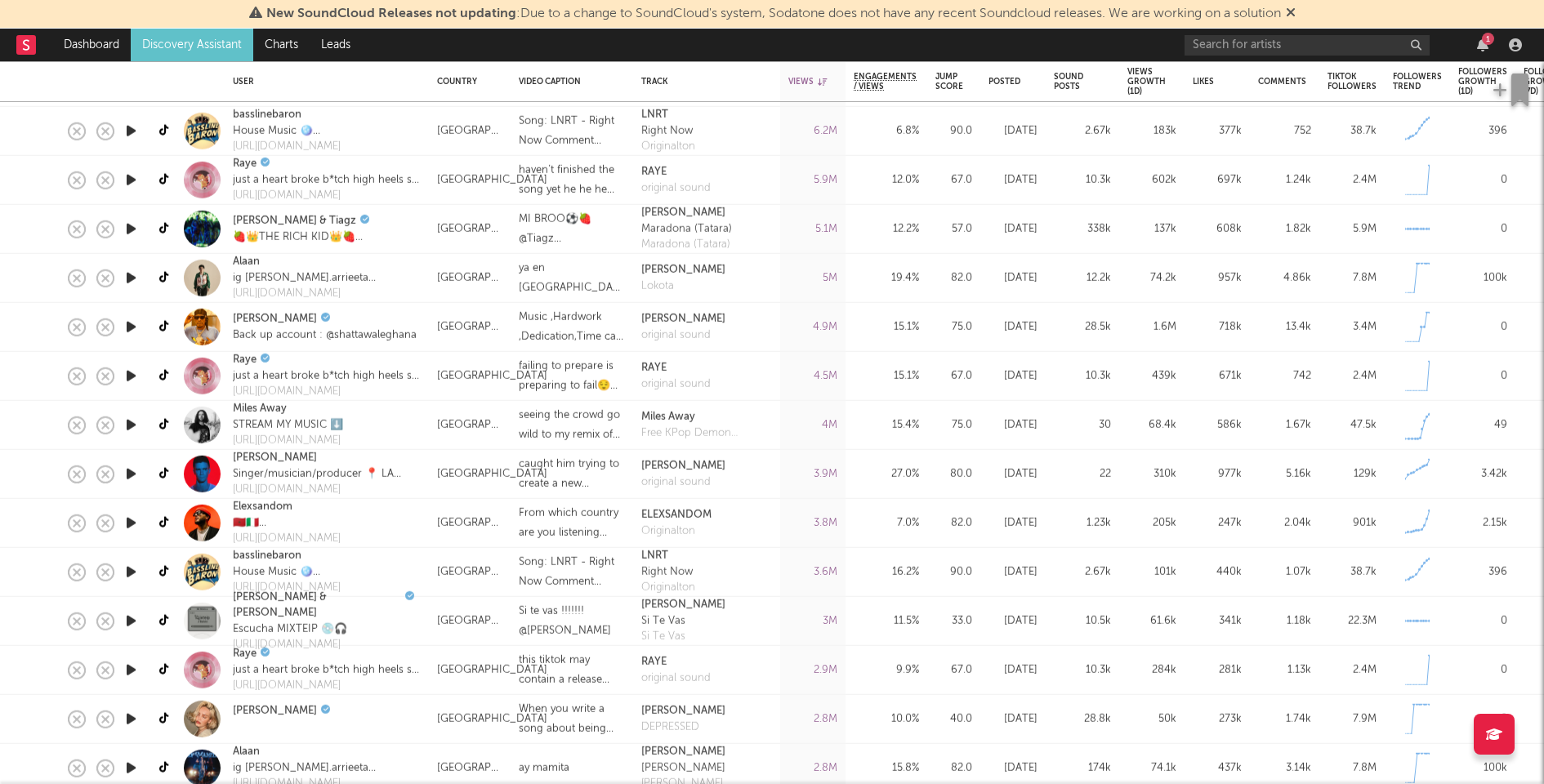
click at [128, 470] on icon "button" at bounding box center [131, 474] width 17 height 20
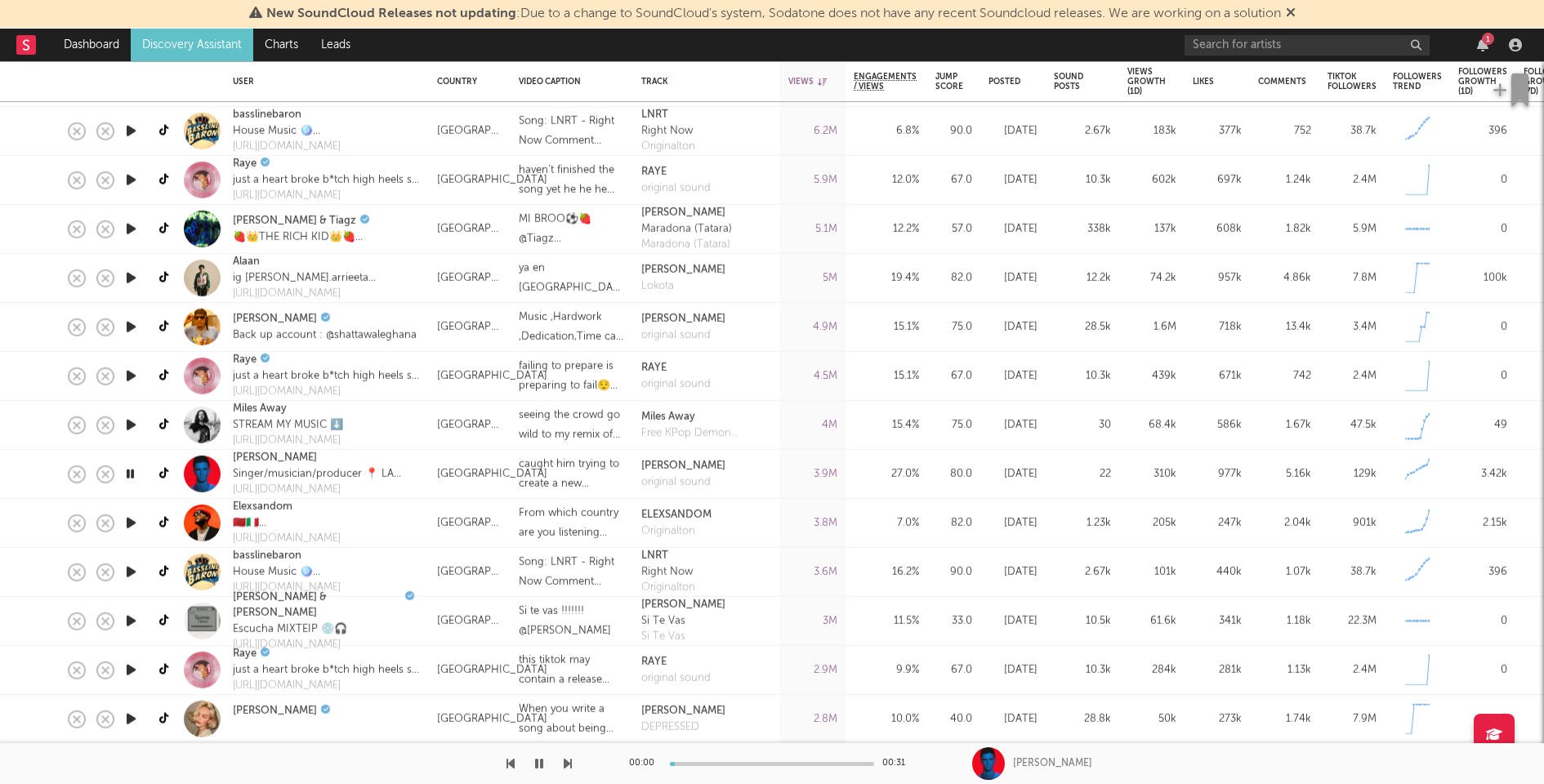
click at [128, 469] on icon "button" at bounding box center [130, 474] width 16 height 20
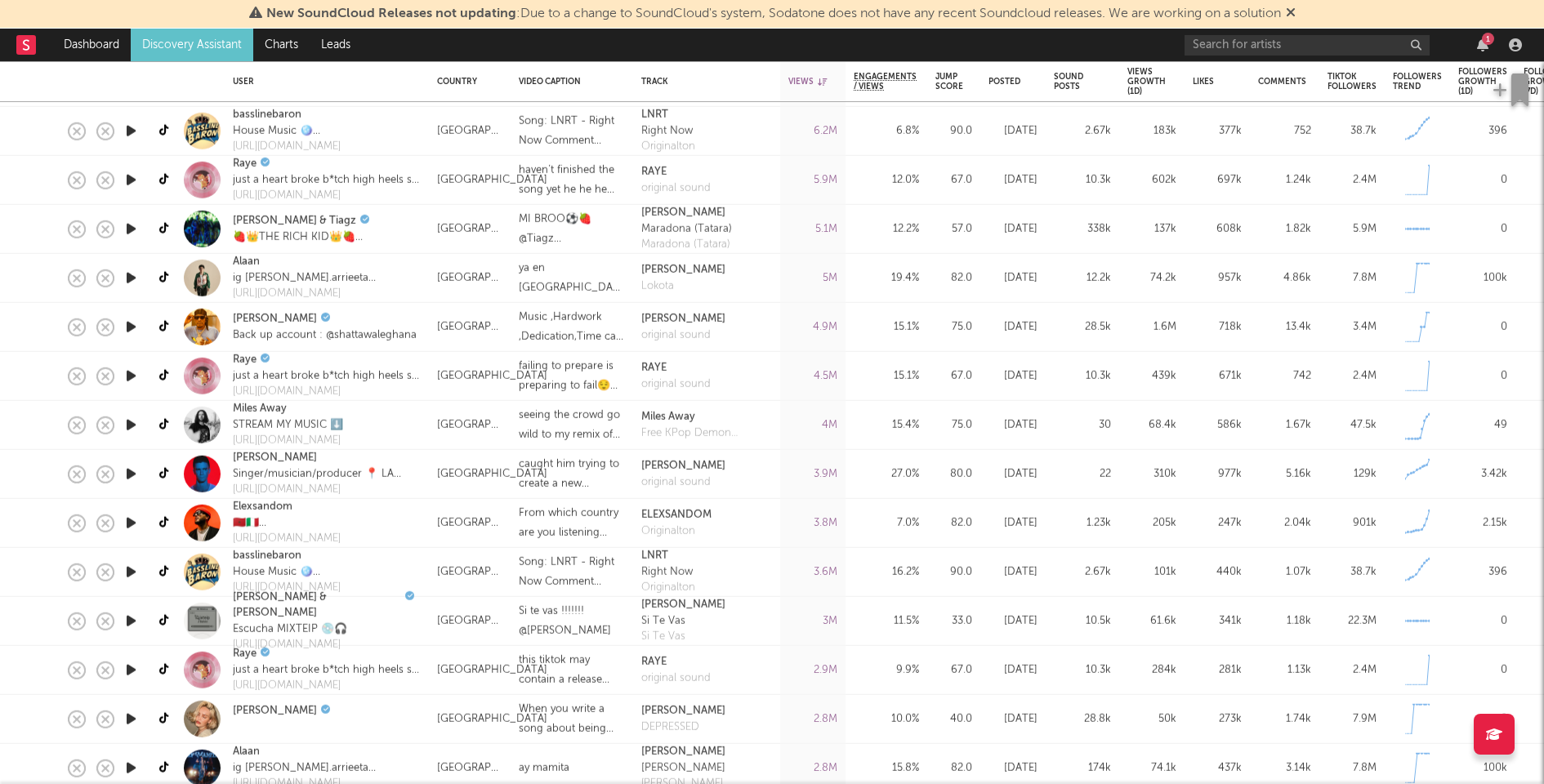
click at [127, 520] on icon "button" at bounding box center [131, 523] width 17 height 20
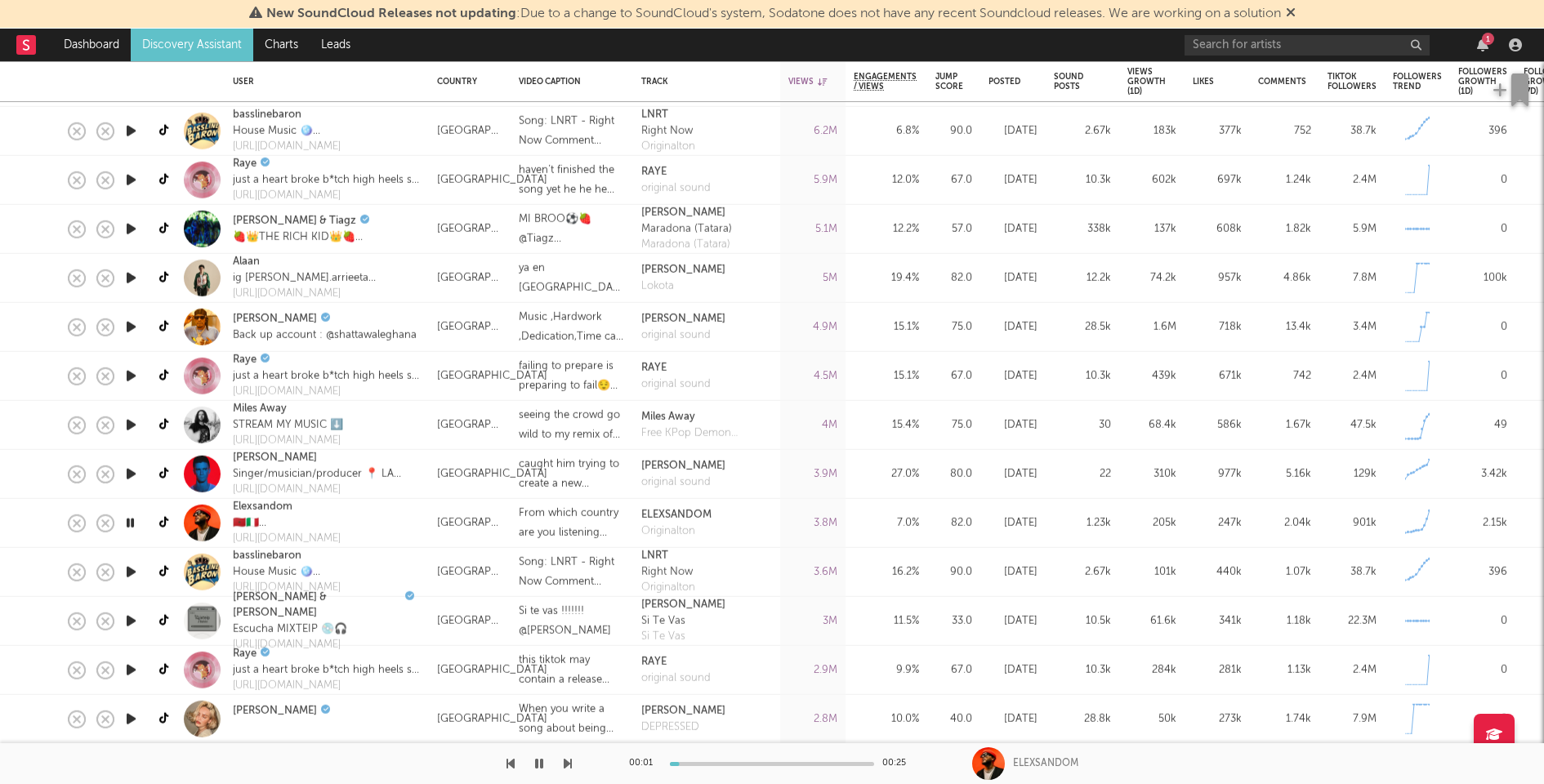
click at [127, 519] on icon "button" at bounding box center [130, 523] width 16 height 20
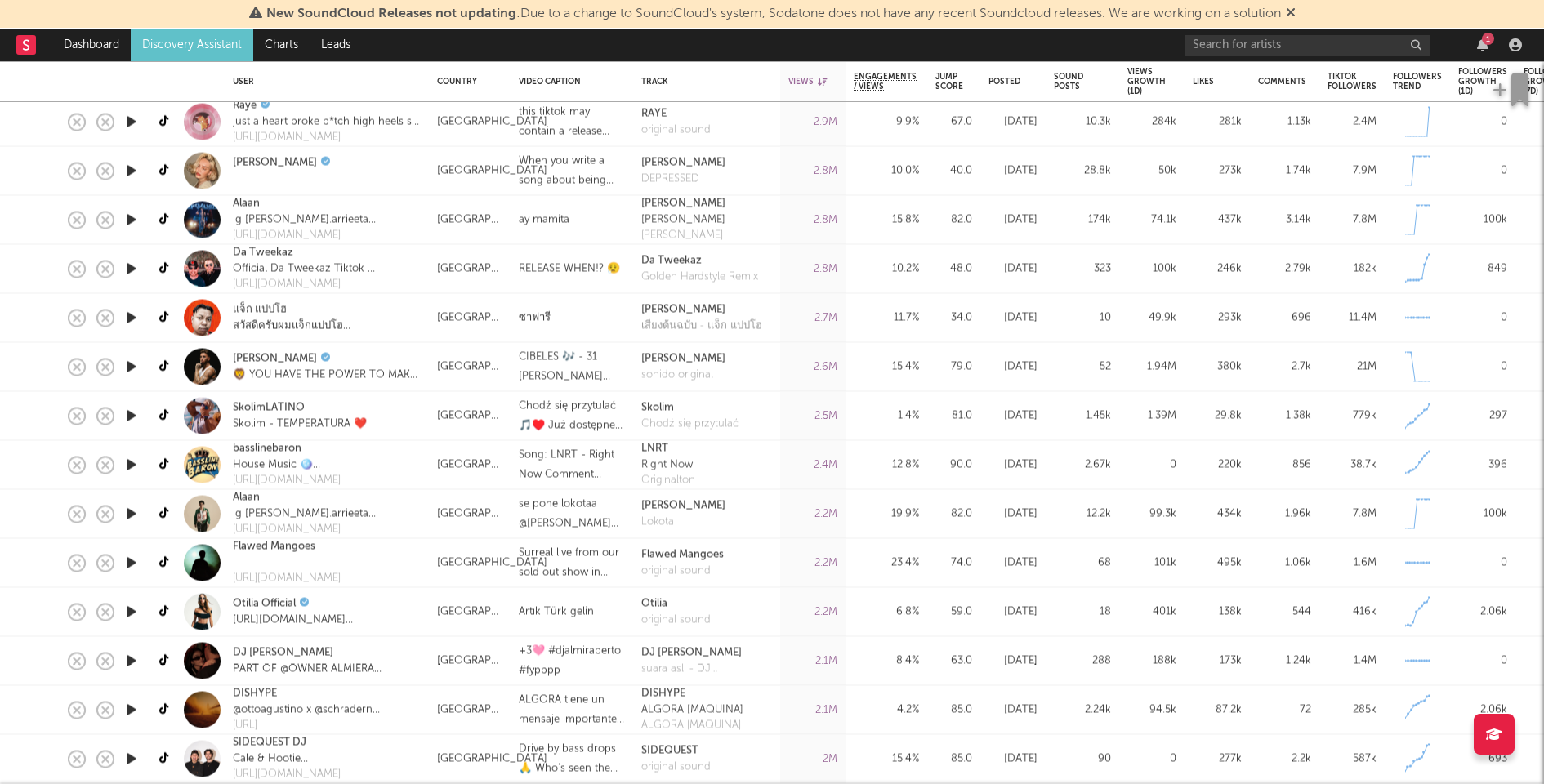
click at [134, 466] on icon "button" at bounding box center [131, 465] width 17 height 20
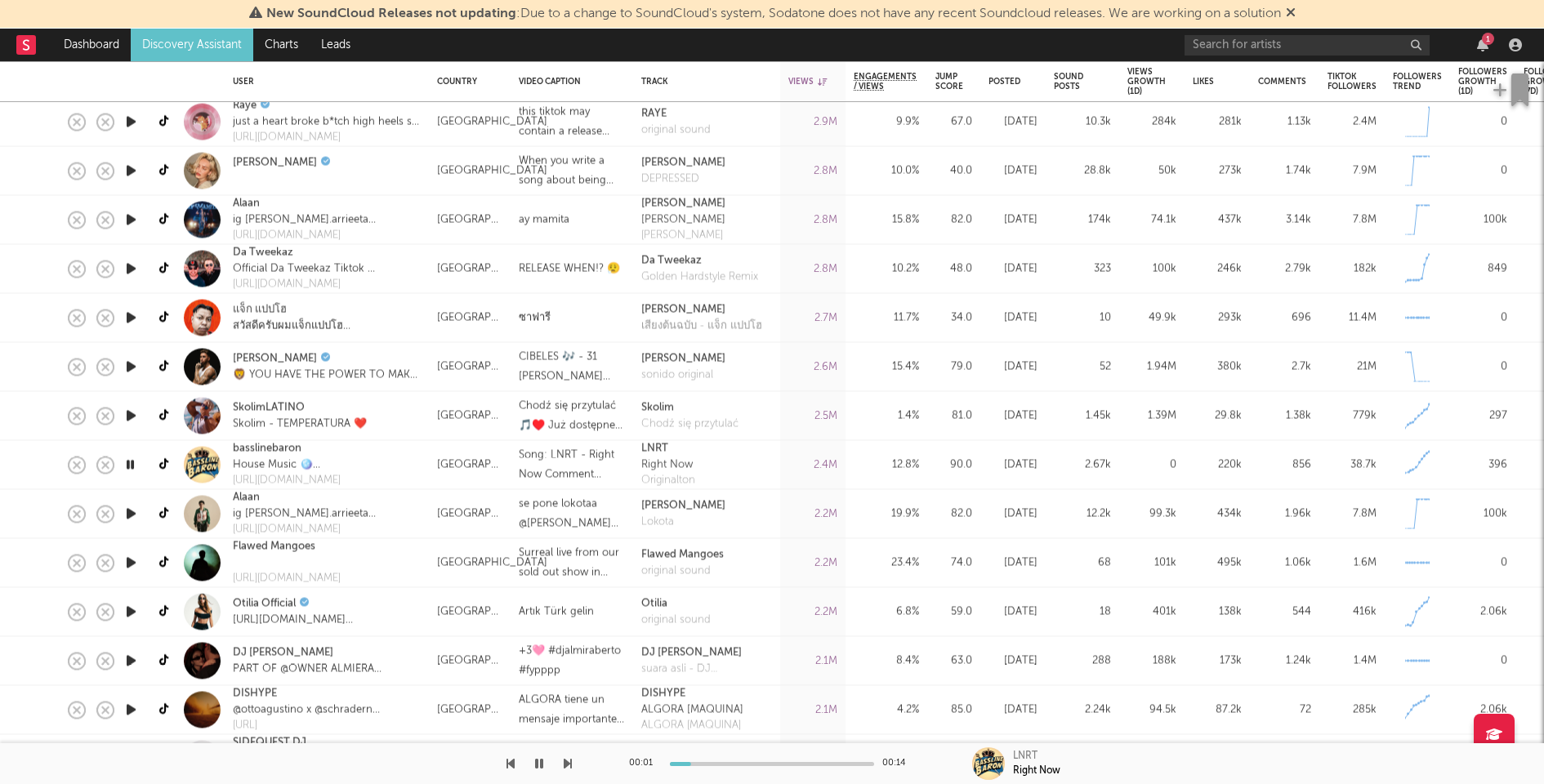
click at [134, 466] on icon "button" at bounding box center [130, 465] width 16 height 20
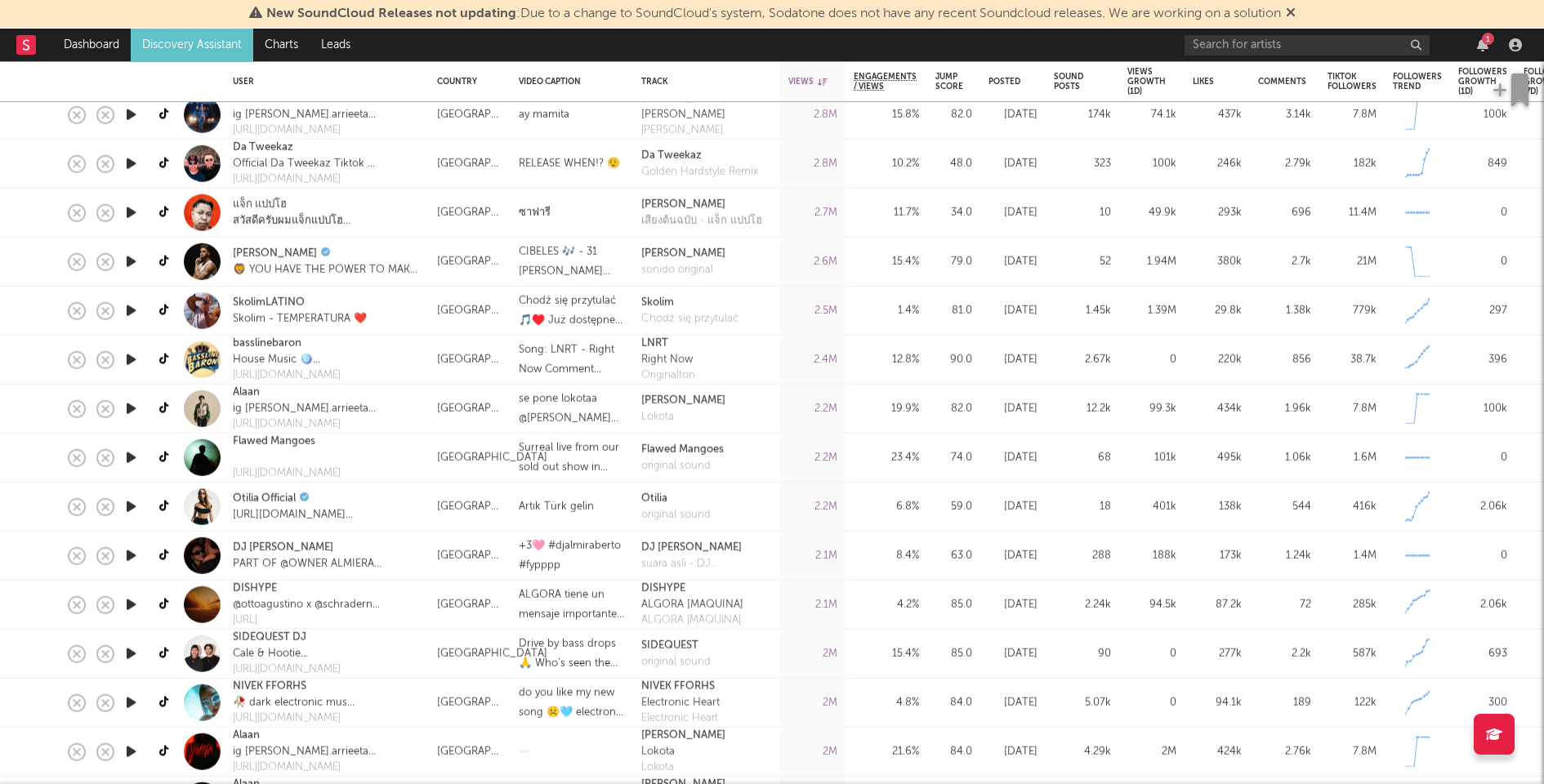
click at [133, 457] on icon "button" at bounding box center [131, 458] width 17 height 20
click at [133, 457] on icon "button" at bounding box center [130, 458] width 16 height 20
click at [133, 457] on icon "button" at bounding box center [131, 458] width 17 height 20
click at [133, 457] on icon "button" at bounding box center [130, 458] width 16 height 20
click at [128, 501] on icon "button" at bounding box center [131, 506] width 17 height 20
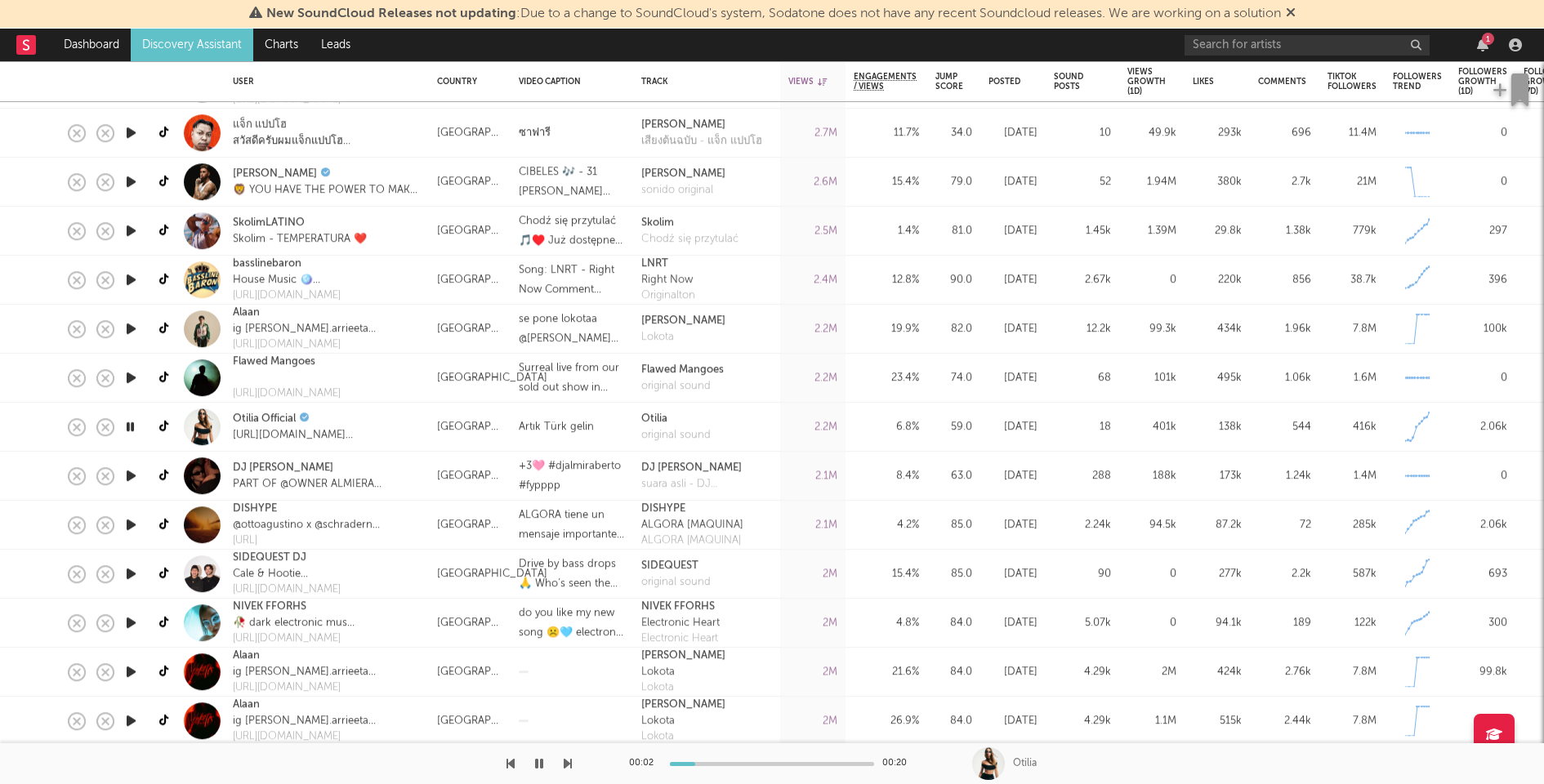
click at [130, 477] on icon "button" at bounding box center [131, 476] width 17 height 20
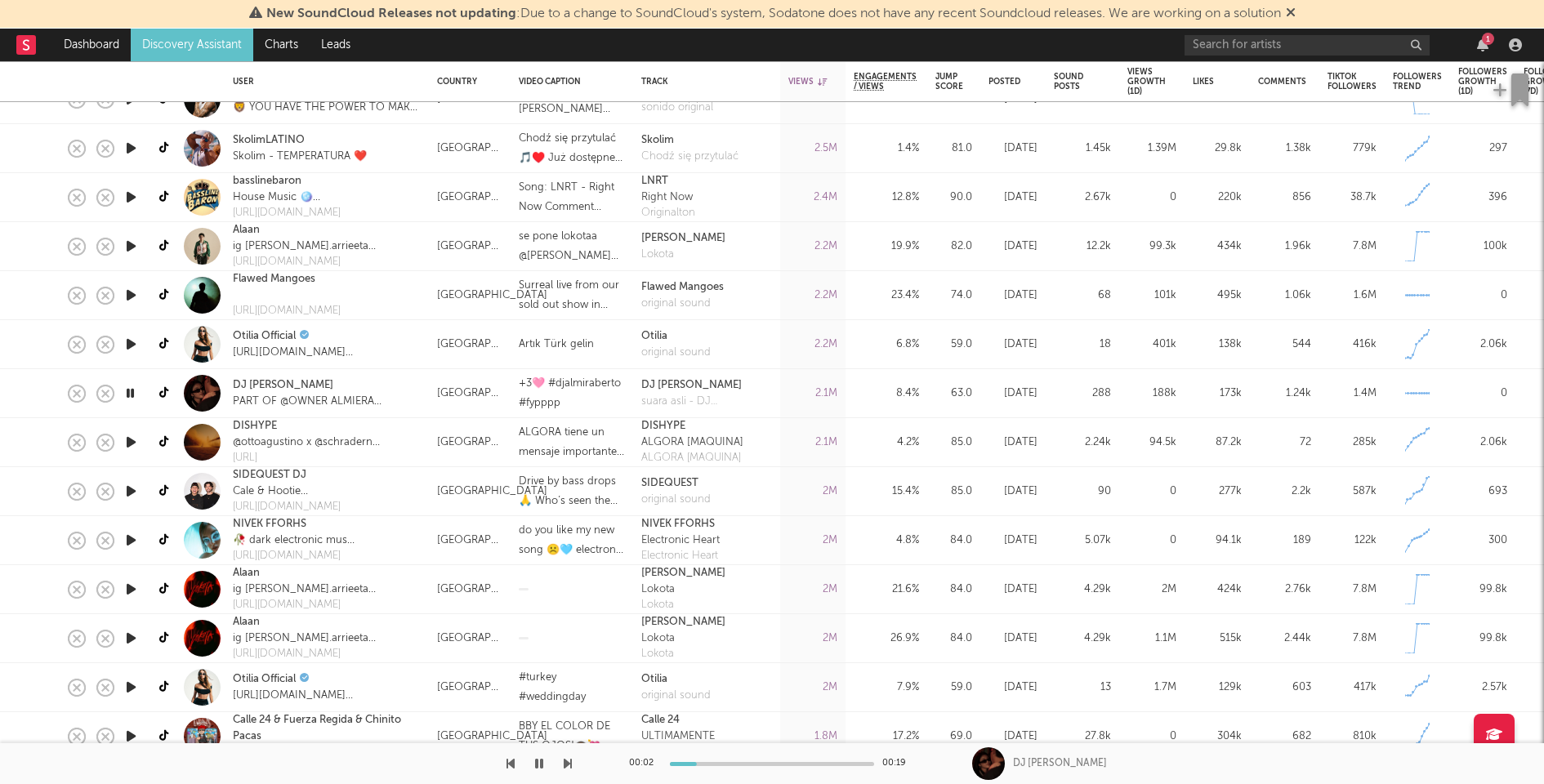
click at [130, 440] on icon "button" at bounding box center [131, 442] width 17 height 20
click at [166, 436] on icon at bounding box center [165, 441] width 12 height 12
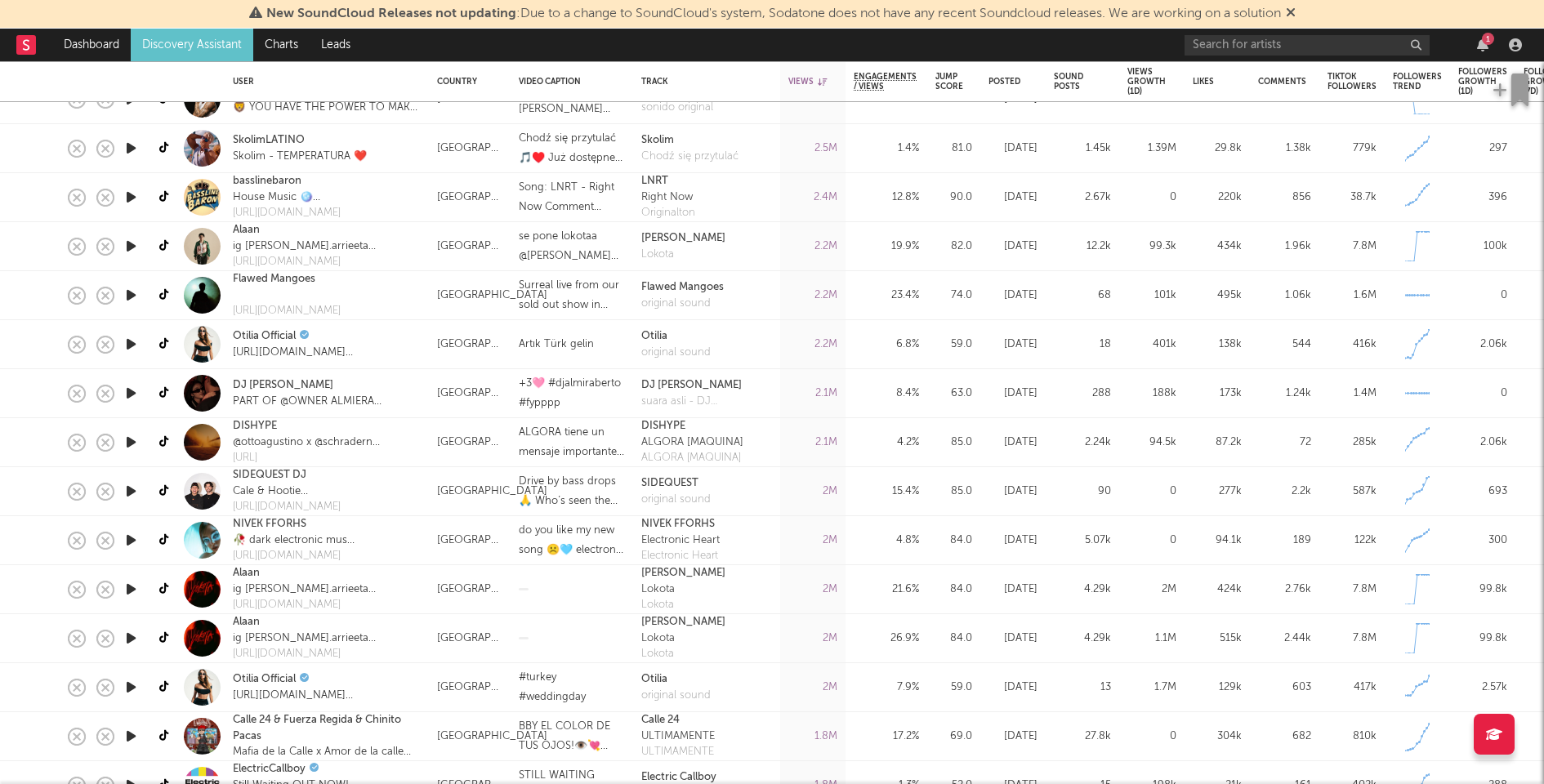
click at [129, 488] on icon "button" at bounding box center [131, 491] width 17 height 20
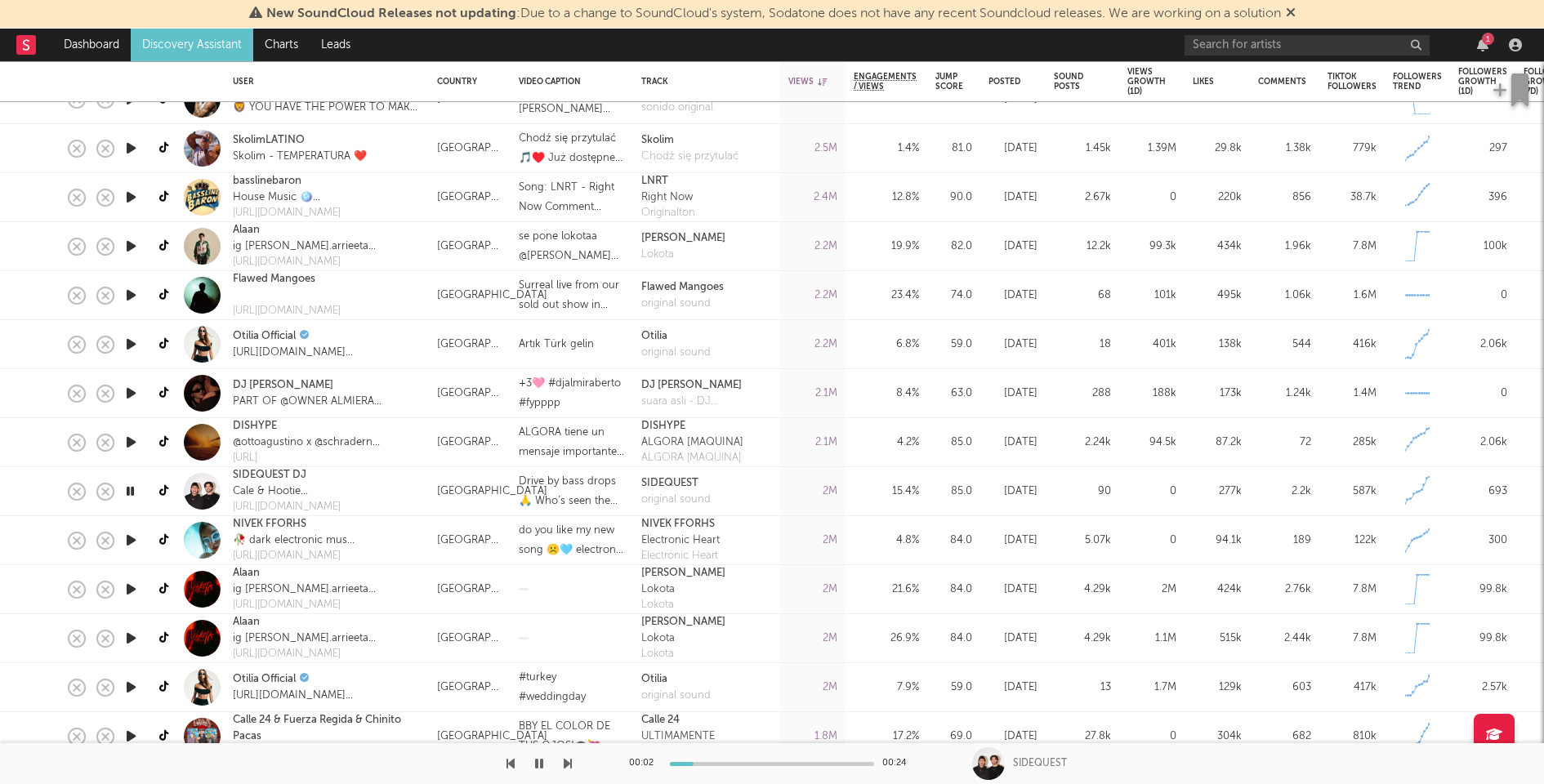
click at [129, 488] on icon "button" at bounding box center [130, 491] width 16 height 20
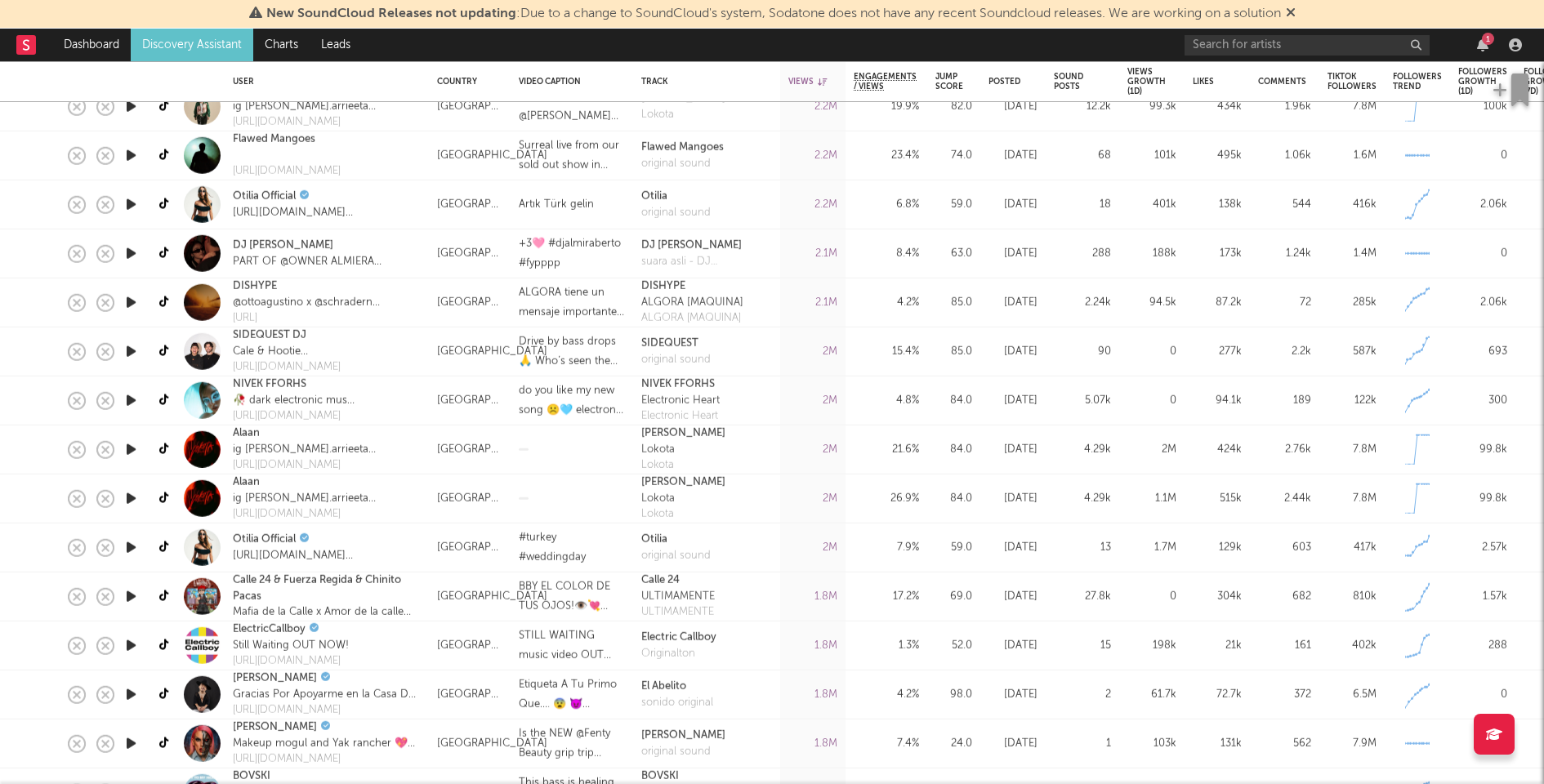
click at [1482, 40] on div "1" at bounding box center [1487, 39] width 12 height 12
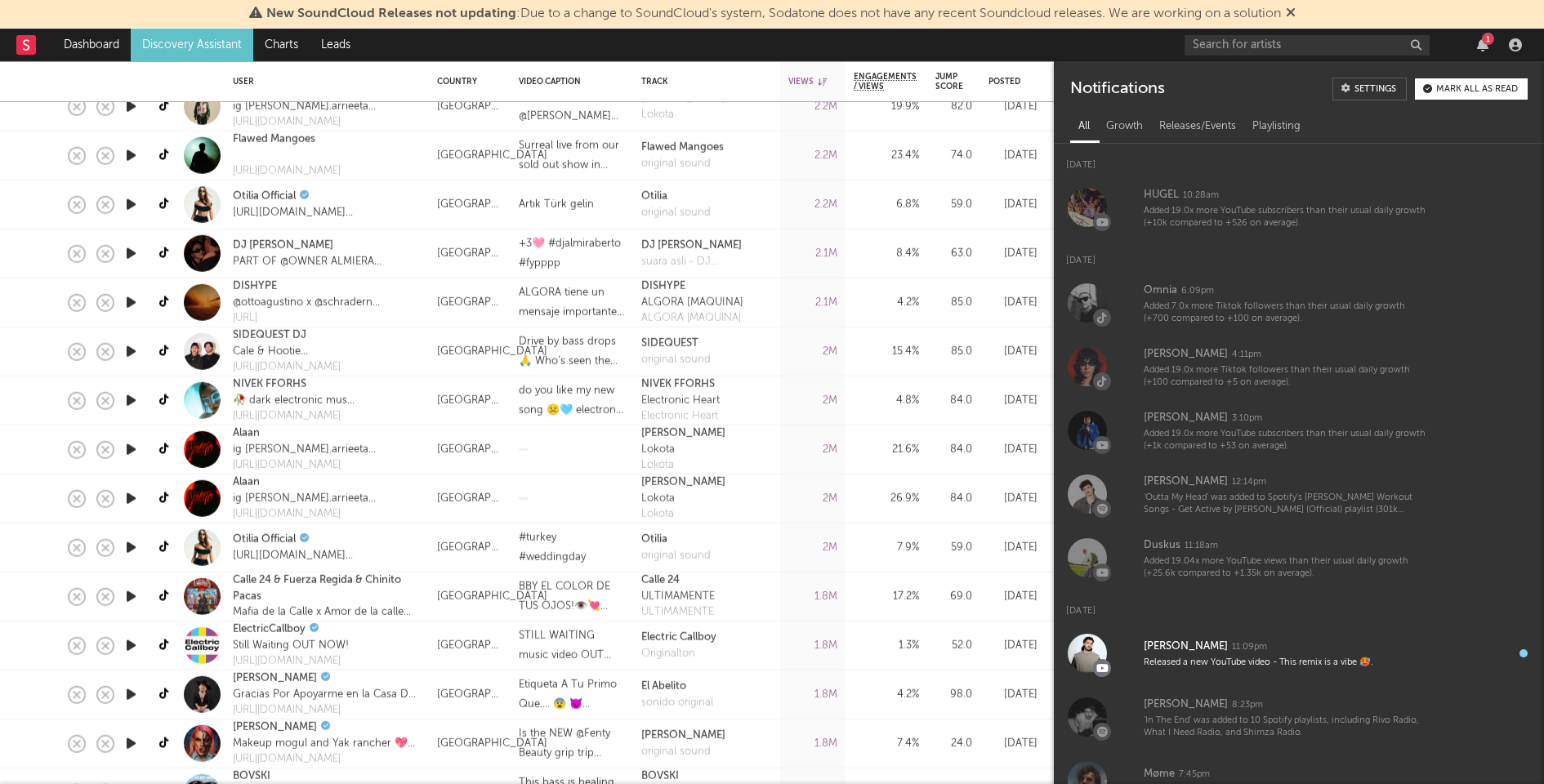
click at [1484, 81] on button "Mark all as read" at bounding box center [1471, 88] width 113 height 21
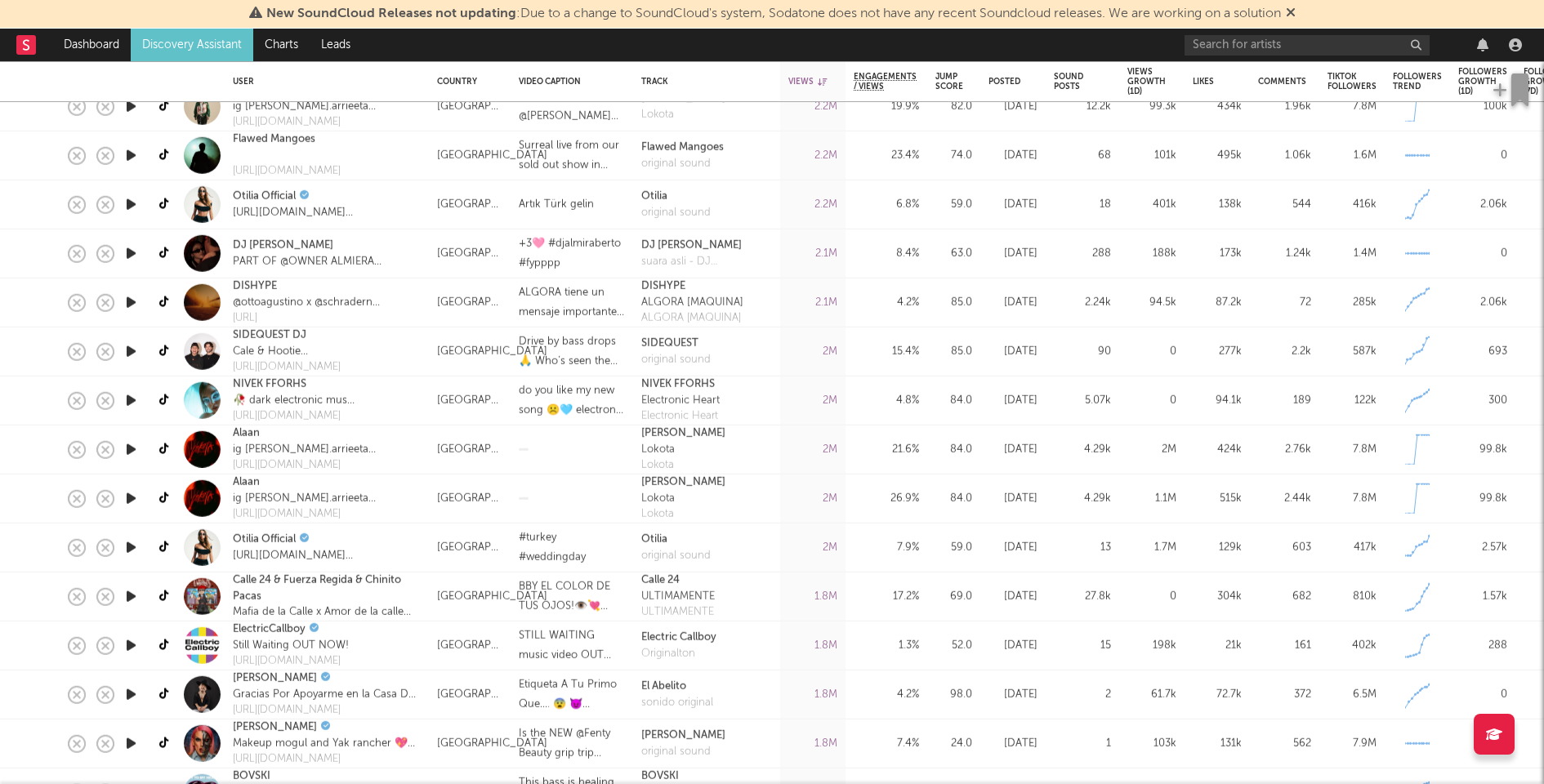
click at [1463, 54] on div at bounding box center [1356, 45] width 343 height 33
click at [1465, 48] on div at bounding box center [1356, 45] width 343 height 33
click at [1467, 48] on div at bounding box center [1356, 45] width 343 height 33
click at [1480, 48] on icon "button" at bounding box center [1483, 45] width 11 height 13
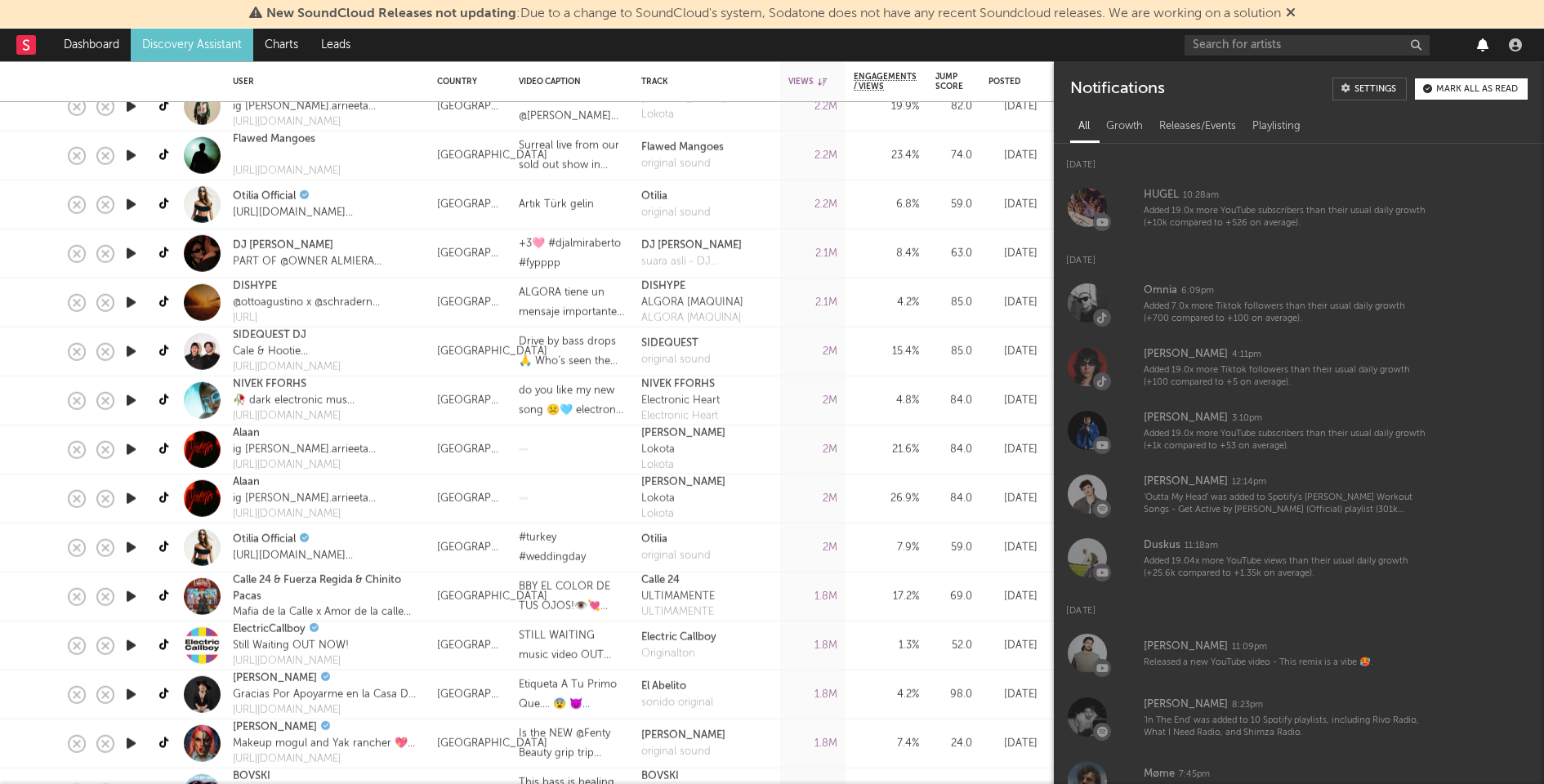
click at [1480, 48] on icon "button" at bounding box center [1483, 45] width 11 height 13
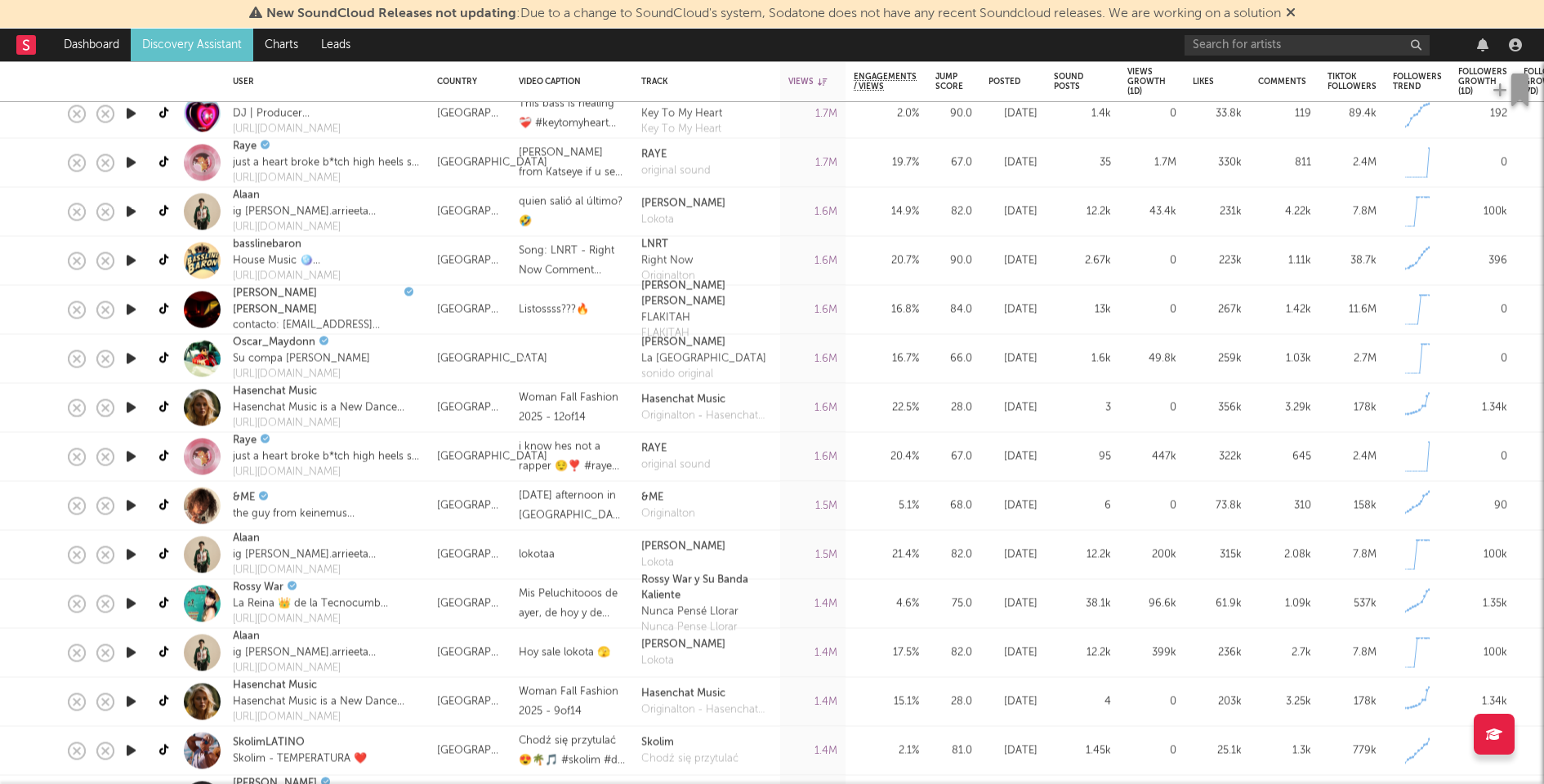
click at [128, 502] on icon "button" at bounding box center [131, 505] width 17 height 20
click at [128, 502] on icon "button" at bounding box center [130, 505] width 16 height 20
